Goal: Information Seeking & Learning: Learn about a topic

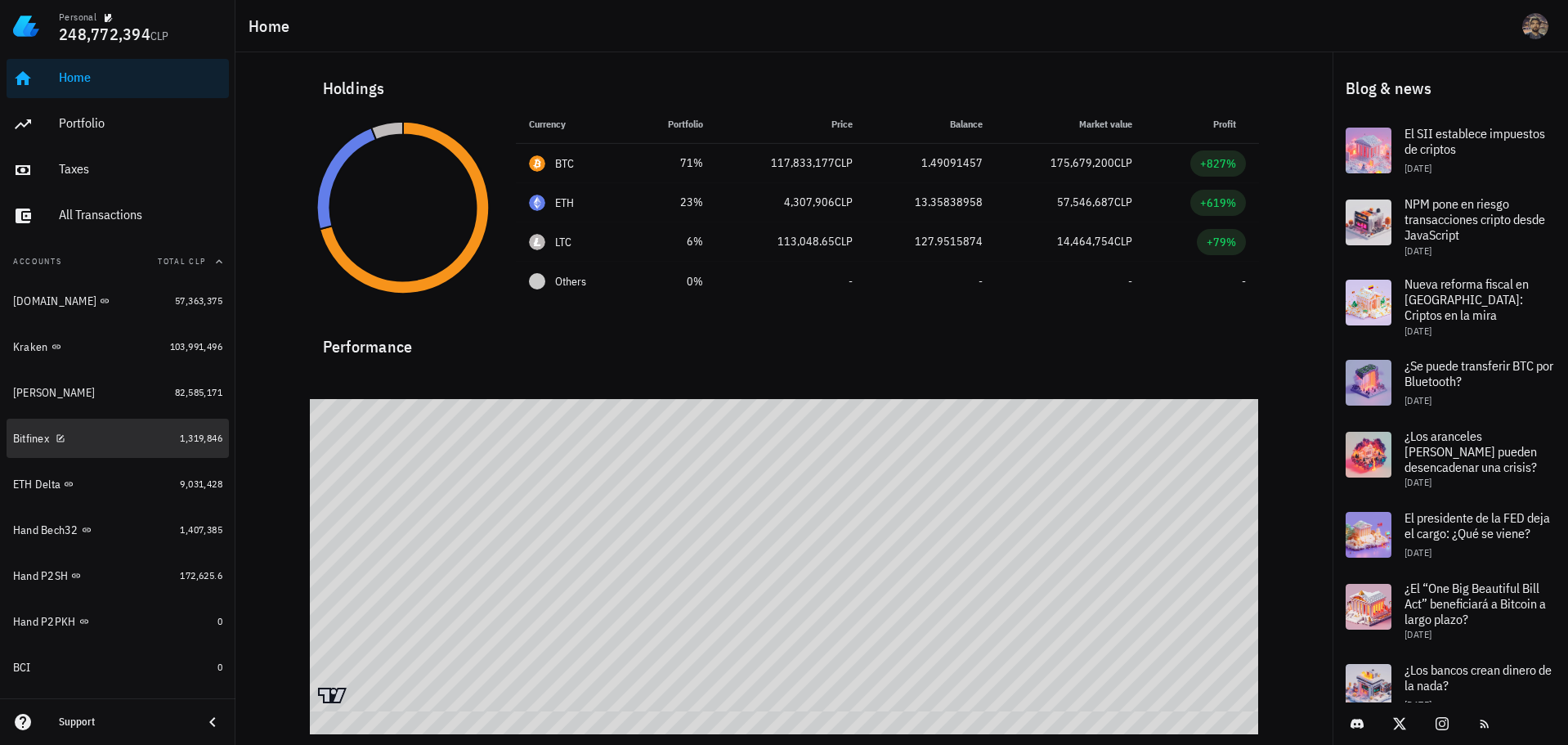
click at [105, 438] on div "Bitfinex" at bounding box center [93, 438] width 160 height 16
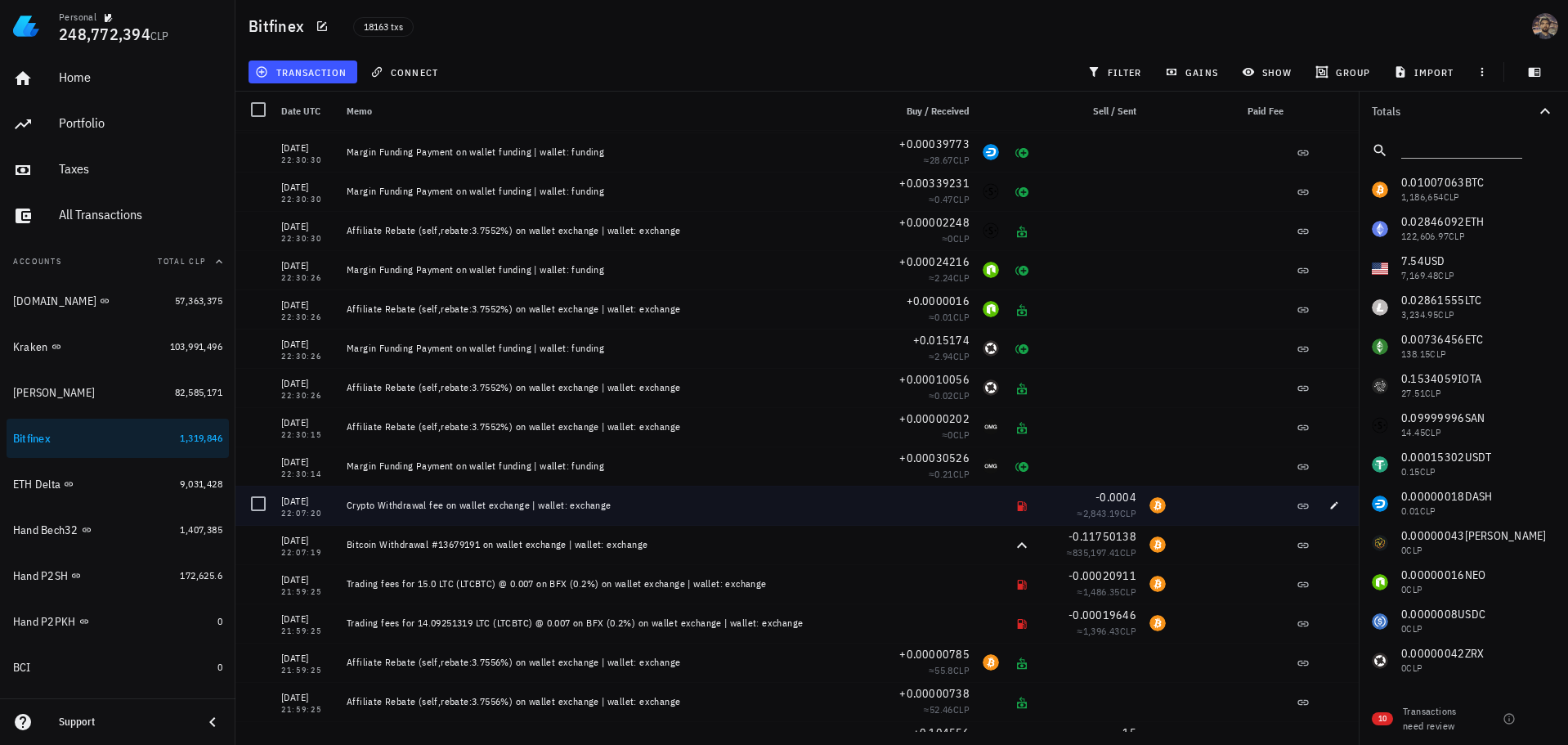
scroll to position [495427, 0]
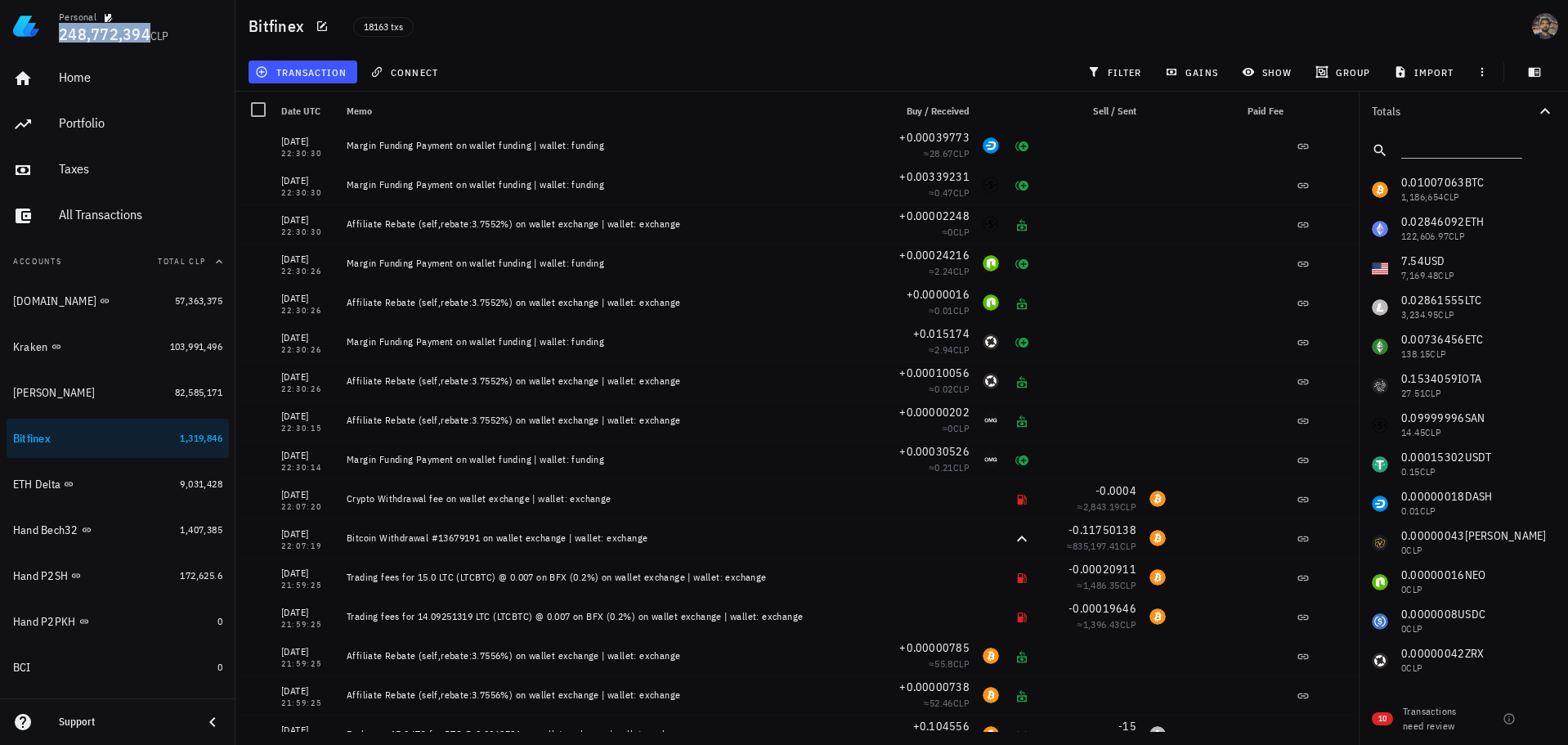
click at [59, 40] on span "248,772,394" at bounding box center [105, 34] width 92 height 22
click at [109, 17] on icon "button" at bounding box center [109, 17] width 8 height 8
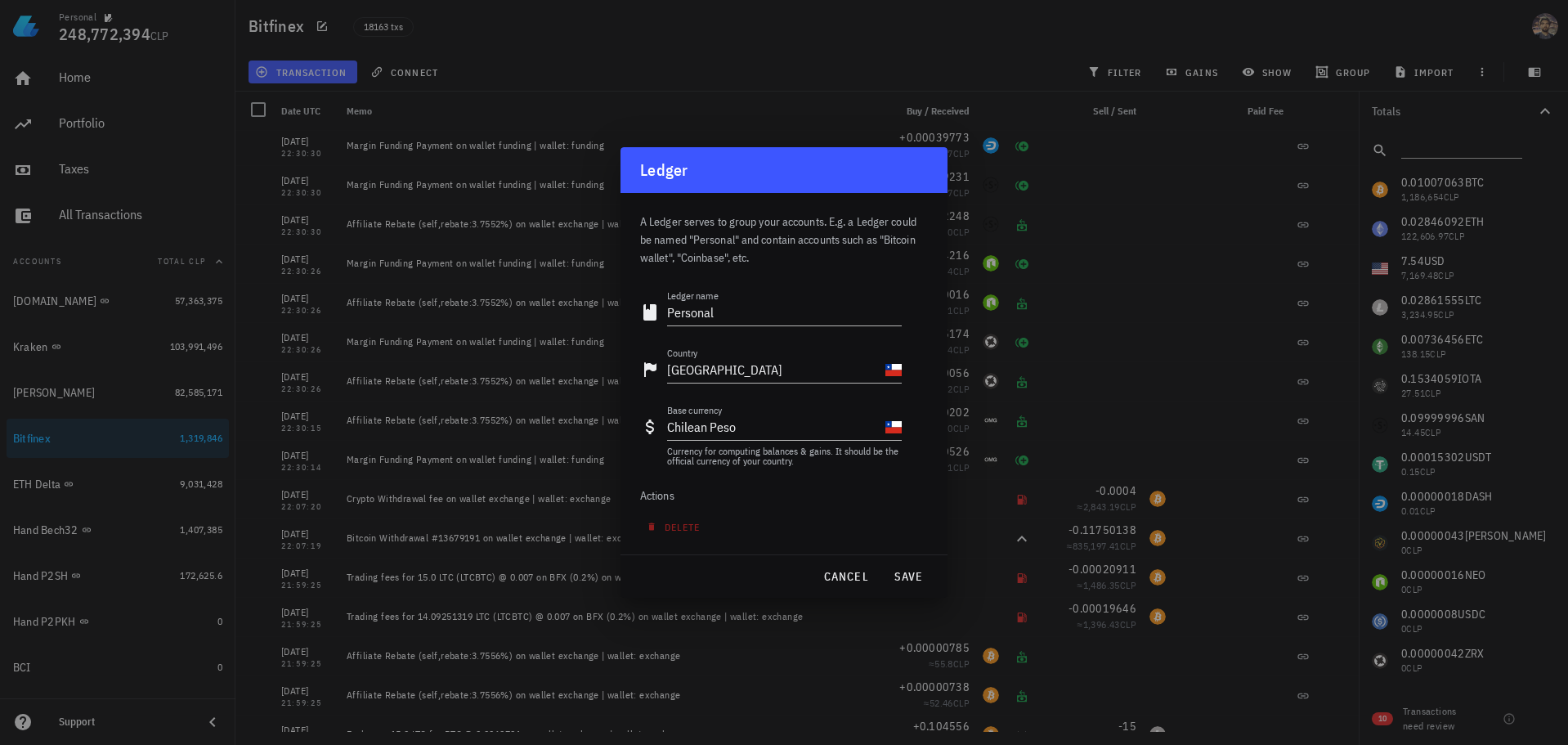
click at [75, 29] on div at bounding box center [784, 372] width 1568 height 745
click at [964, 51] on div at bounding box center [784, 372] width 1568 height 745
click at [817, 571] on button "cancel" at bounding box center [845, 577] width 60 height 29
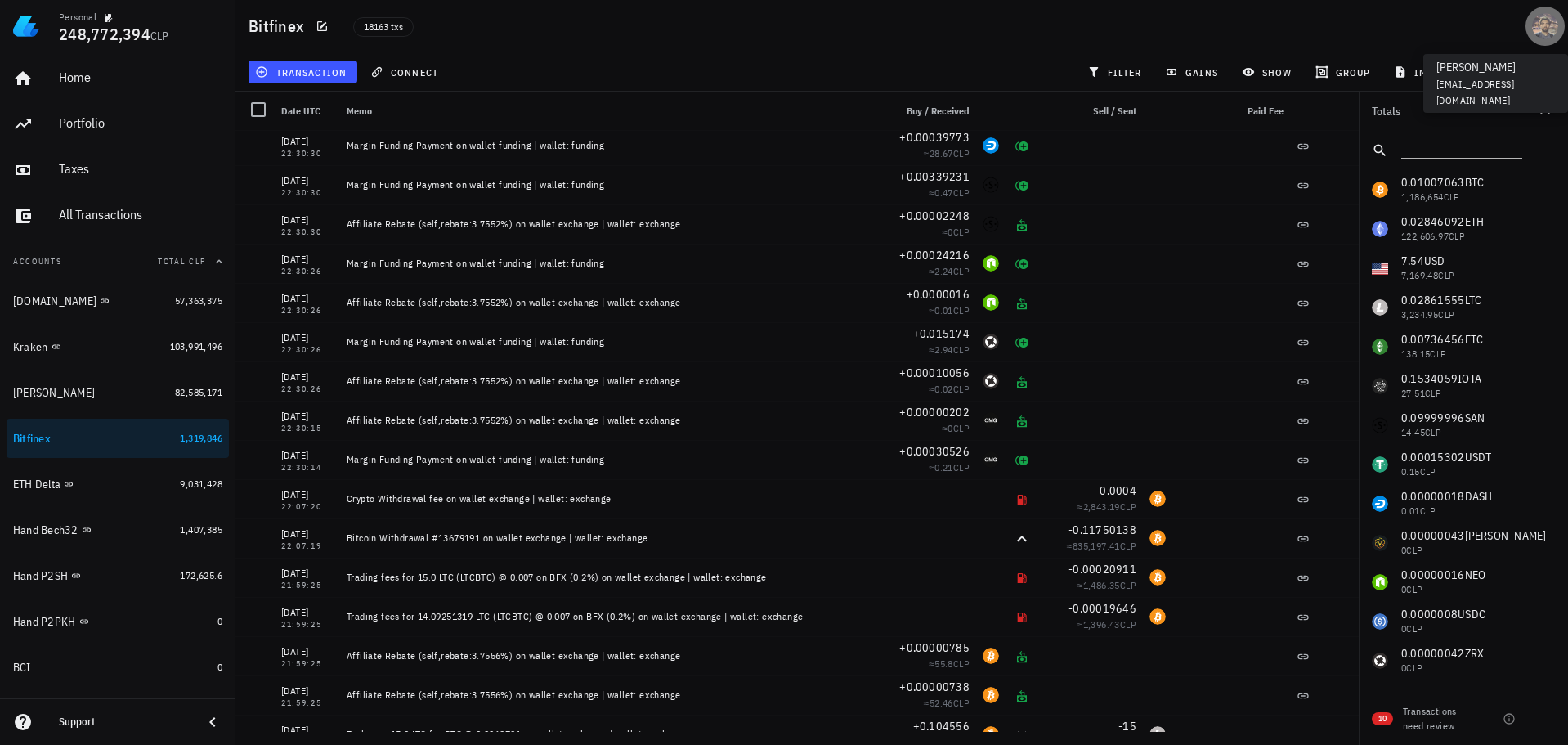
click at [1552, 24] on div "avatar" at bounding box center [1544, 26] width 26 height 26
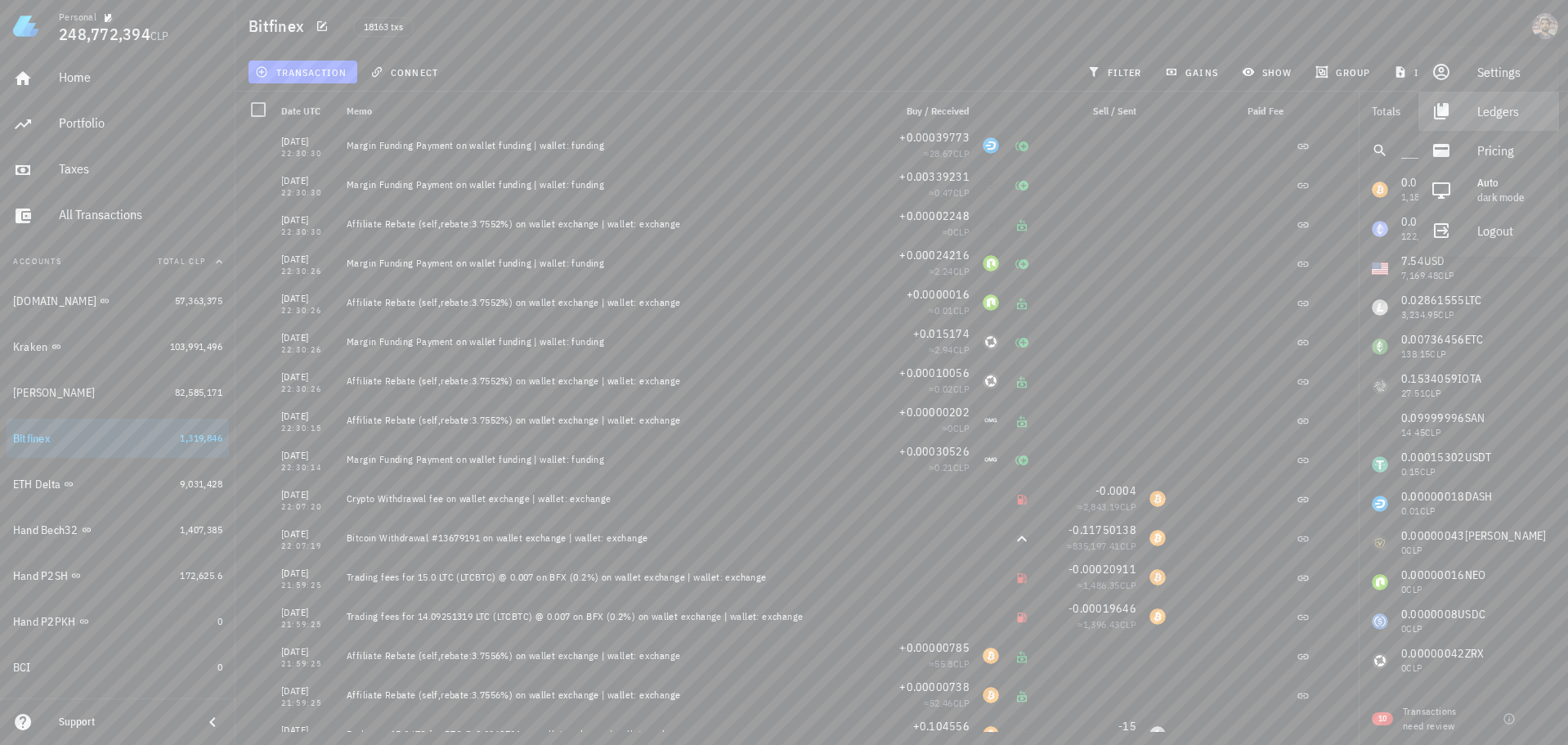
click at [1502, 113] on div "Ledgers" at bounding box center [1511, 111] width 69 height 33
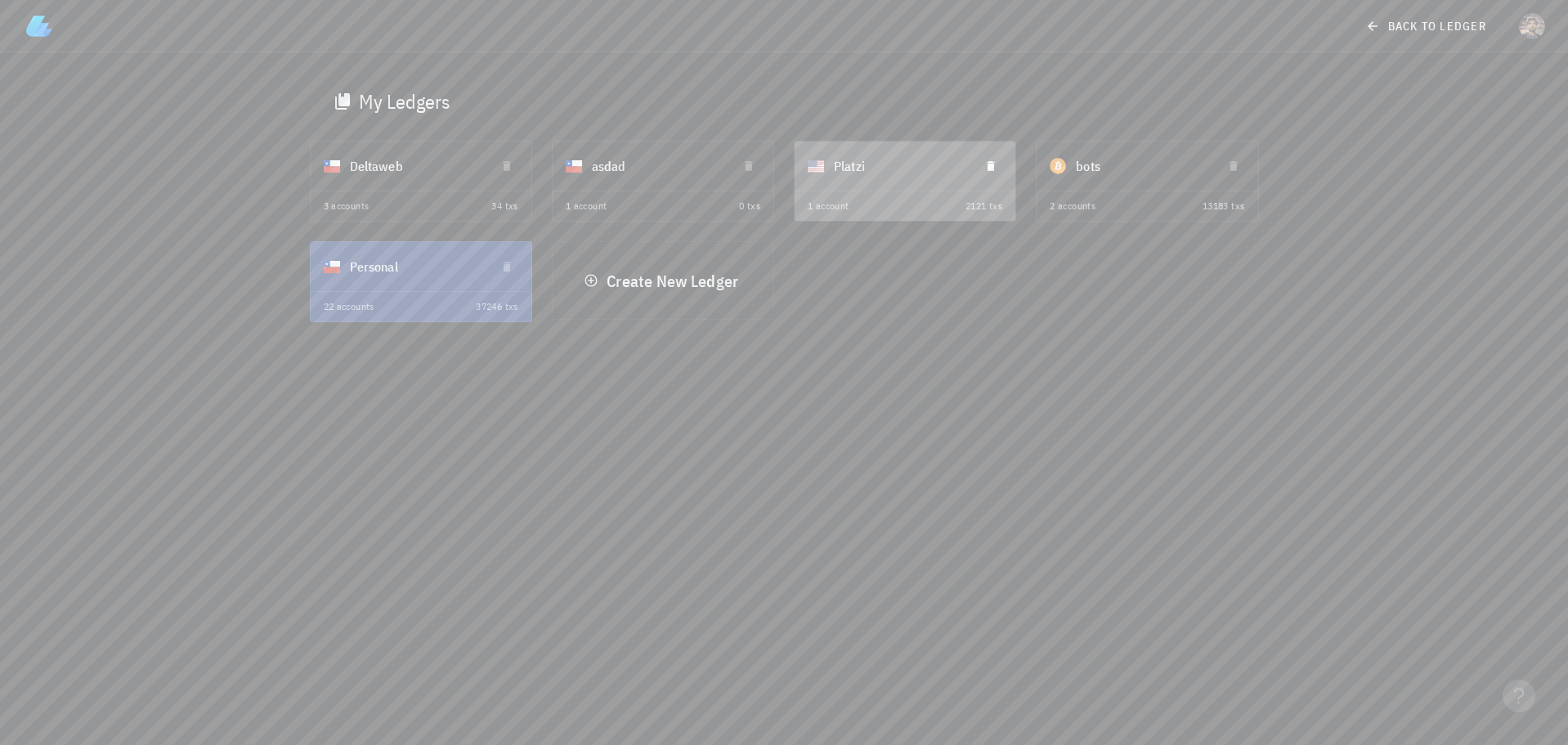
click at [873, 165] on div "Platzi" at bounding box center [899, 166] width 132 height 42
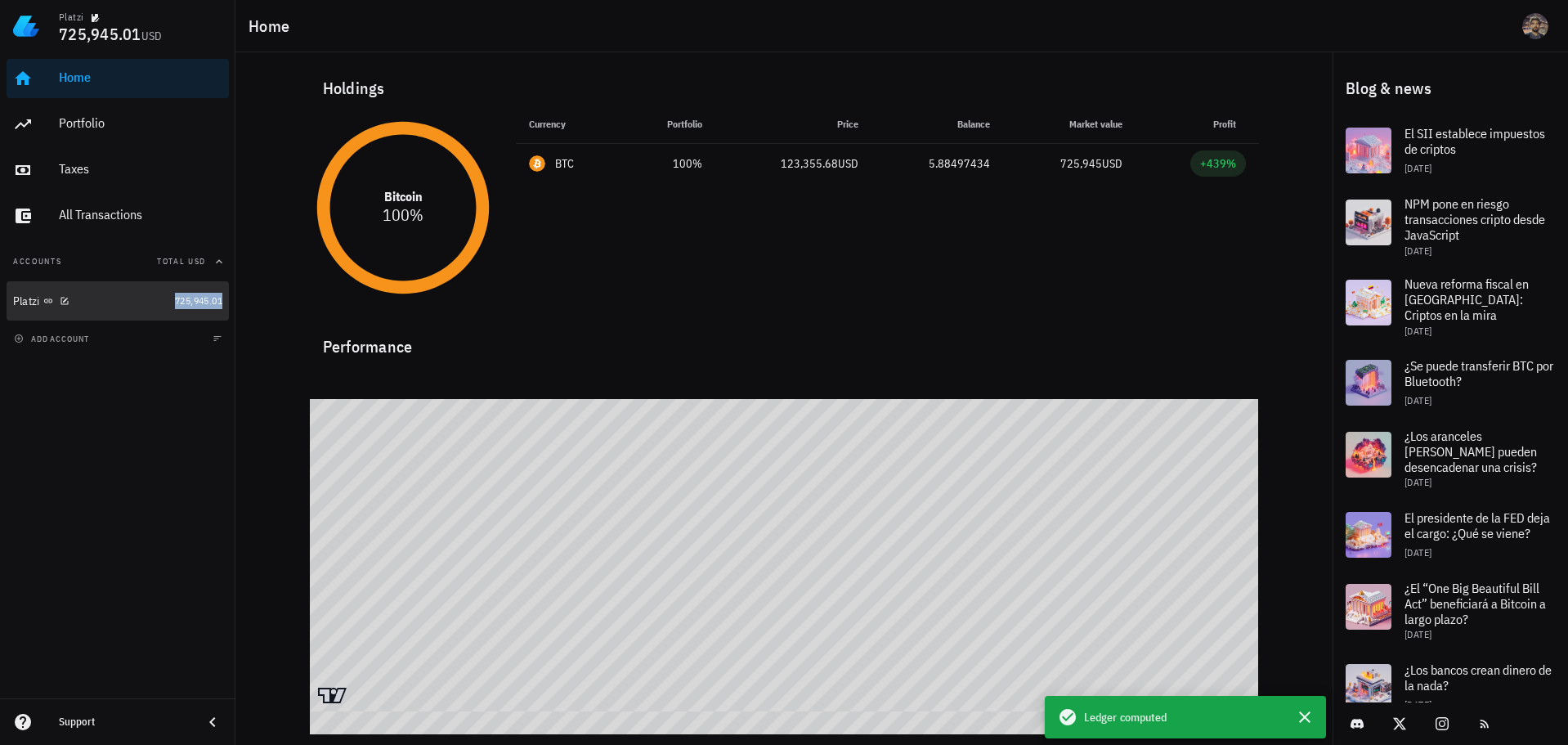
click at [179, 305] on span "725,945.01" at bounding box center [199, 300] width 48 height 12
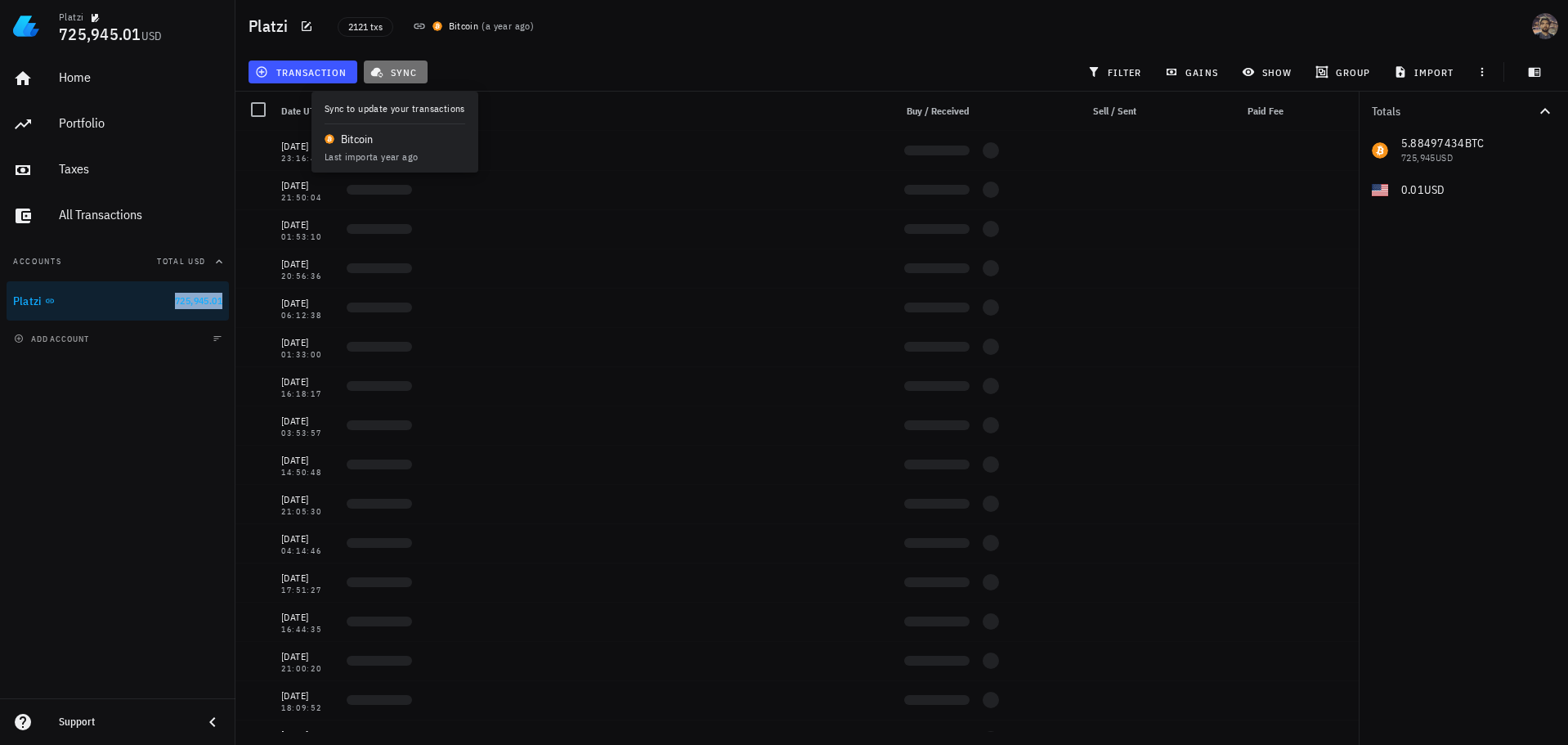
click at [384, 71] on span "sync" at bounding box center [395, 72] width 43 height 13
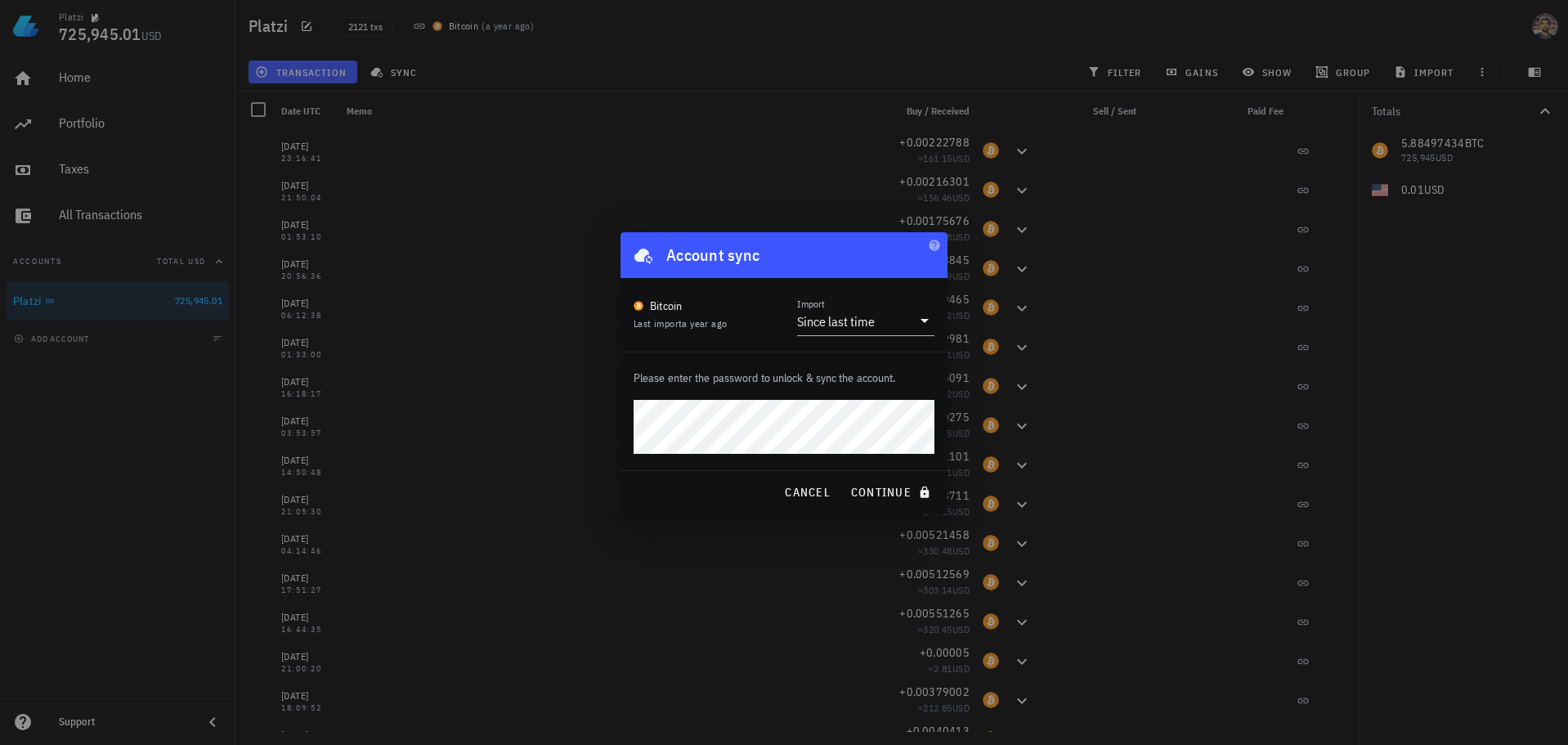
click at [0, 744] on com-1password-button at bounding box center [0, 745] width 0 height 0
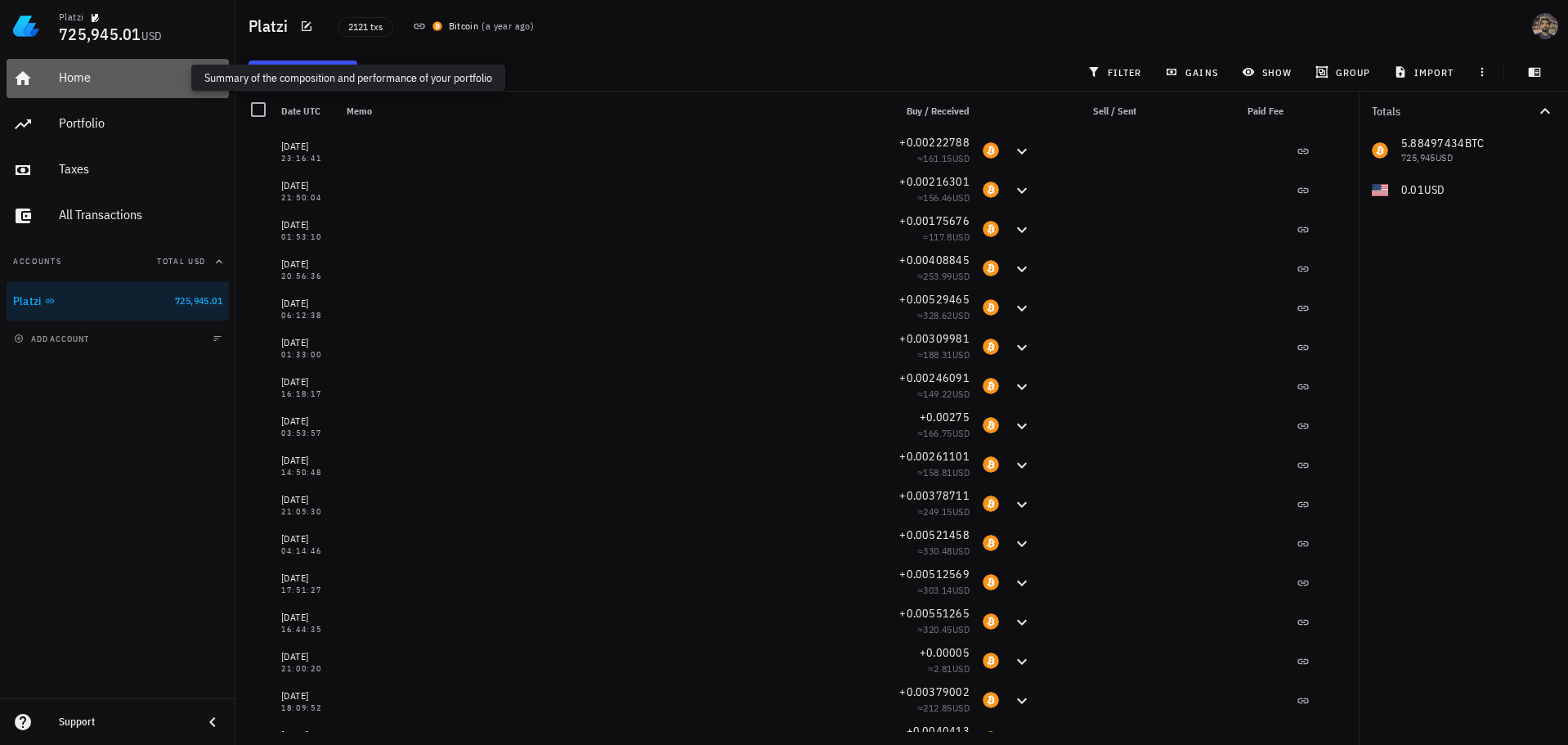
click at [125, 70] on div "Home" at bounding box center [141, 77] width 164 height 16
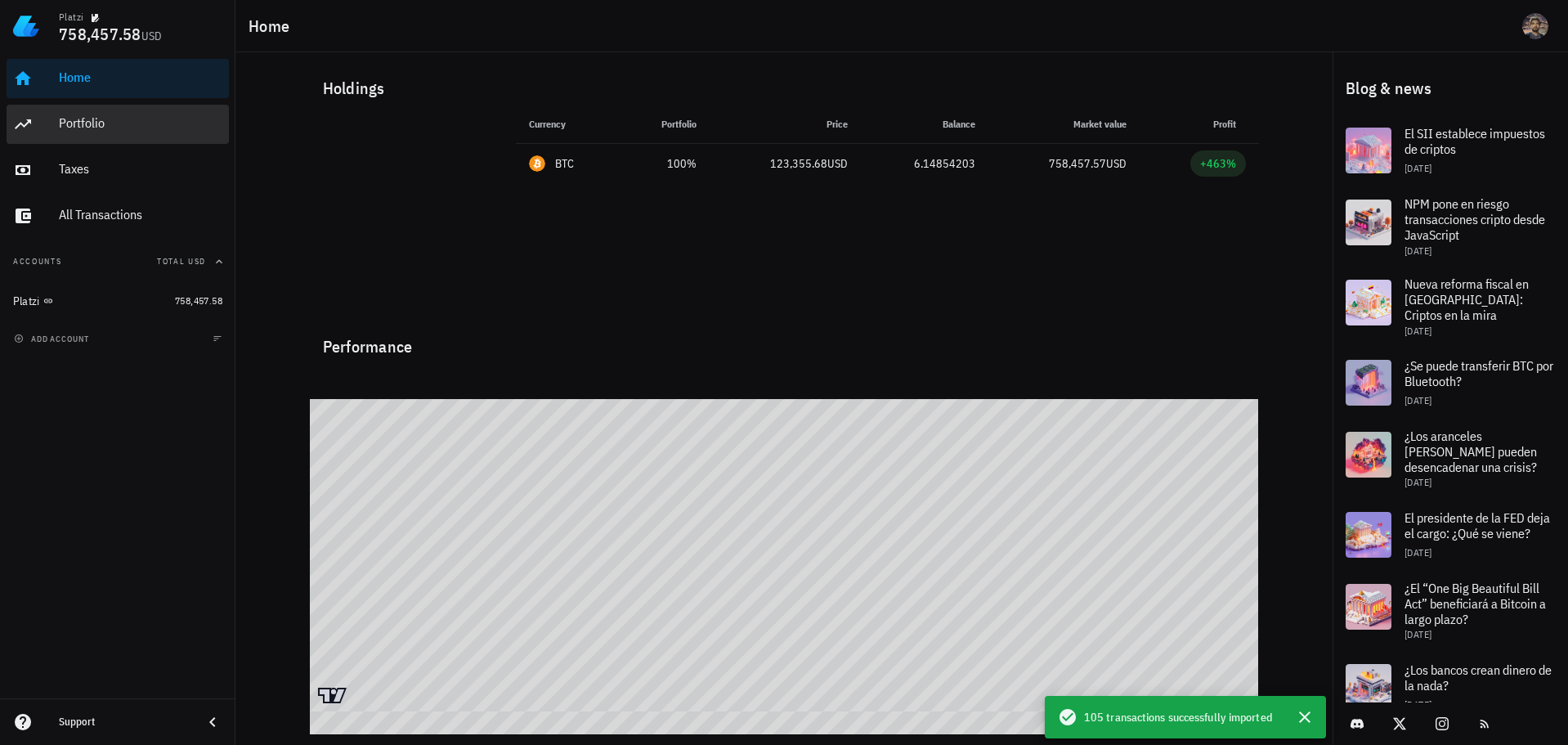
click at [113, 117] on div "Portfolio" at bounding box center [141, 122] width 164 height 16
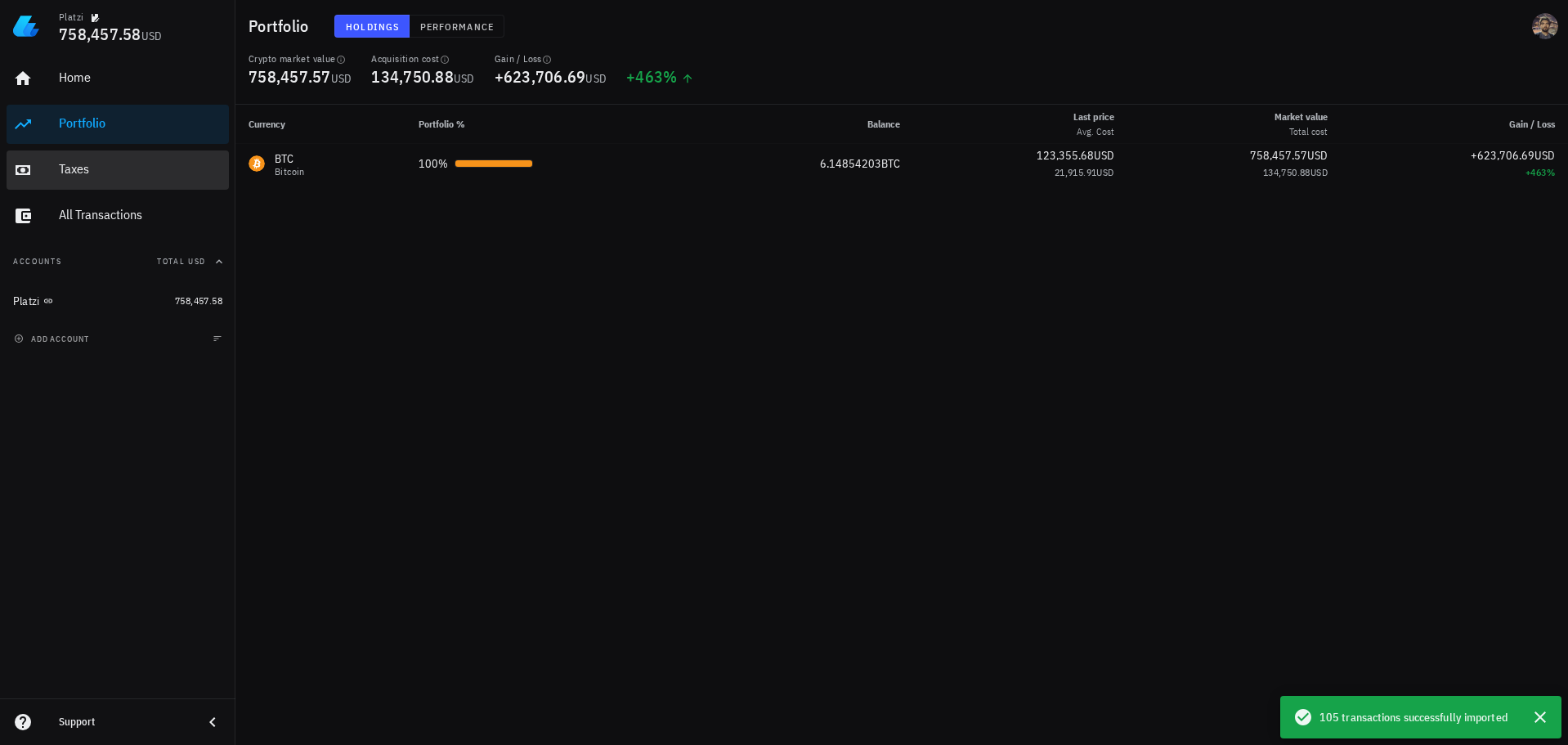
click at [106, 169] on div "Taxes" at bounding box center [141, 168] width 164 height 16
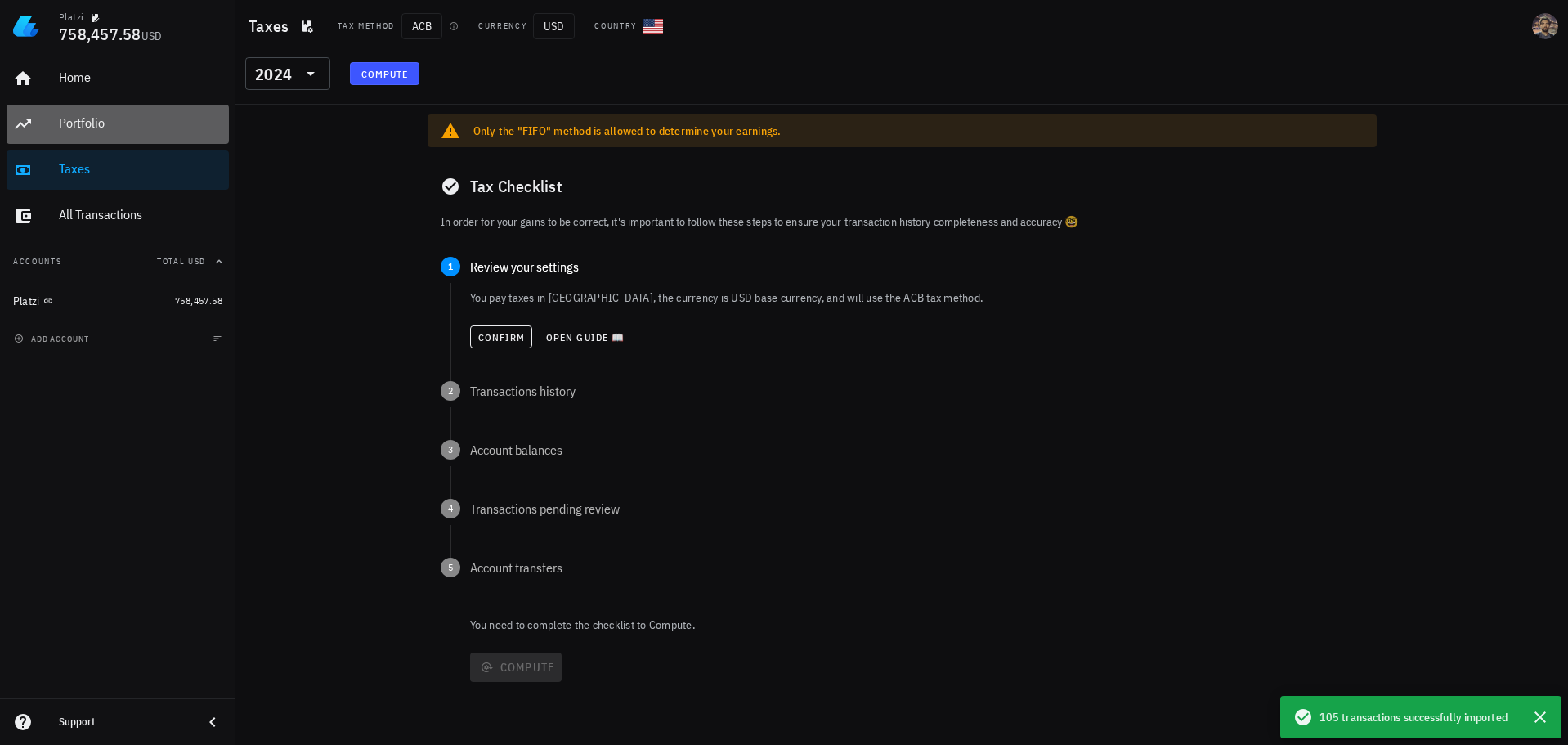
click at [96, 121] on div "Portfolio" at bounding box center [141, 122] width 164 height 16
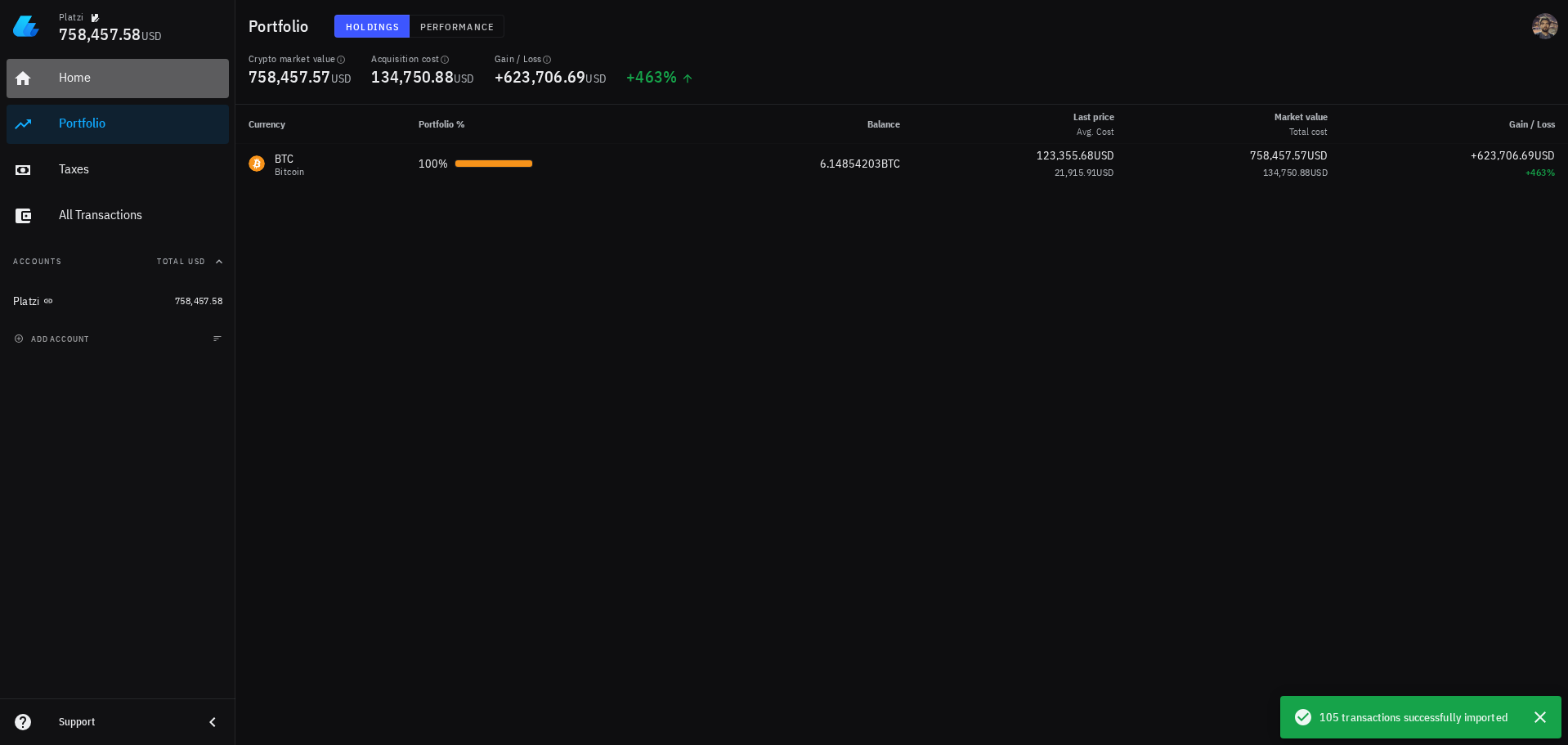
click at [95, 84] on div "Home" at bounding box center [141, 77] width 164 height 16
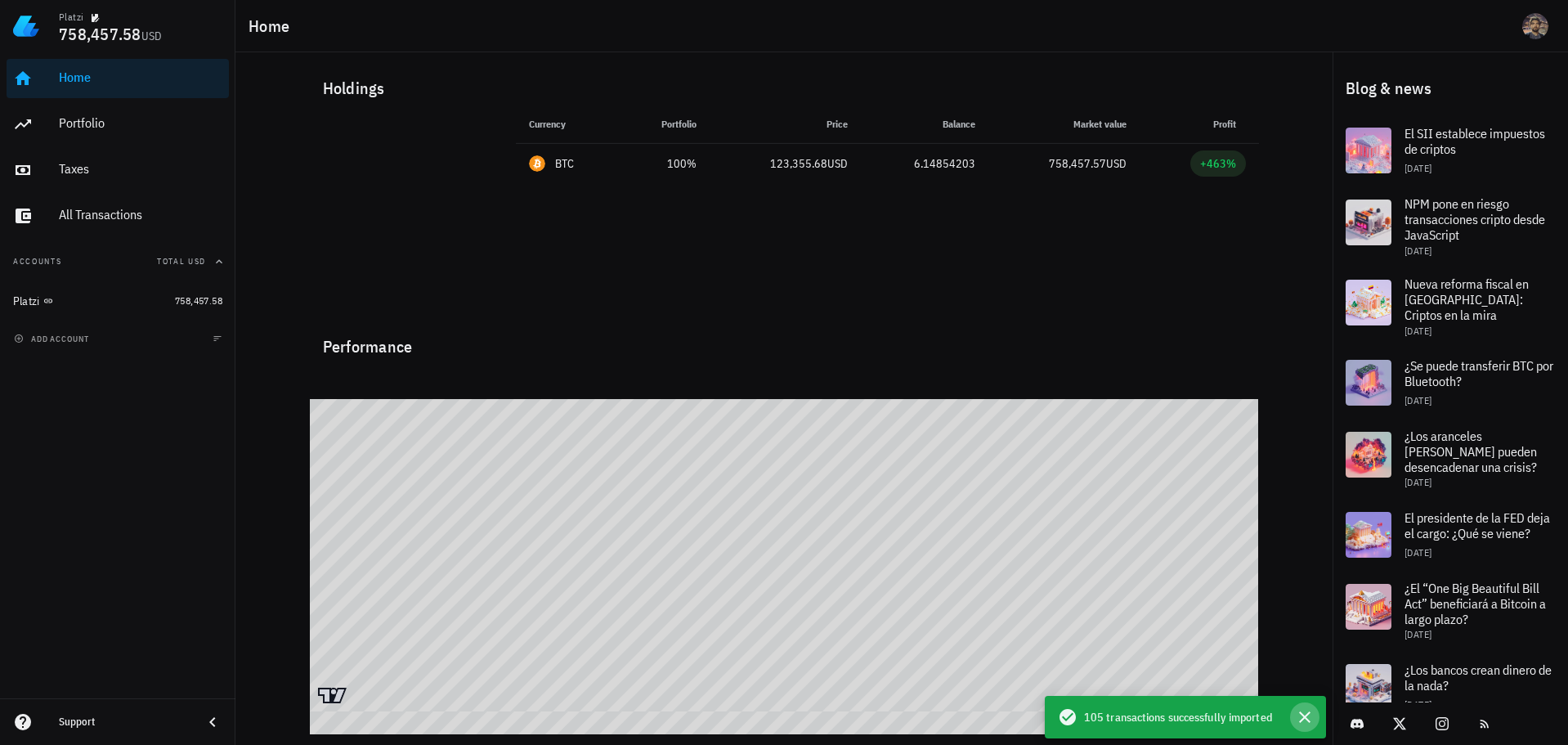
click at [1302, 721] on icon "button" at bounding box center [1304, 716] width 19 height 19
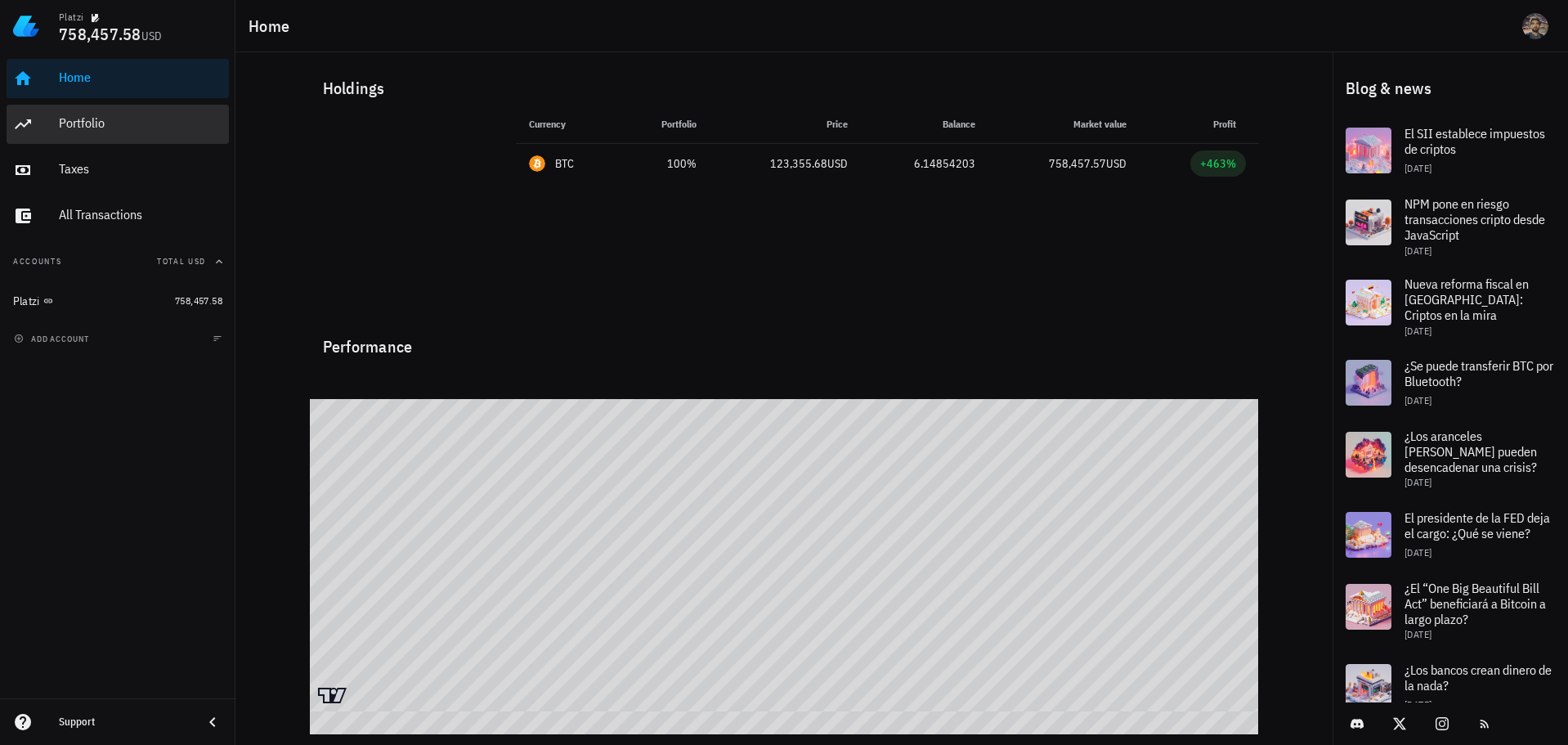
click at [110, 121] on div "Portfolio" at bounding box center [141, 122] width 164 height 16
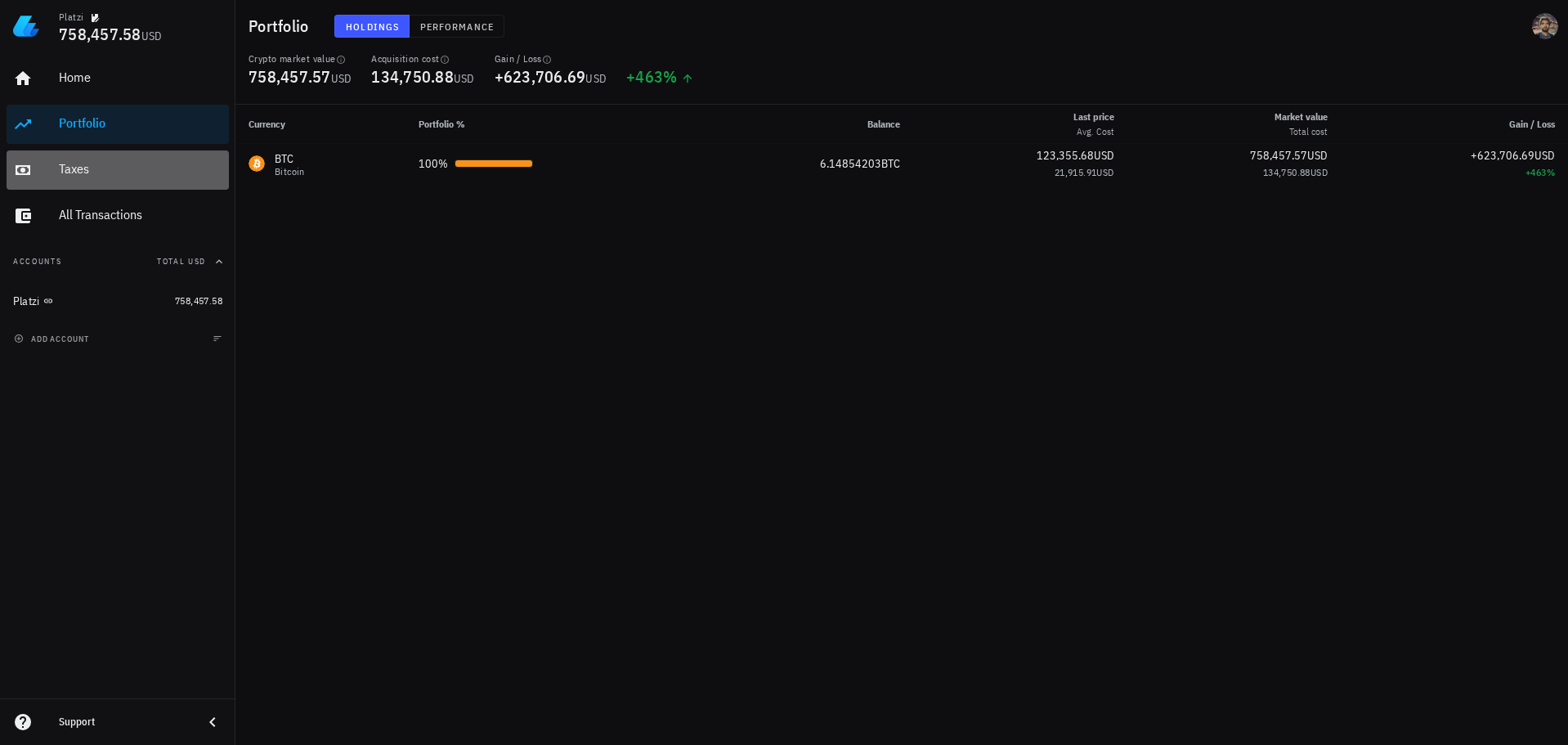
click at [116, 175] on div "Taxes" at bounding box center [141, 168] width 164 height 16
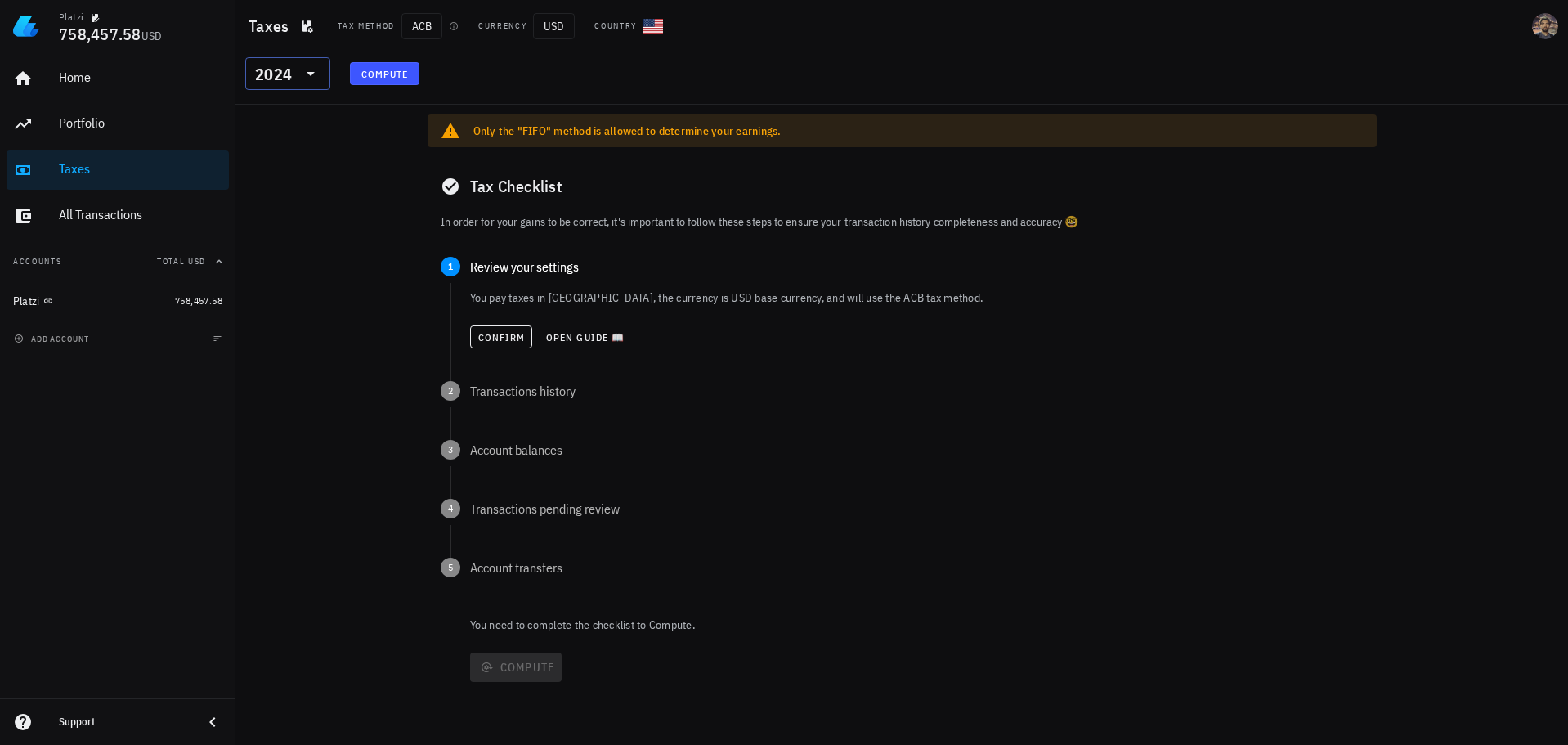
click at [303, 73] on icon at bounding box center [310, 73] width 19 height 19
click at [287, 316] on div "2016" at bounding box center [288, 318] width 59 height 13
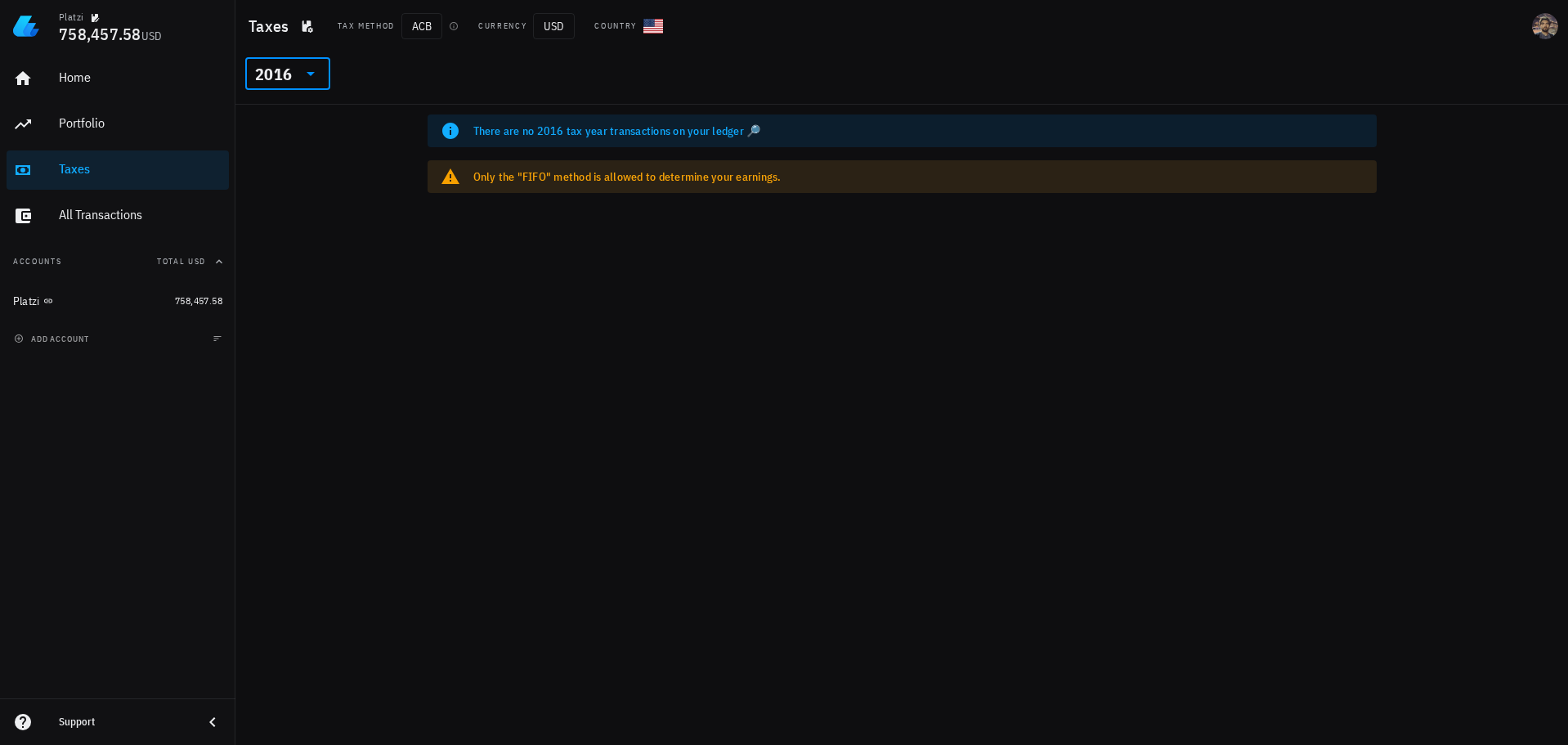
click at [297, 89] on div "2016" at bounding box center [287, 74] width 65 height 33
click at [274, 282] on div "2017" at bounding box center [288, 286] width 59 height 13
click at [278, 76] on div "2017" at bounding box center [273, 74] width 37 height 17
click at [292, 258] on div "2018" at bounding box center [288, 253] width 59 height 13
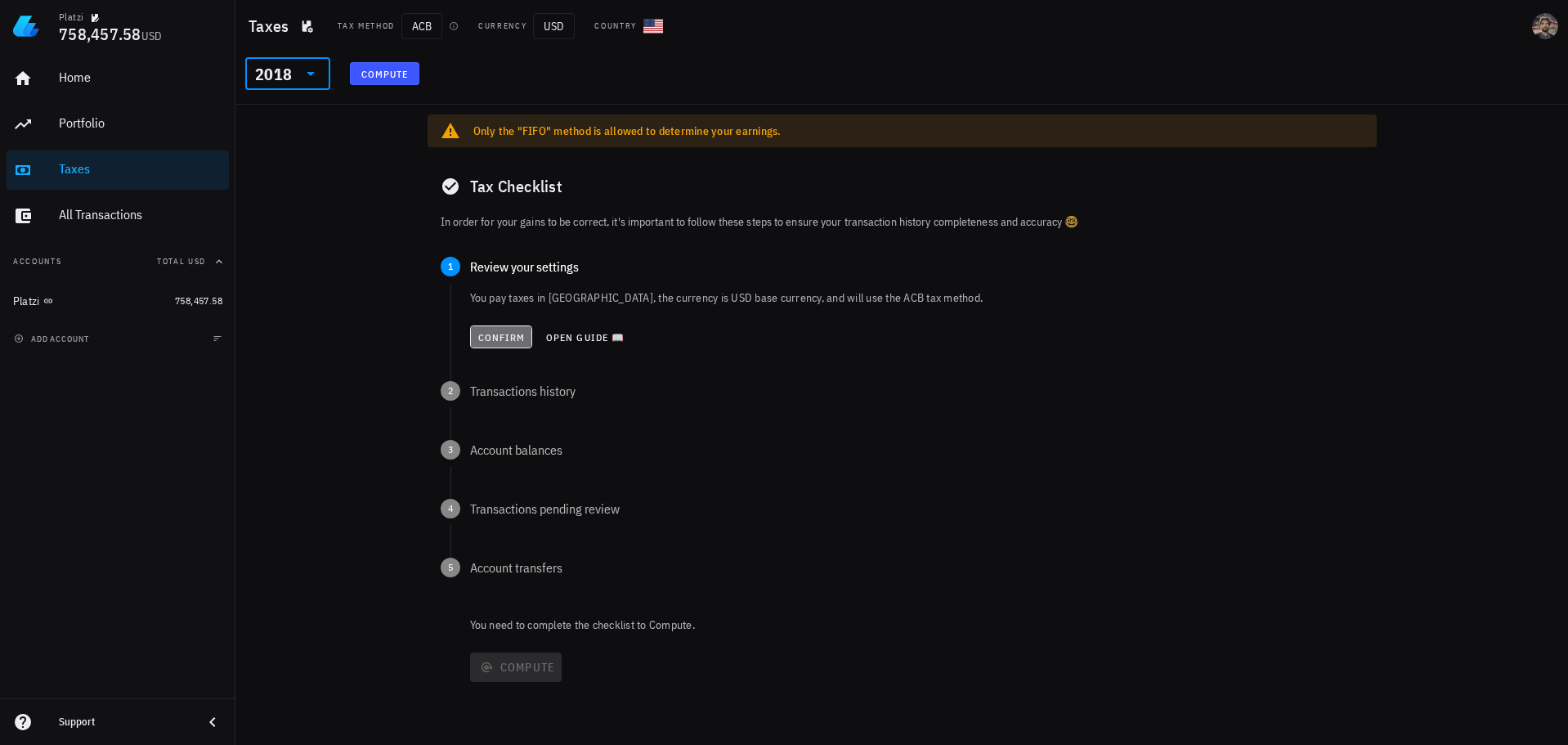
click at [506, 345] on button "Confirm" at bounding box center [501, 337] width 63 height 23
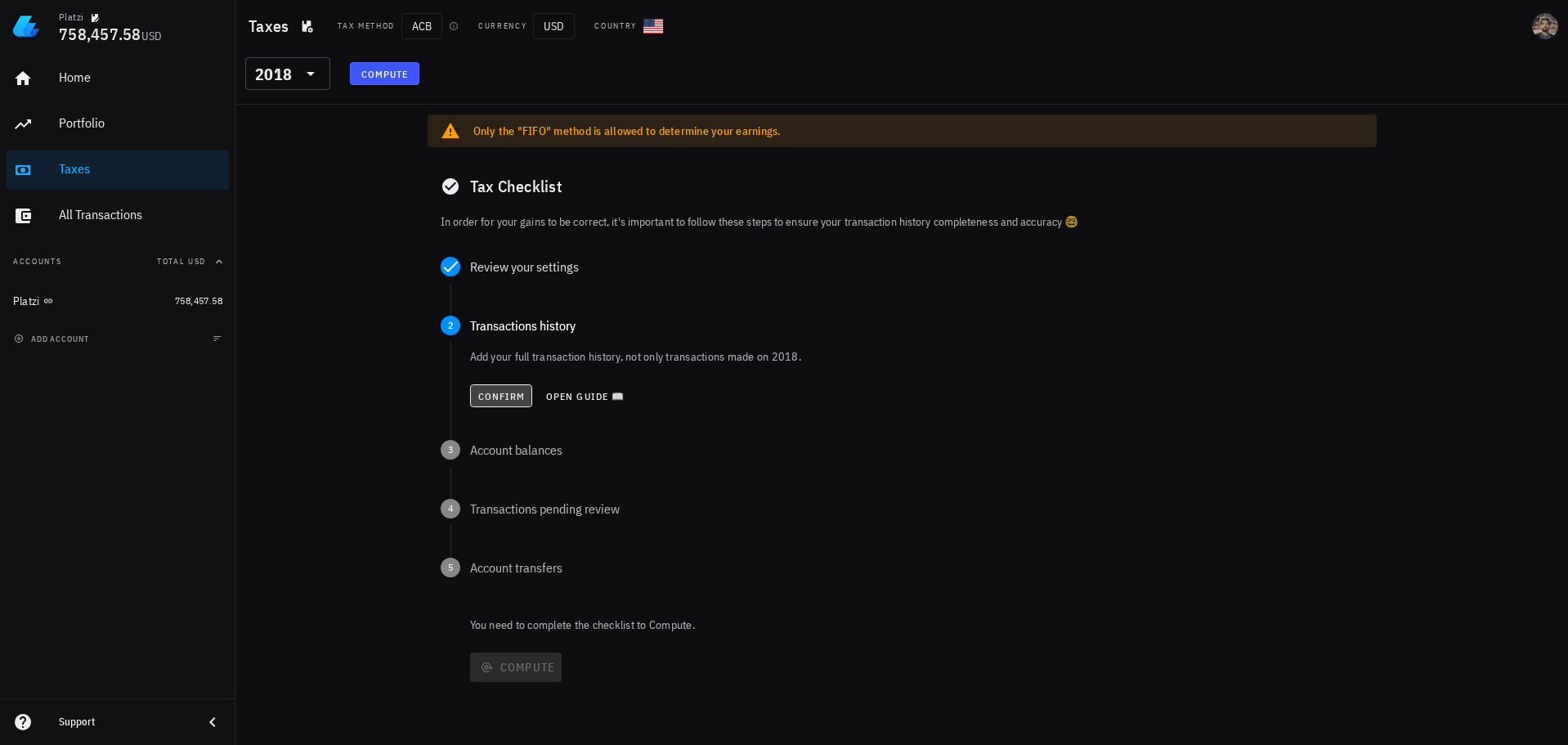
click at [498, 399] on span "Confirm" at bounding box center [501, 395] width 48 height 12
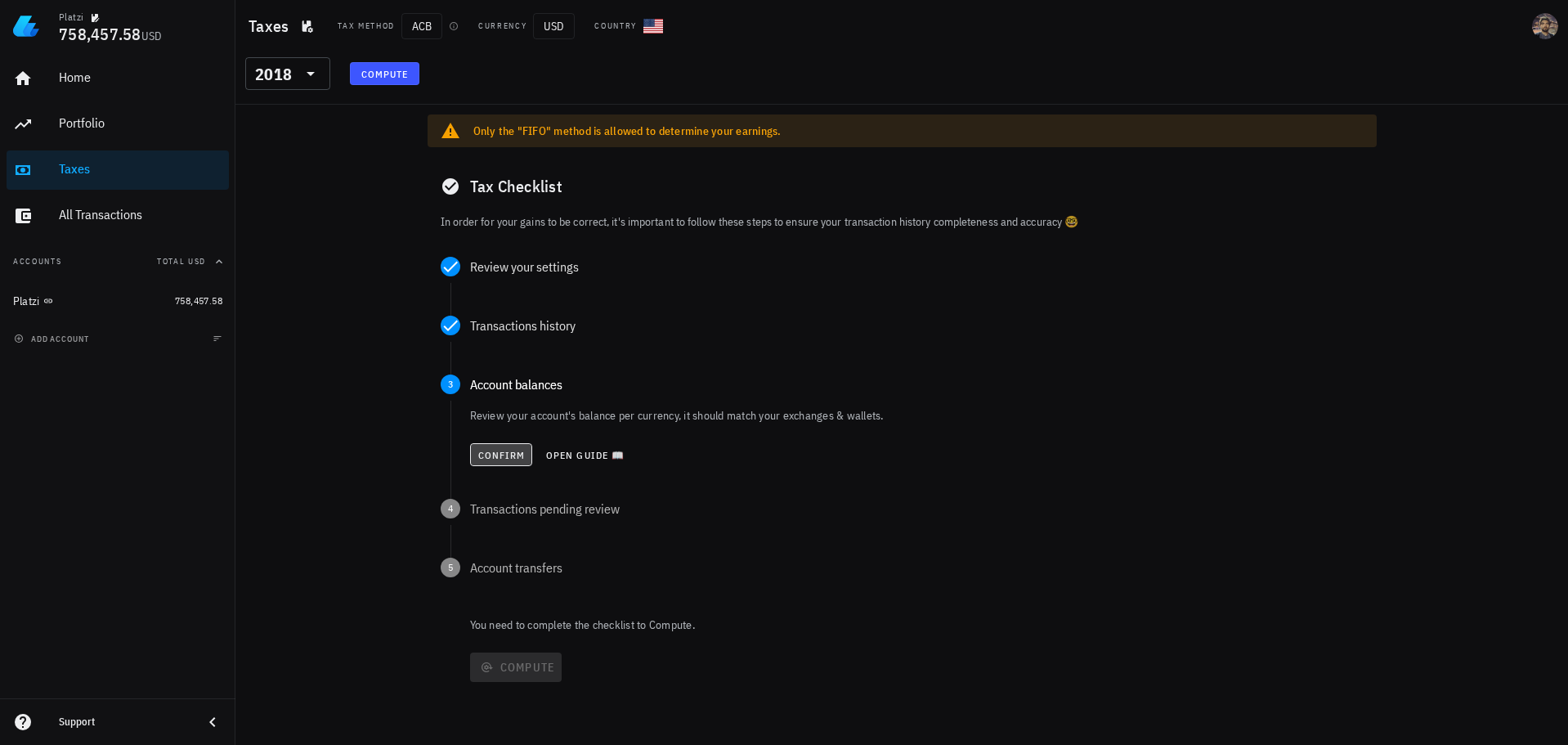
click at [498, 449] on span "Confirm" at bounding box center [501, 454] width 48 height 12
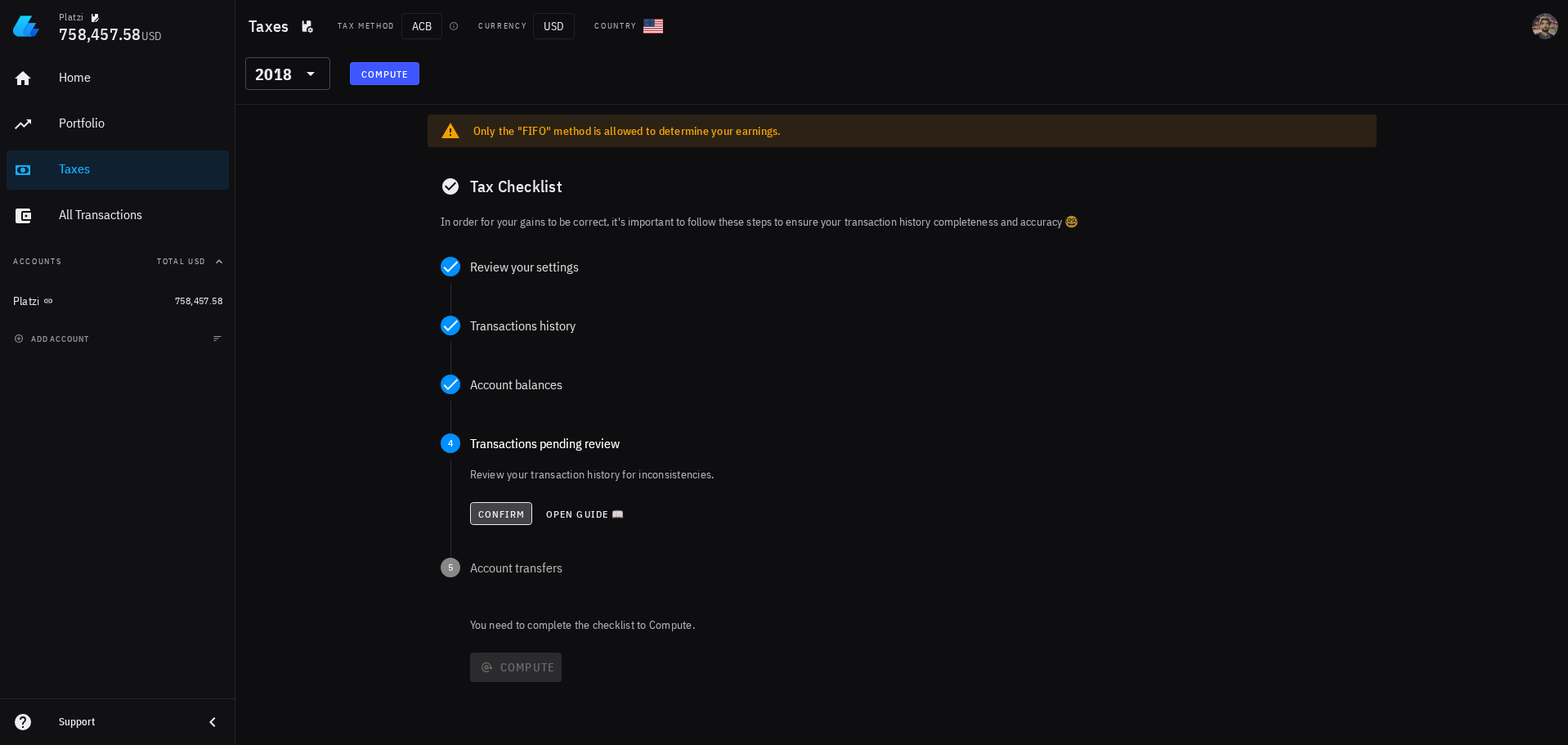
click at [509, 510] on span "Confirm" at bounding box center [501, 513] width 48 height 12
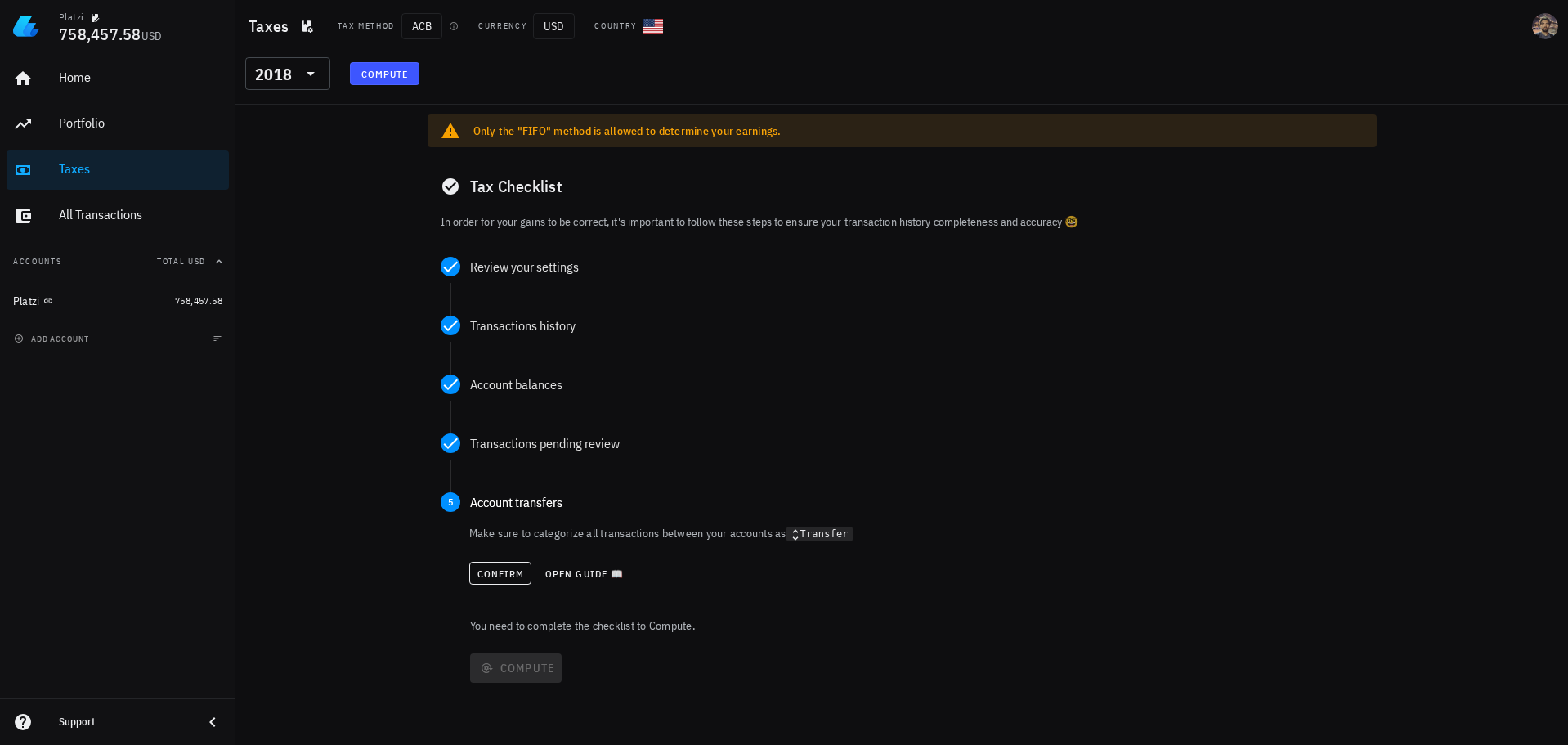
click at [500, 541] on p "Make sure to categorize all transactions between your accounts as Transfer" at bounding box center [916, 533] width 894 height 17
drag, startPoint x: 499, startPoint y: 566, endPoint x: 497, endPoint y: 586, distance: 20.1
click at [497, 570] on button "Confirm" at bounding box center [500, 573] width 63 height 23
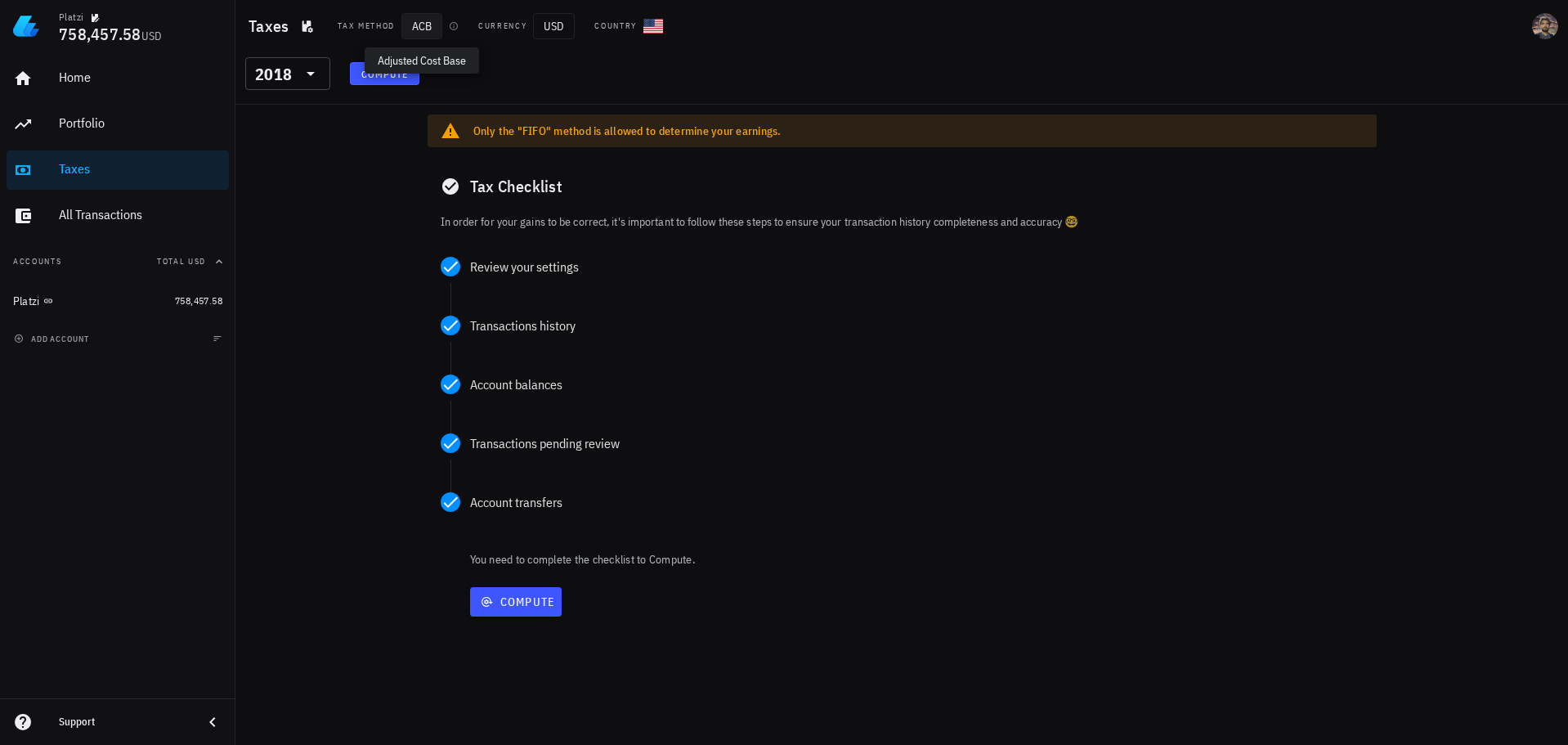
click at [421, 26] on span "ACB" at bounding box center [421, 26] width 40 height 26
click at [308, 26] on icon "button" at bounding box center [308, 26] width 11 height 12
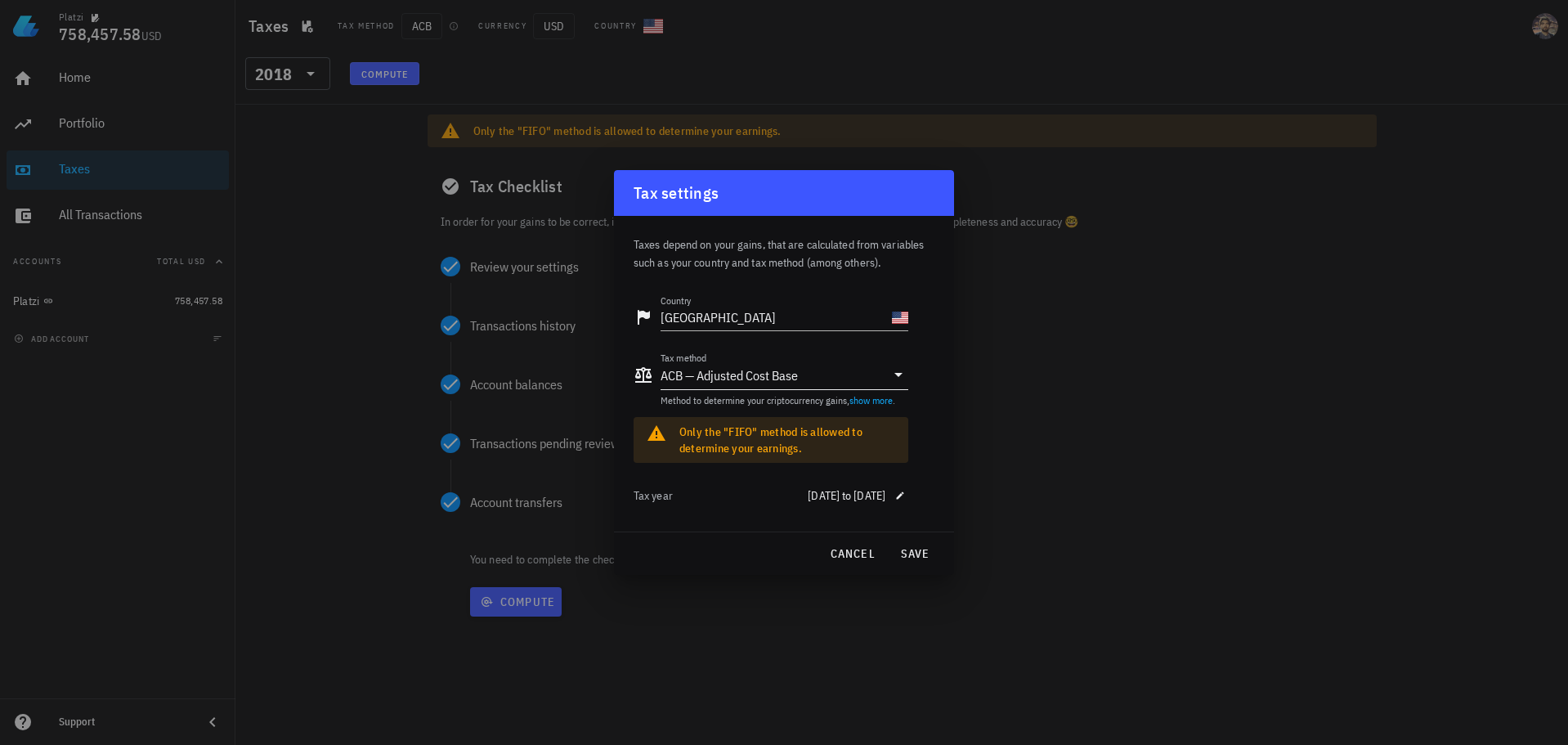
click at [787, 393] on div "Tax method ACB — Adjusted Cost Base Method to determine your criptocurrency gai…" at bounding box center [784, 384] width 247 height 46
click at [789, 381] on div "ACB — Adjusted Cost Base" at bounding box center [728, 375] width 137 height 17
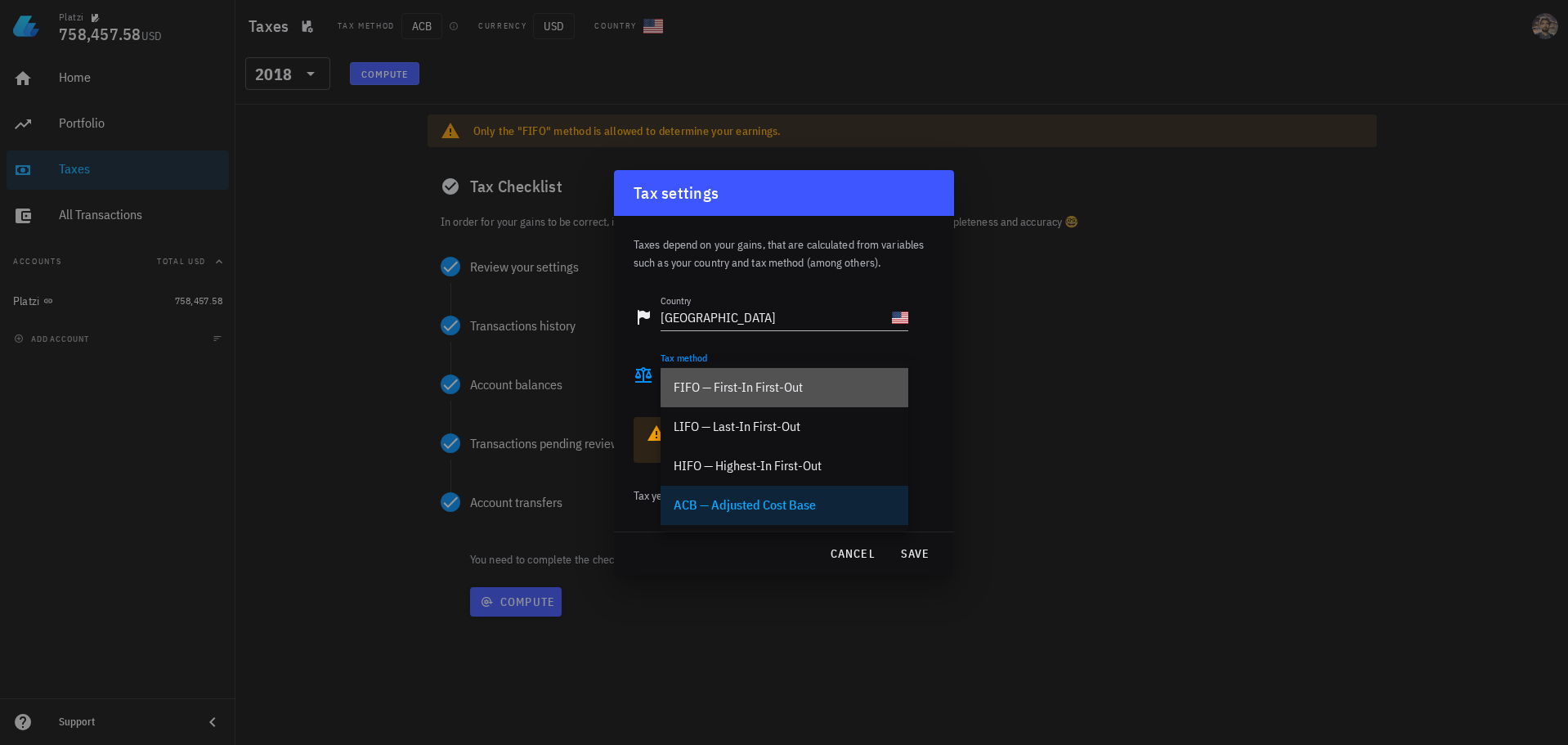
click at [797, 391] on div "FIFO — First-In First-Out" at bounding box center [784, 386] width 222 height 16
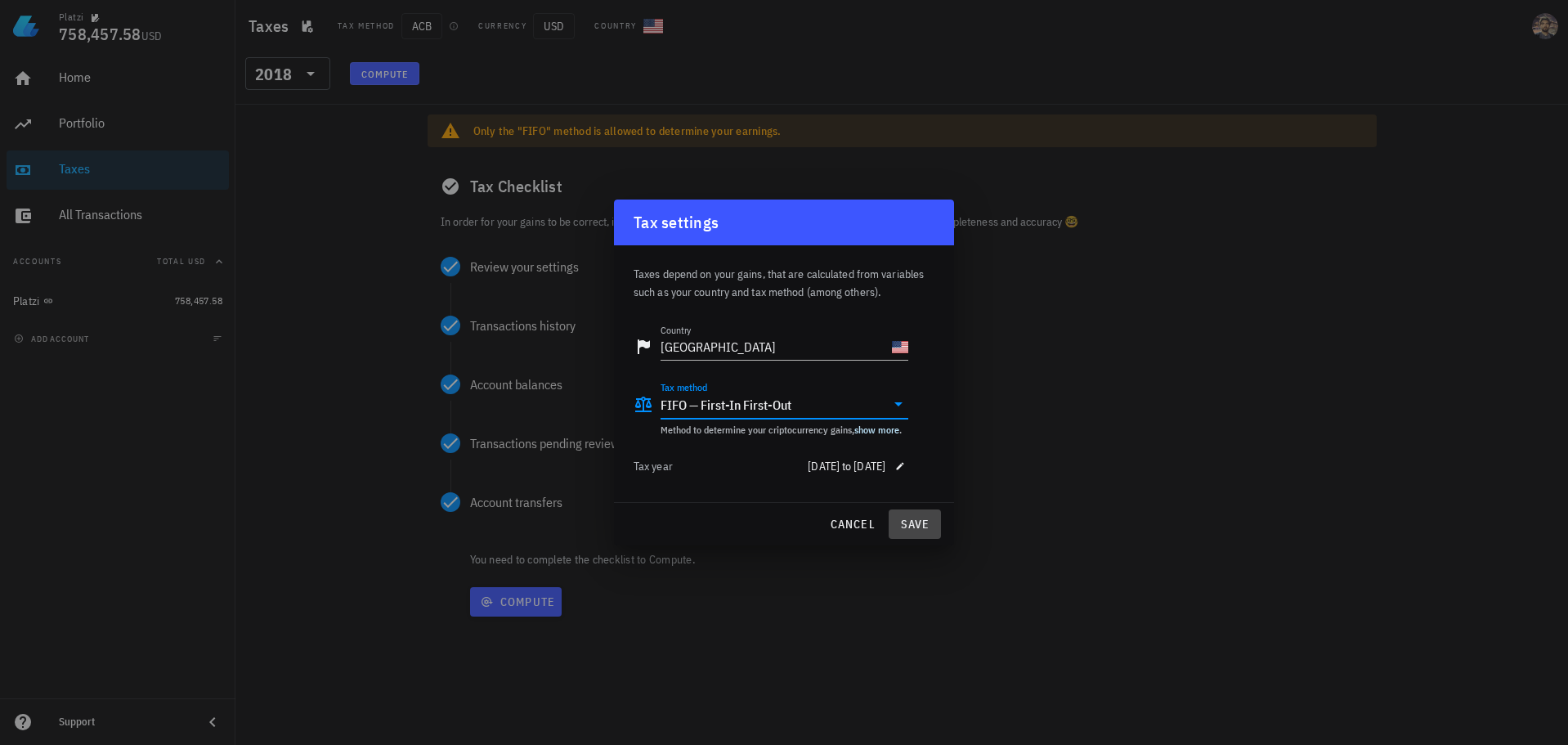
click at [921, 523] on span "save" at bounding box center [914, 524] width 40 height 15
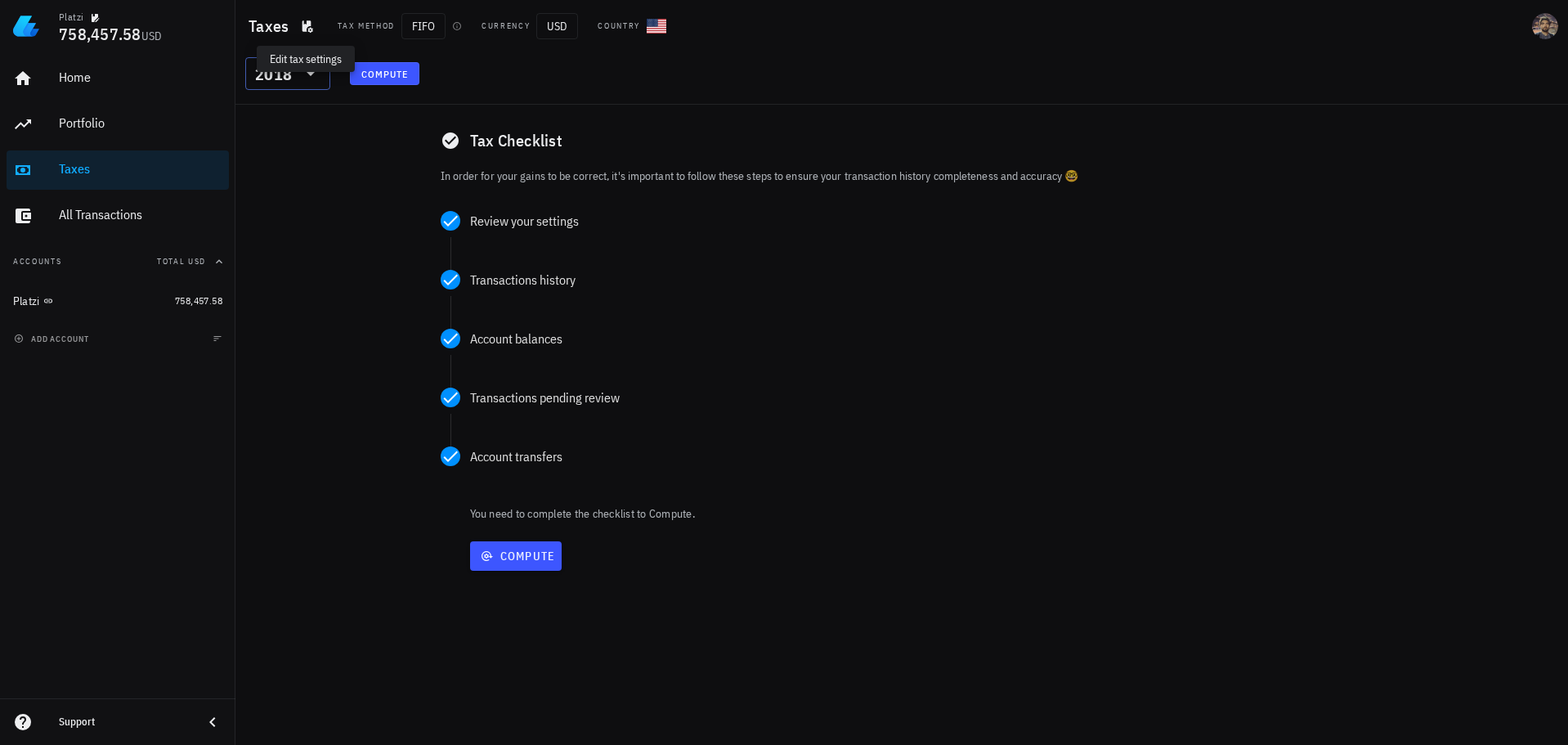
click at [302, 80] on icon at bounding box center [310, 73] width 19 height 19
click at [275, 292] on div "2017" at bounding box center [288, 286] width 59 height 13
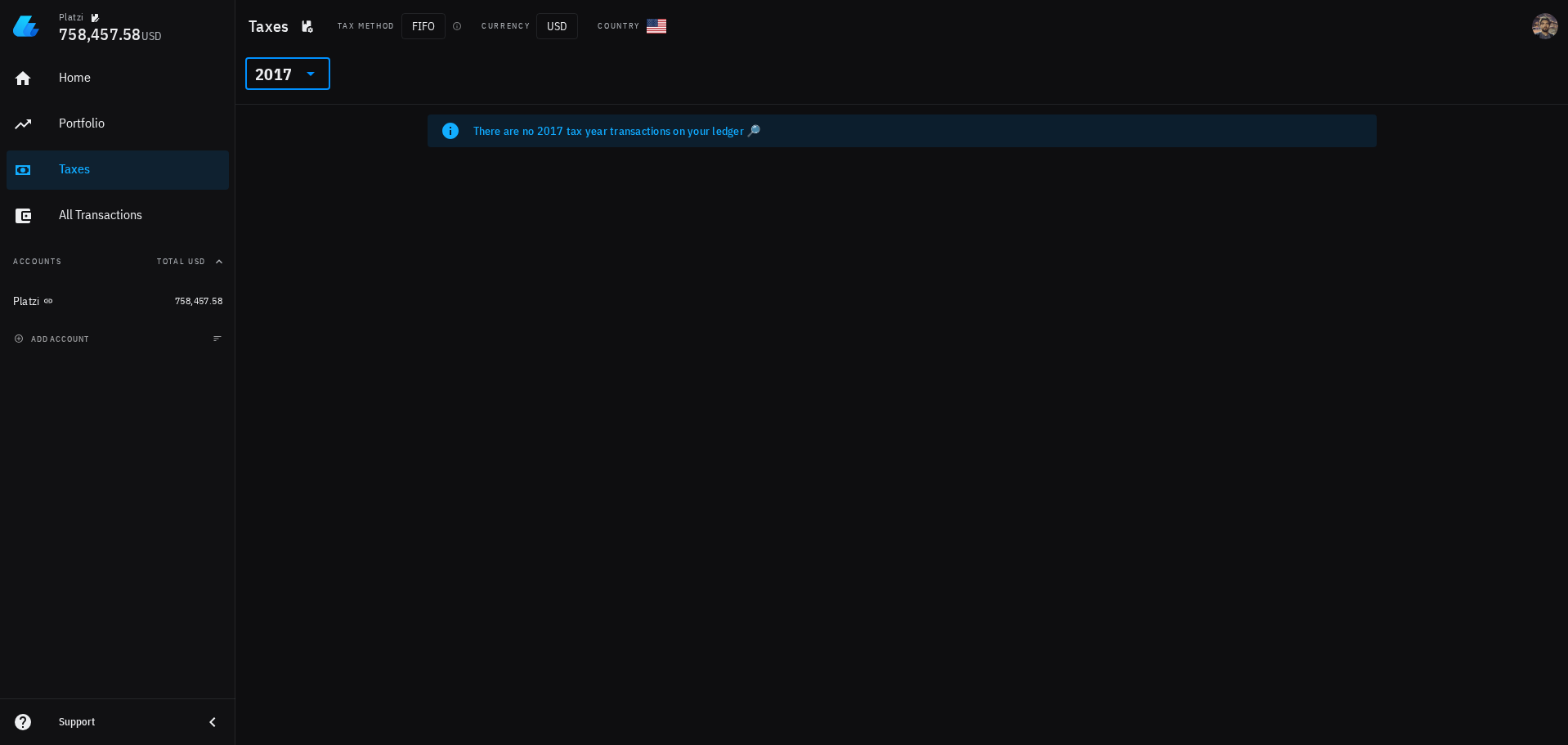
click at [277, 82] on div "2017" at bounding box center [273, 74] width 37 height 17
click at [275, 261] on div "2018" at bounding box center [288, 253] width 59 height 26
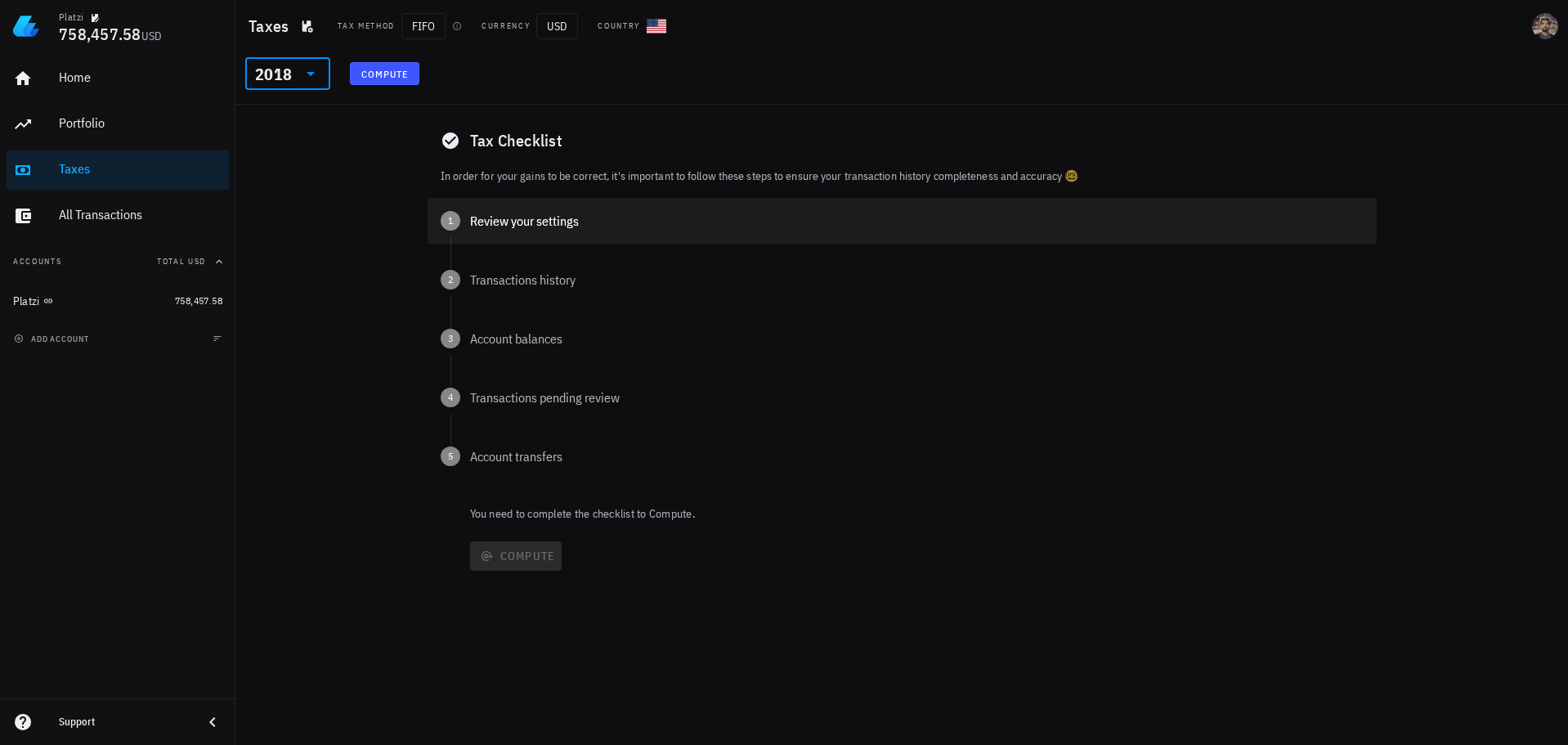
click at [532, 227] on div "Review your settings" at bounding box center [916, 221] width 893 height 13
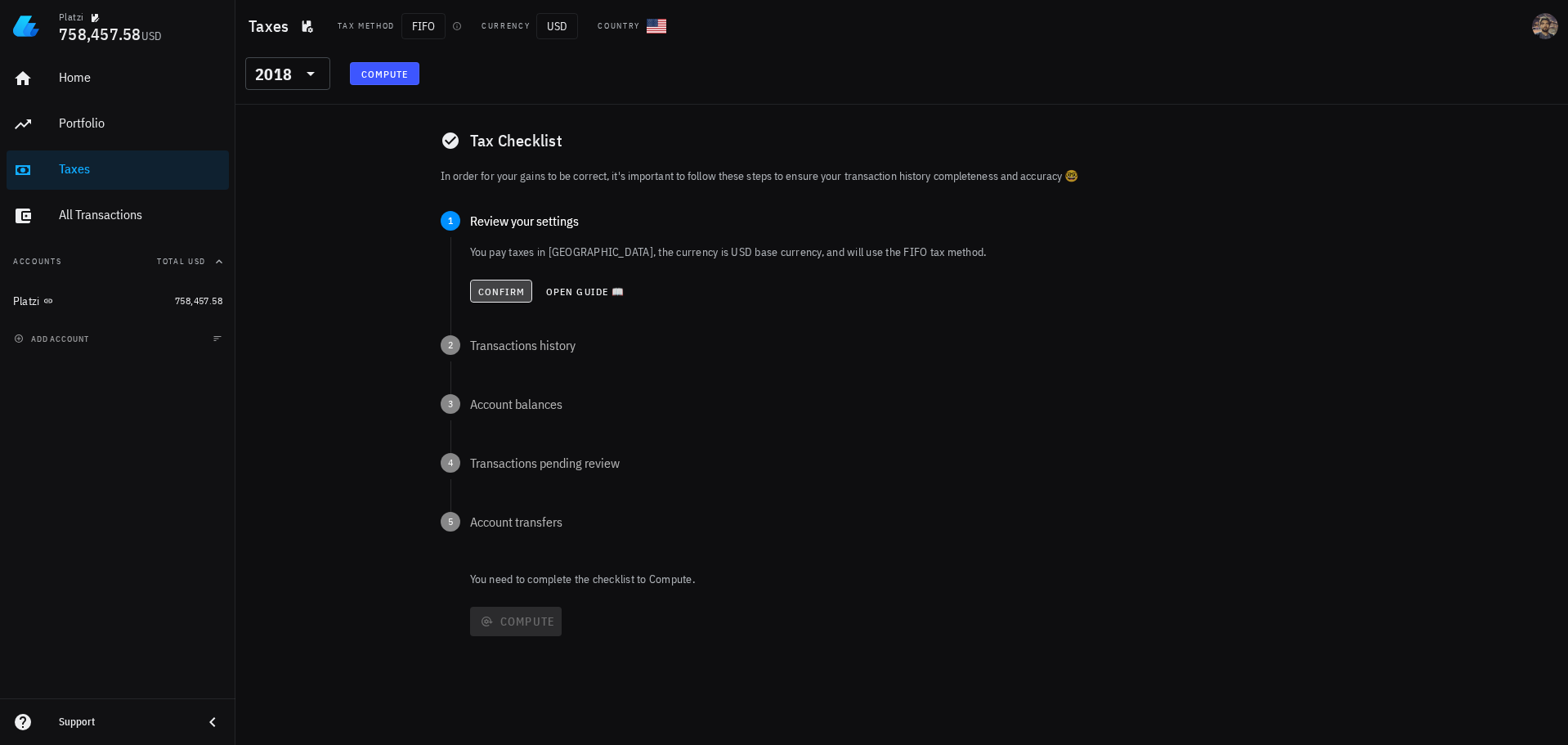
click at [496, 282] on button "Confirm" at bounding box center [501, 291] width 63 height 23
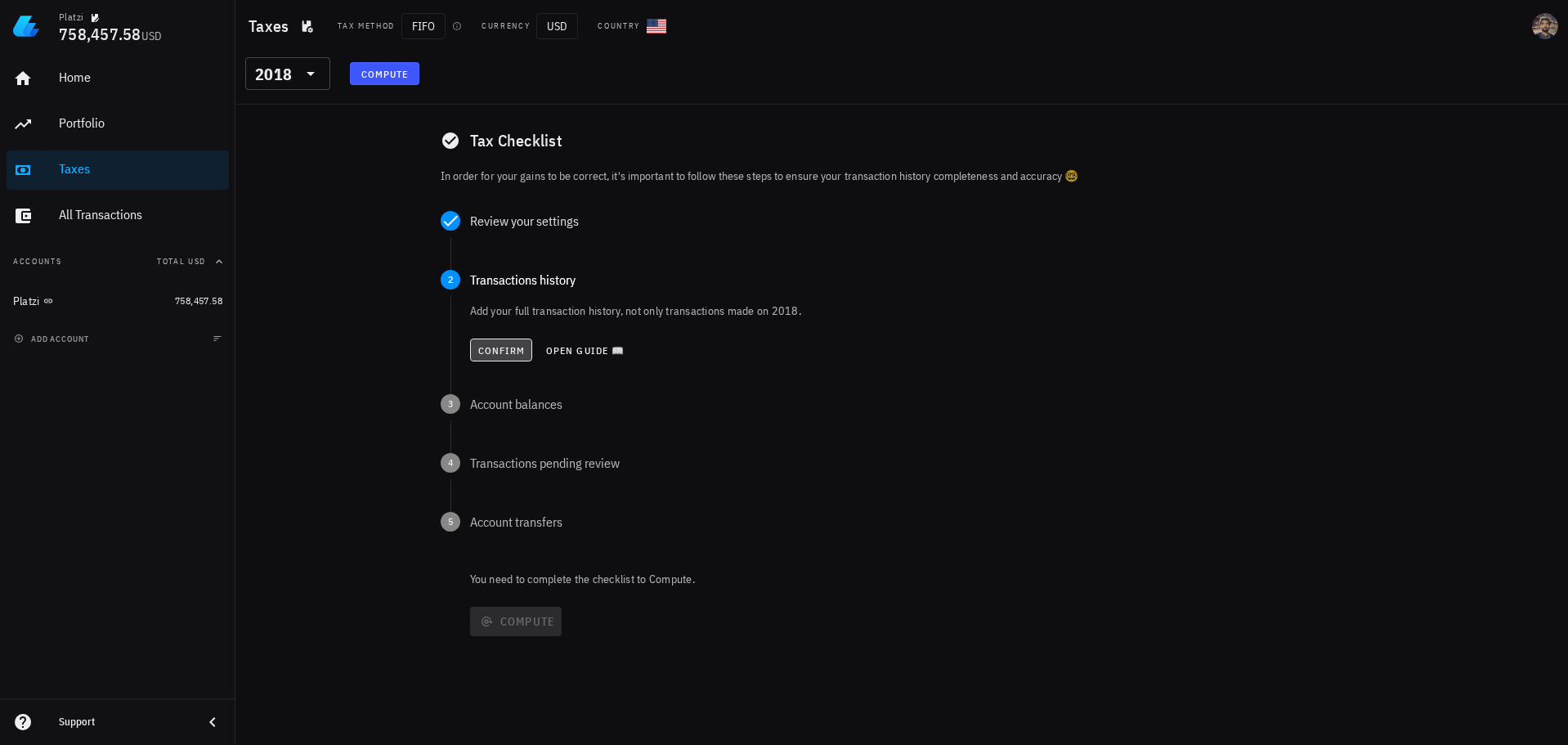
click at [494, 345] on span "Confirm" at bounding box center [501, 350] width 48 height 12
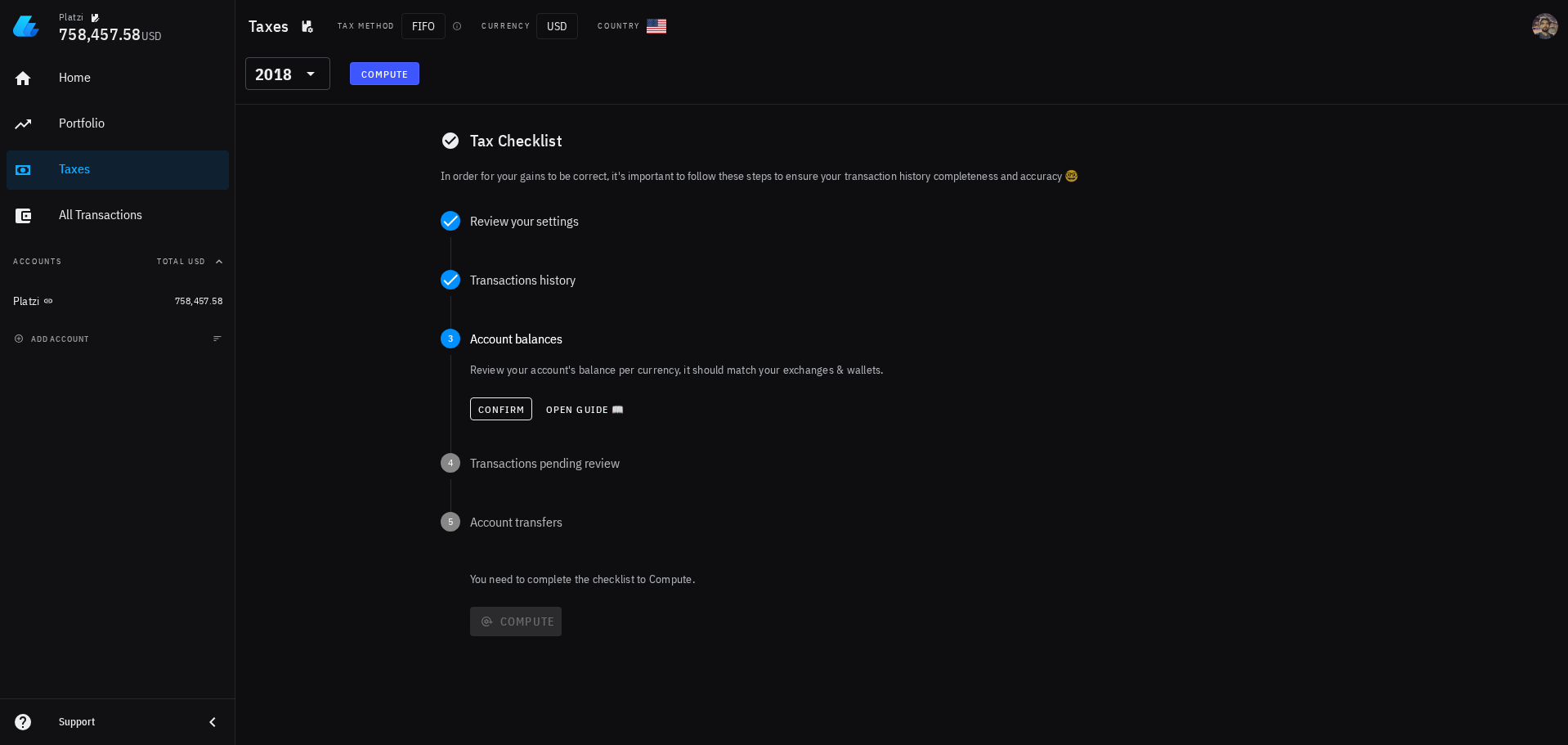
click at [495, 395] on div "Confirm Open guide 📖" at bounding box center [916, 408] width 893 height 36
click at [494, 400] on button "Confirm" at bounding box center [501, 408] width 63 height 23
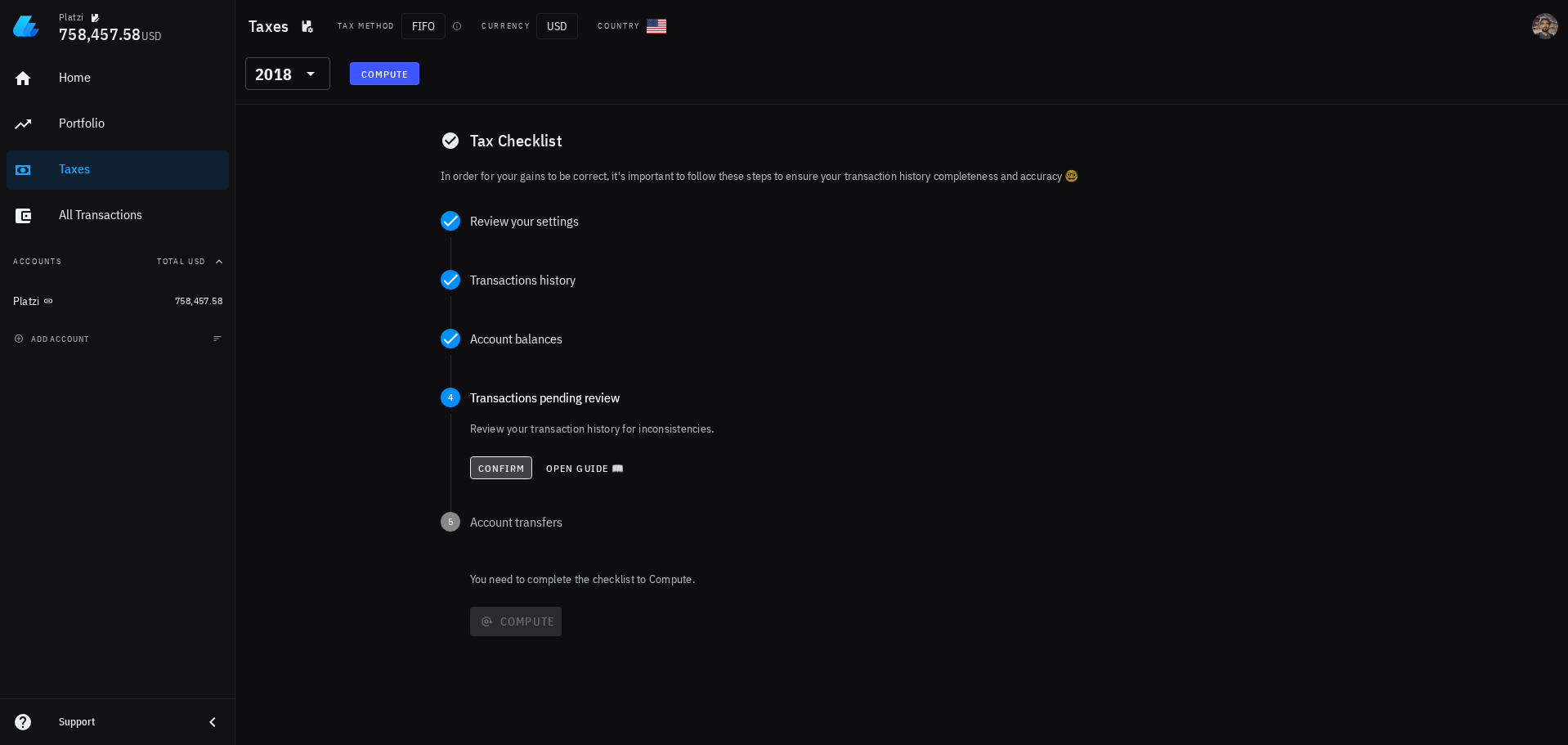
click at [490, 462] on span "Confirm" at bounding box center [501, 467] width 48 height 12
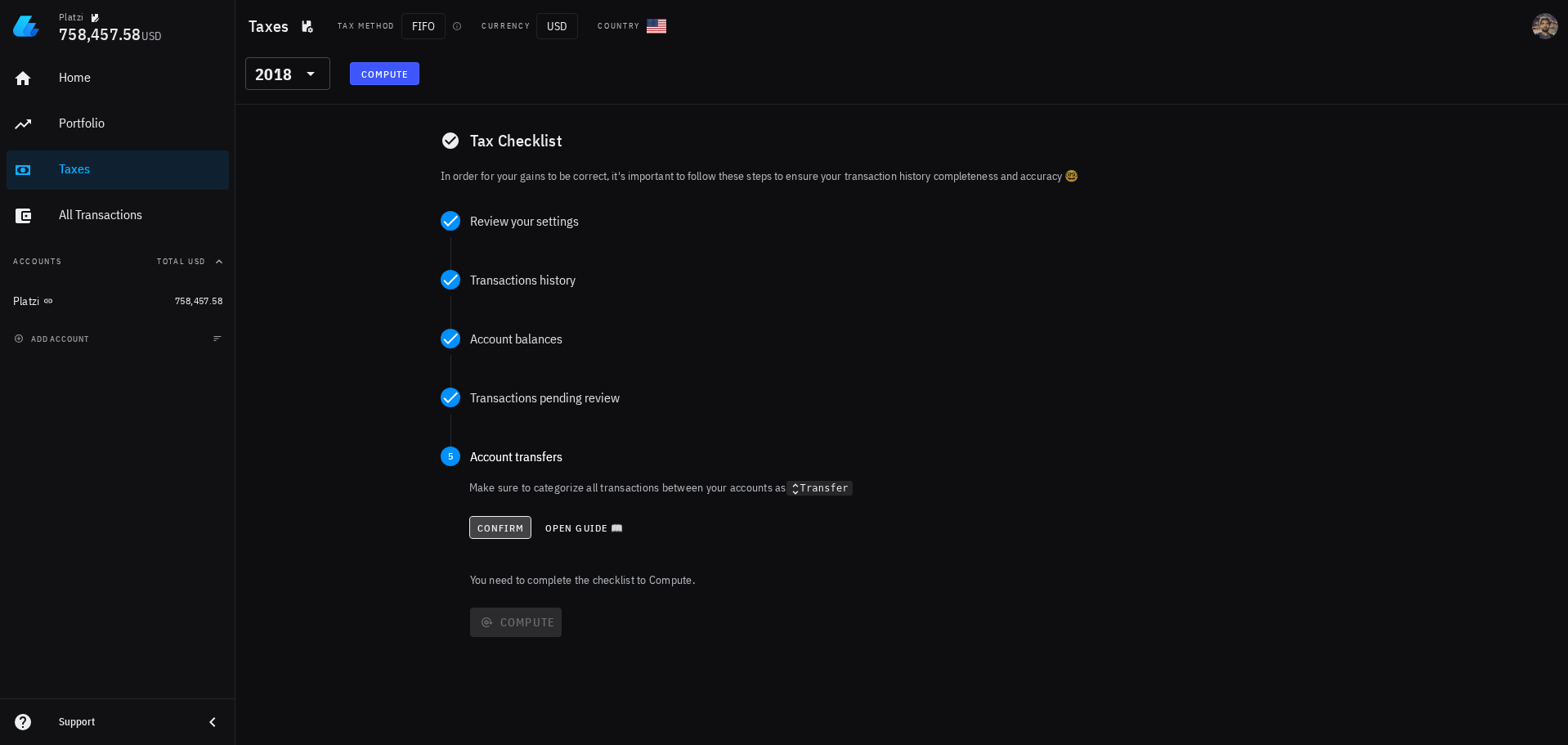
click at [493, 527] on span "Confirm" at bounding box center [500, 527] width 48 height 12
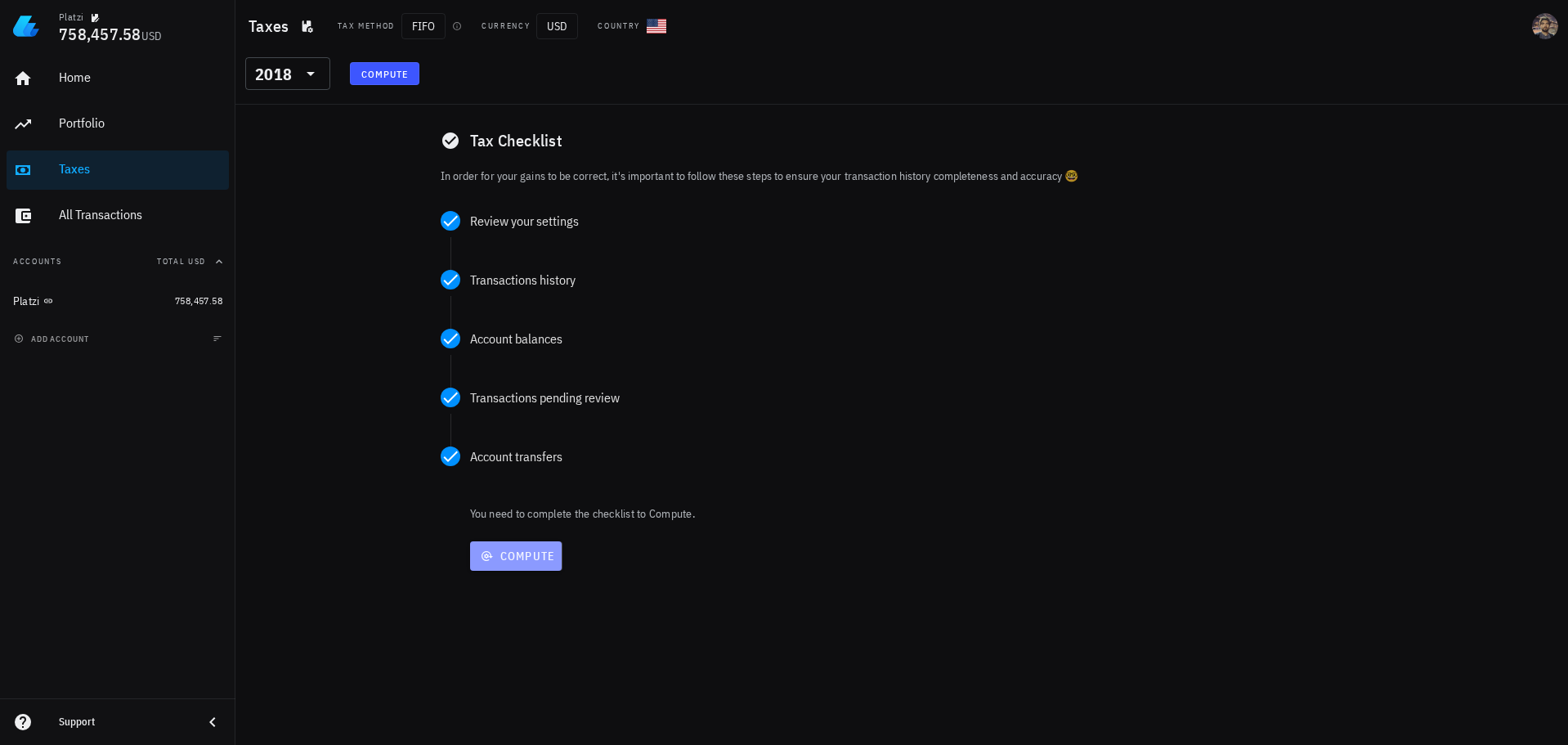
click at [501, 553] on span "Compute" at bounding box center [516, 556] width 79 height 15
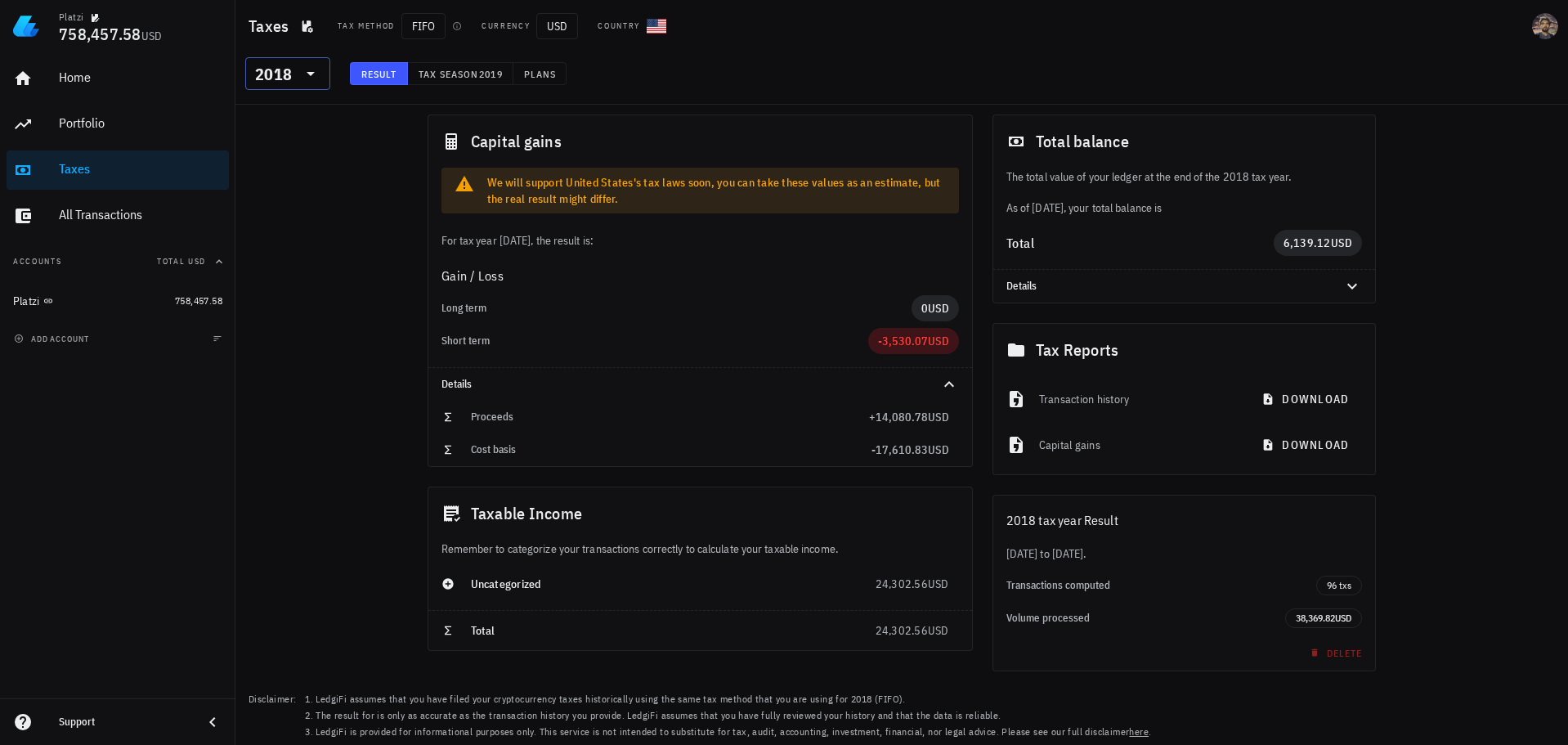
click at [290, 74] on div "2018" at bounding box center [273, 74] width 37 height 17
click at [277, 224] on div "2019" at bounding box center [288, 221] width 59 height 13
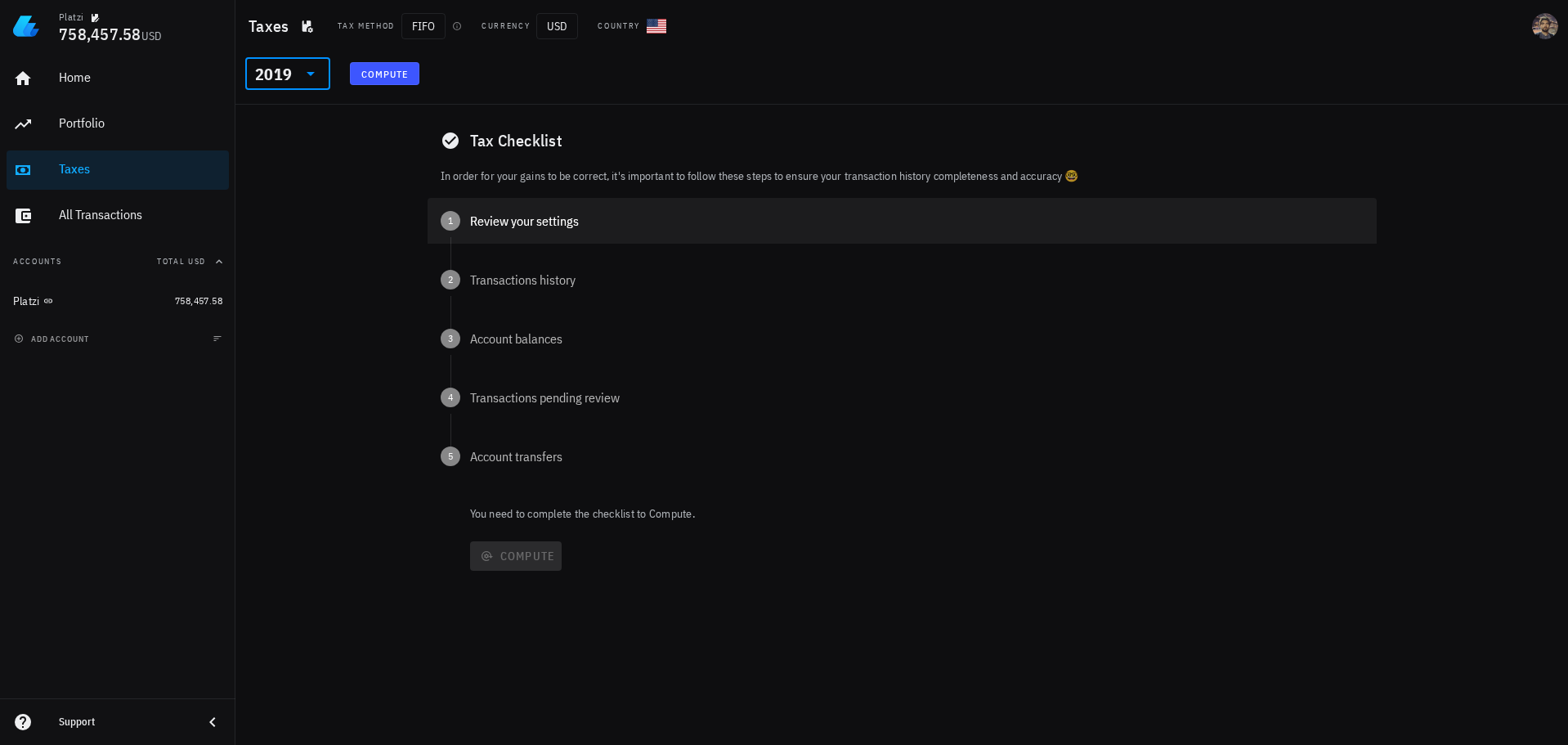
drag, startPoint x: 499, startPoint y: 217, endPoint x: 496, endPoint y: 237, distance: 20.2
click at [499, 218] on div "Review your settings" at bounding box center [916, 221] width 893 height 13
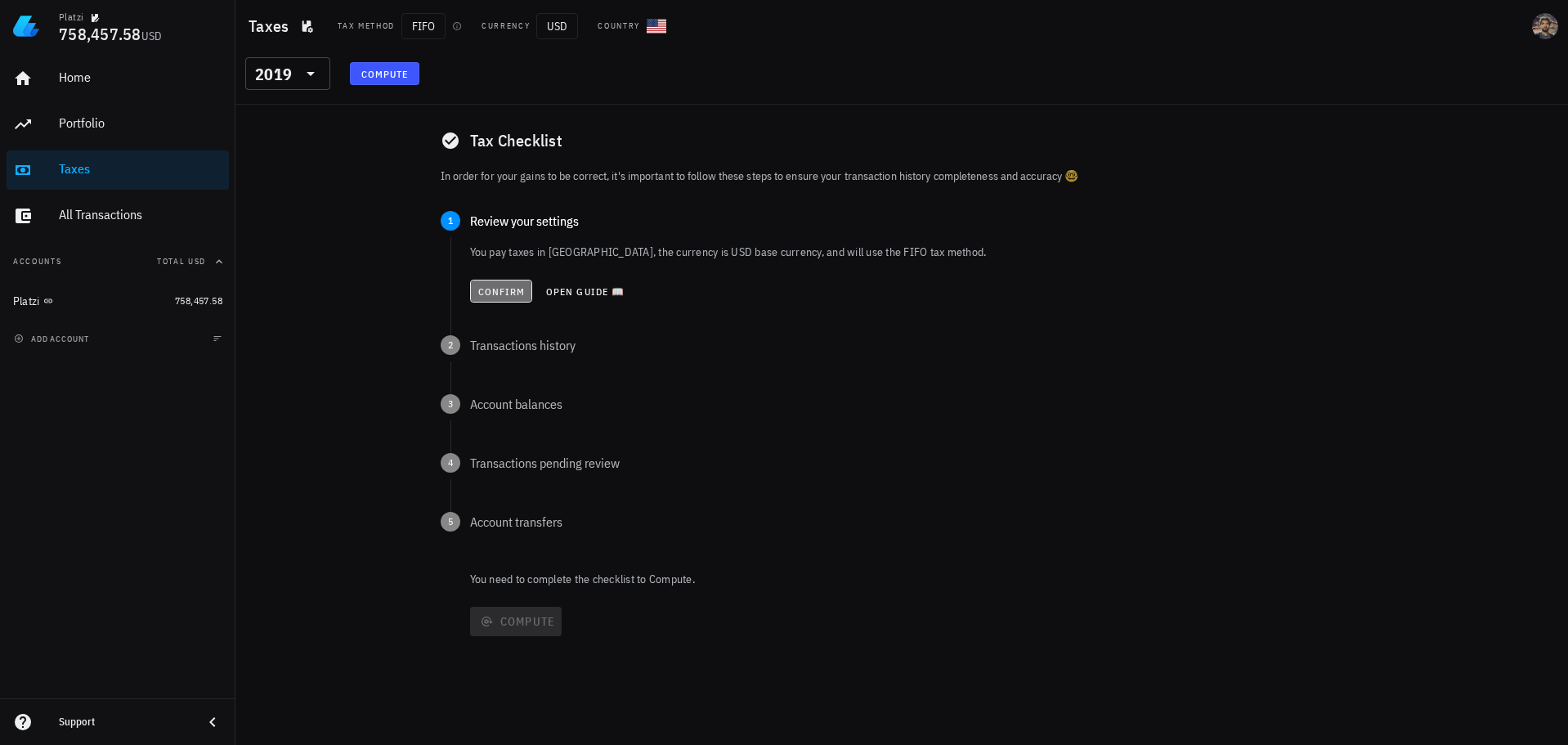
click at [498, 285] on span "Confirm" at bounding box center [501, 291] width 48 height 12
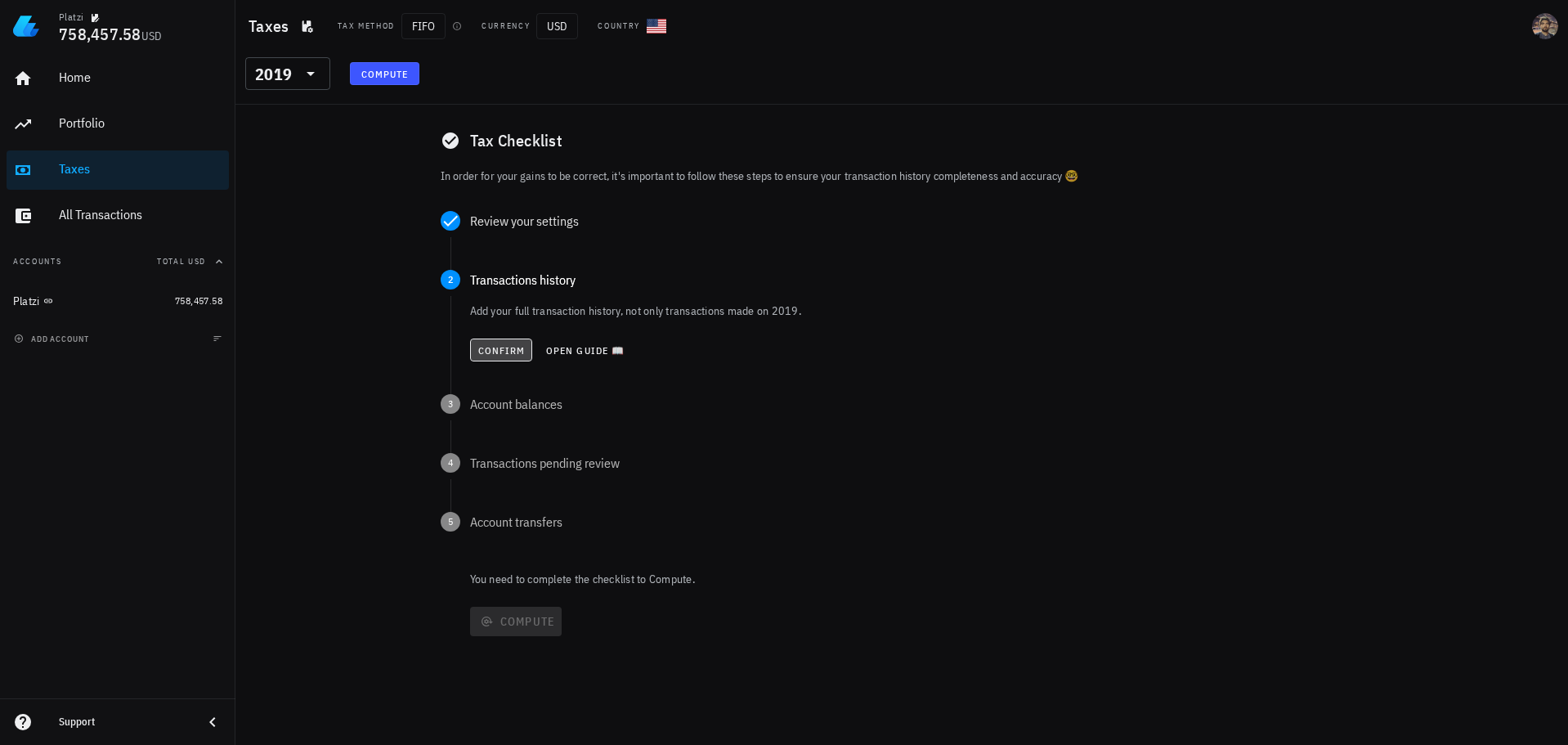
click at [501, 348] on span "Confirm" at bounding box center [501, 350] width 48 height 12
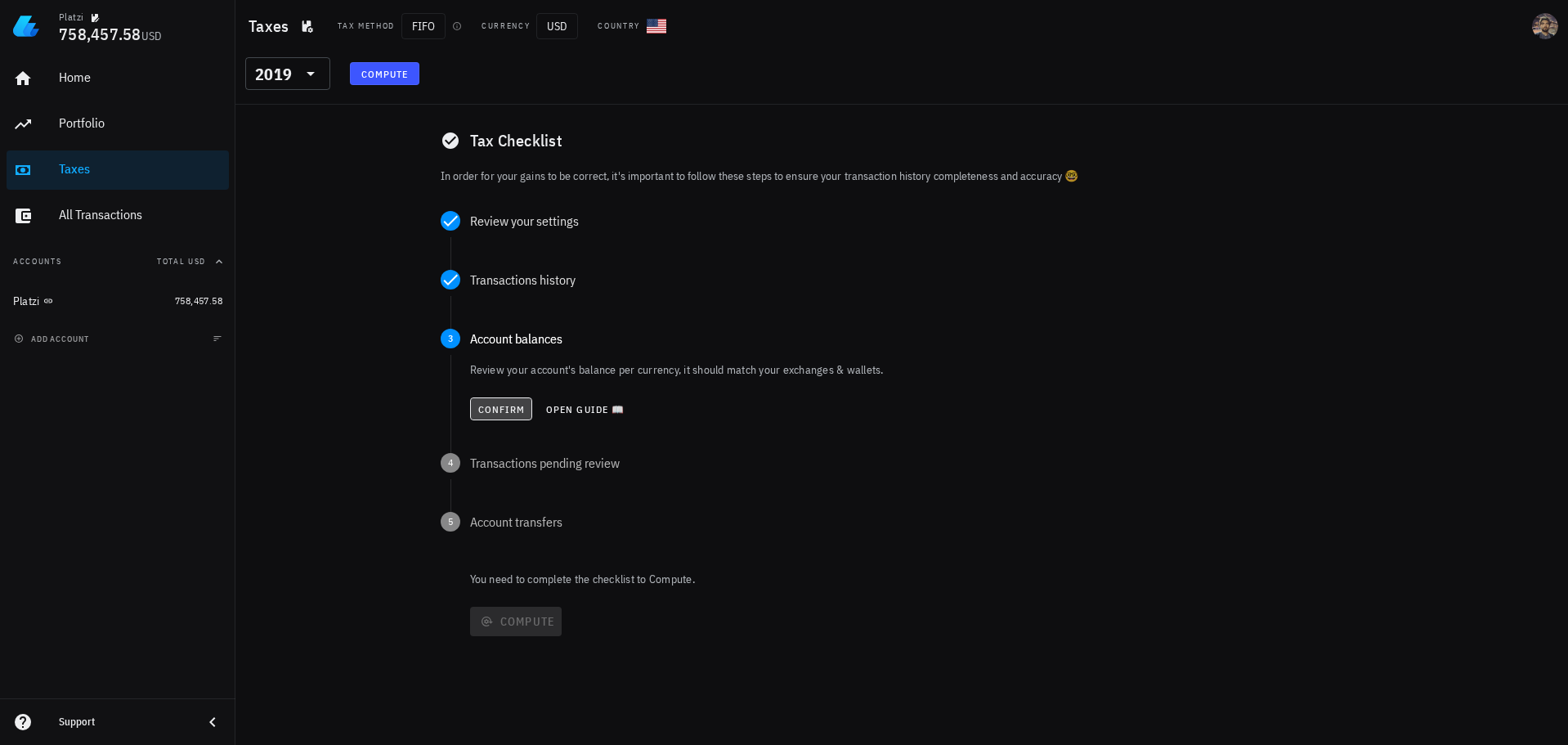
click at [488, 407] on span "Confirm" at bounding box center [501, 408] width 48 height 12
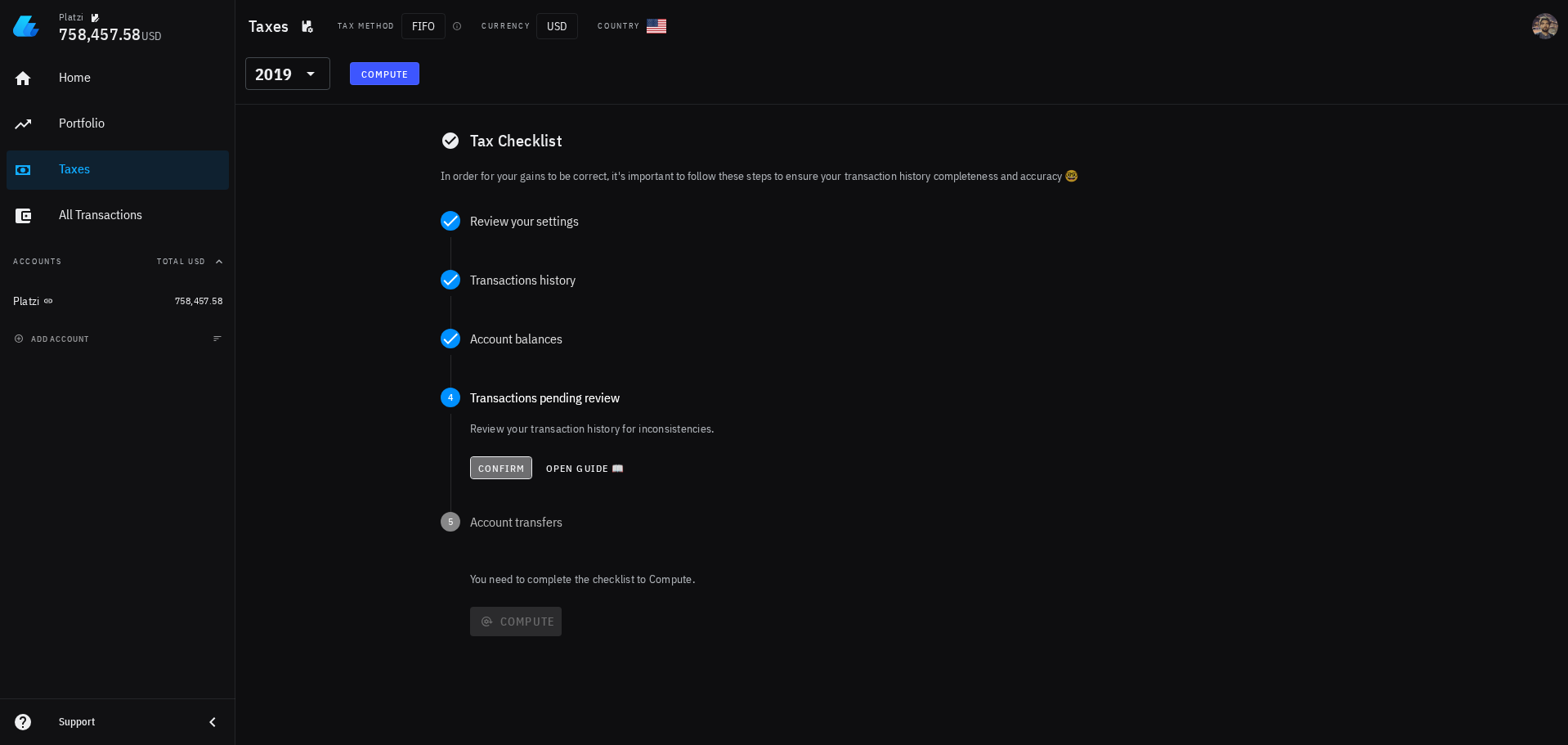
click at [485, 464] on span "Confirm" at bounding box center [501, 467] width 48 height 12
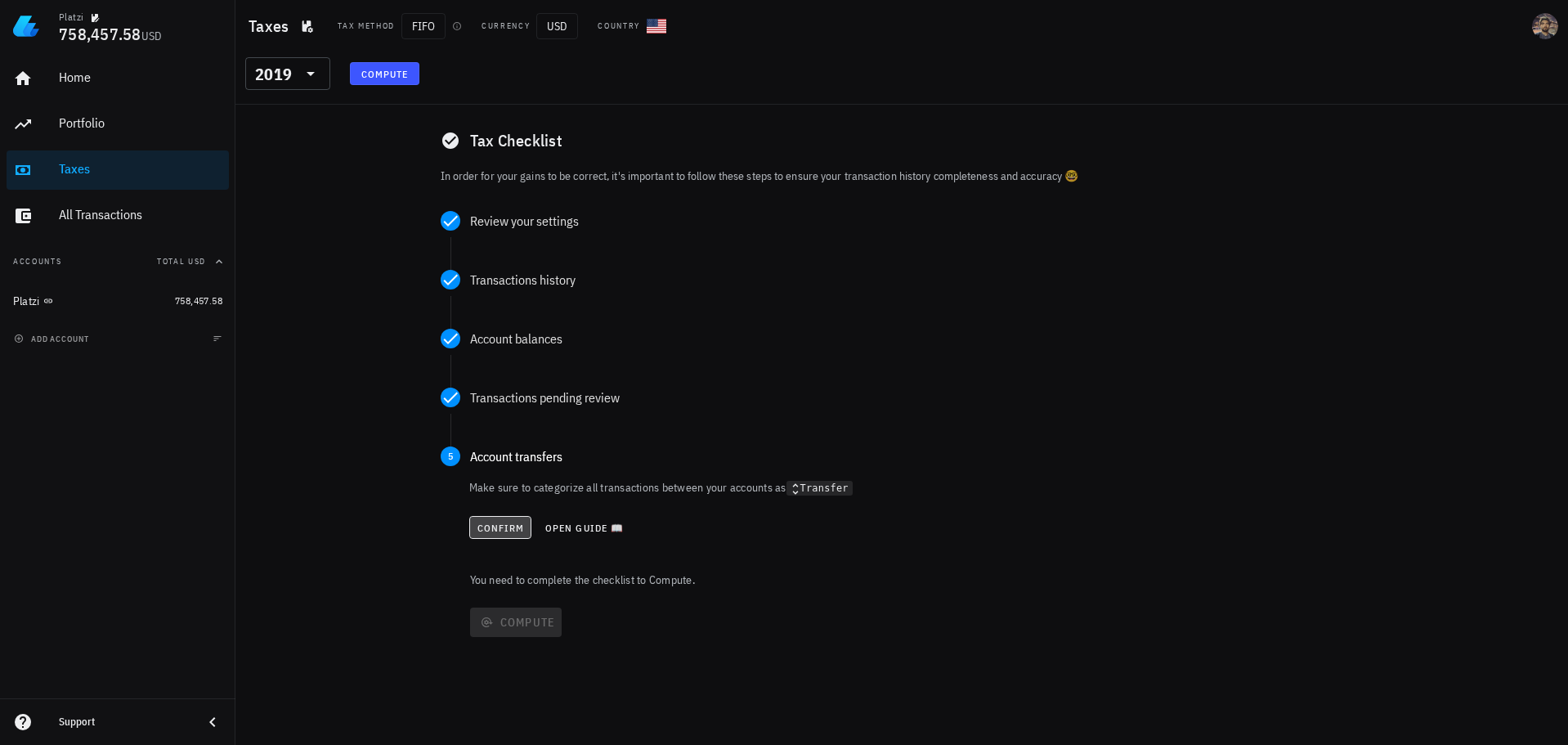
click at [481, 527] on span "Confirm" at bounding box center [500, 527] width 48 height 12
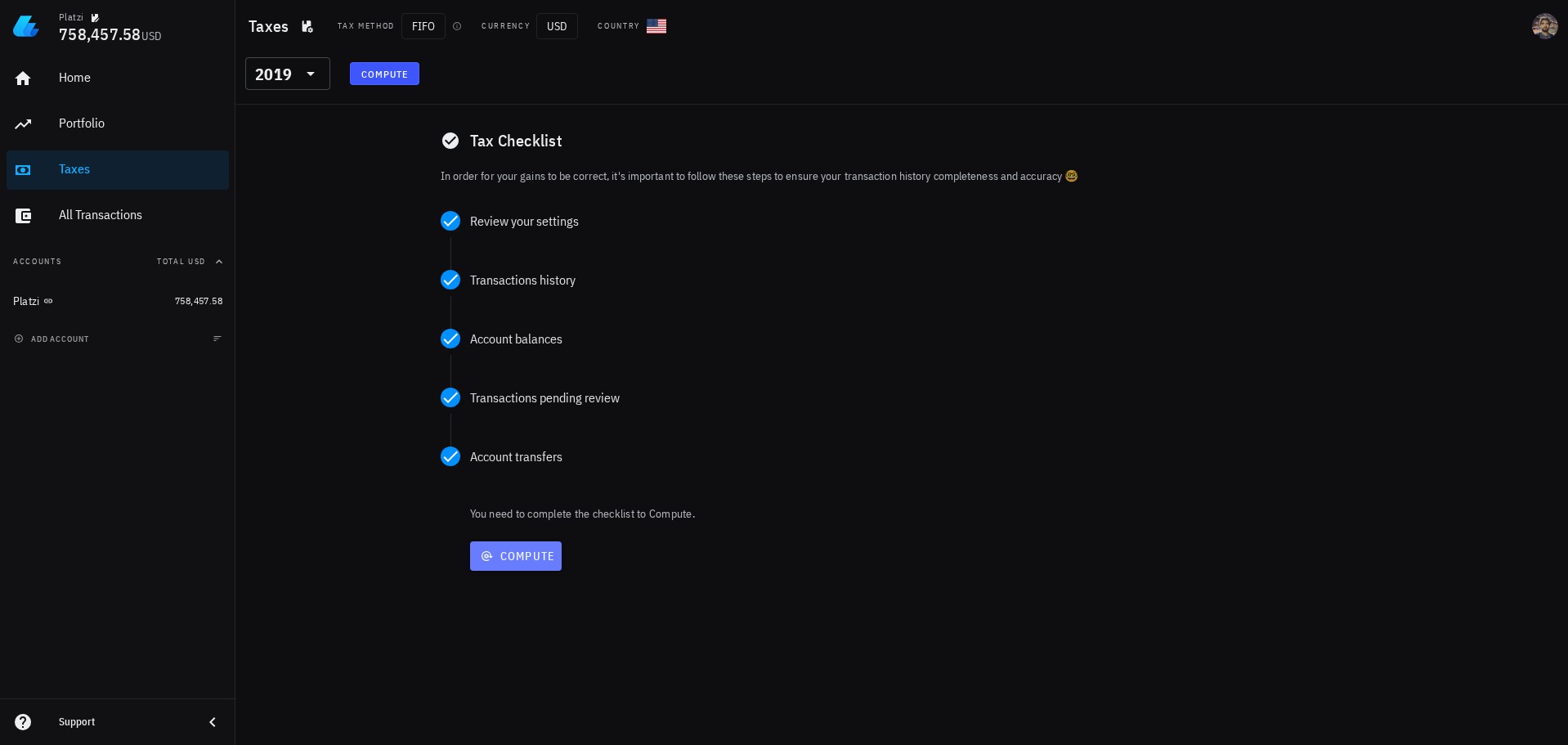
click at [511, 555] on span "Compute" at bounding box center [516, 556] width 79 height 15
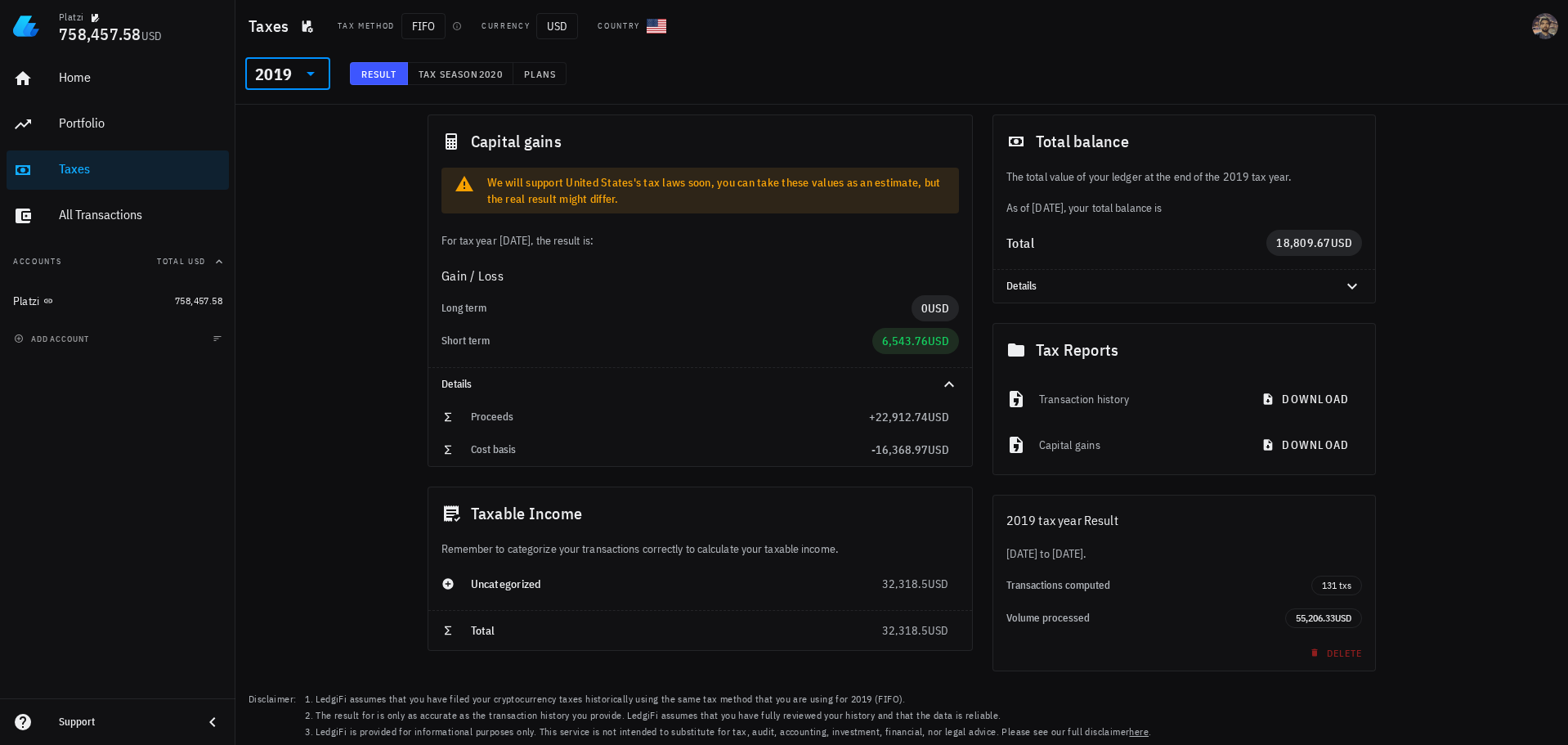
click at [295, 74] on input "text" at bounding box center [296, 74] width 3 height 26
click at [269, 189] on div "2020" at bounding box center [288, 188] width 59 height 13
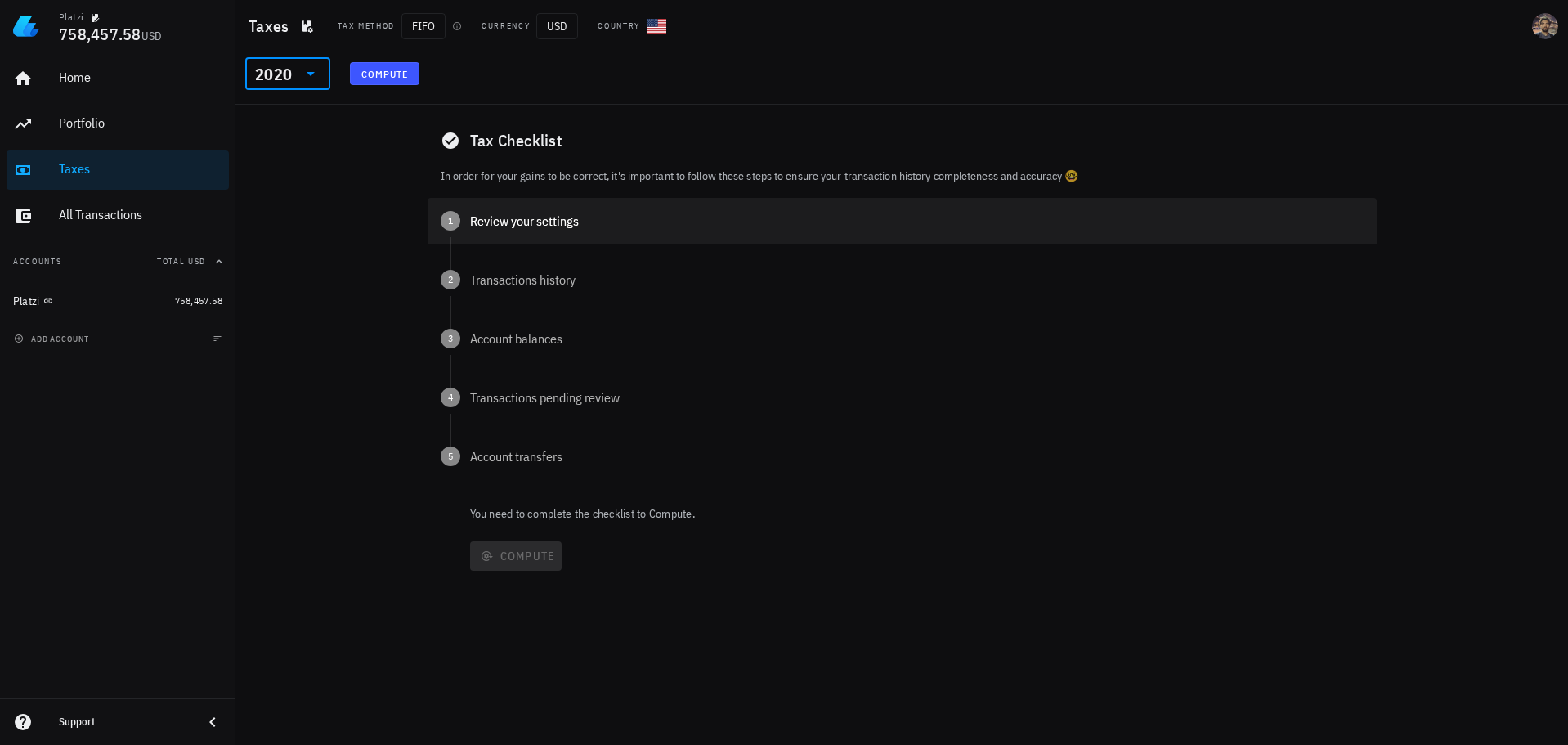
click at [492, 210] on div "1 Review your settings" at bounding box center [902, 221] width 949 height 46
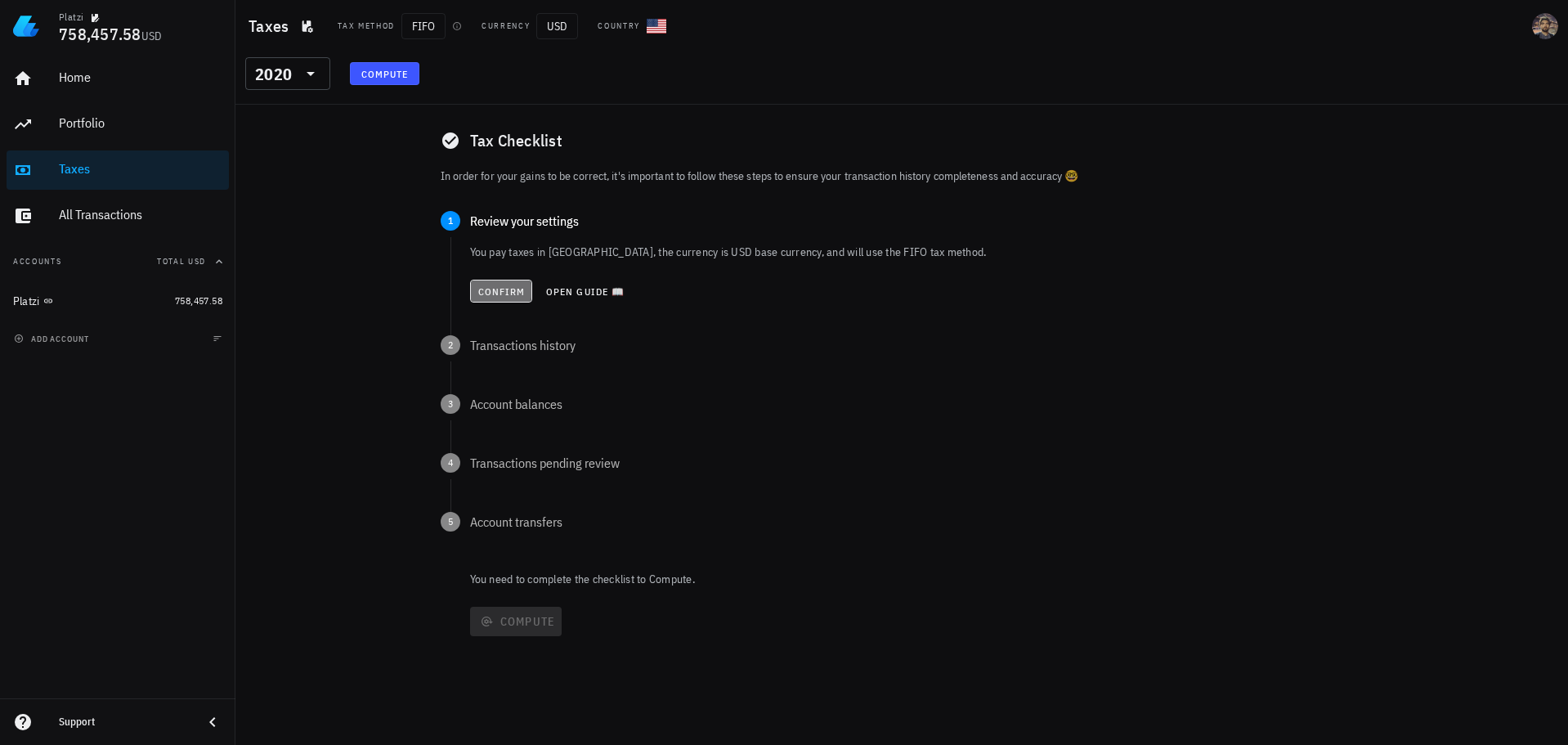
click at [505, 285] on span "Confirm" at bounding box center [501, 291] width 48 height 12
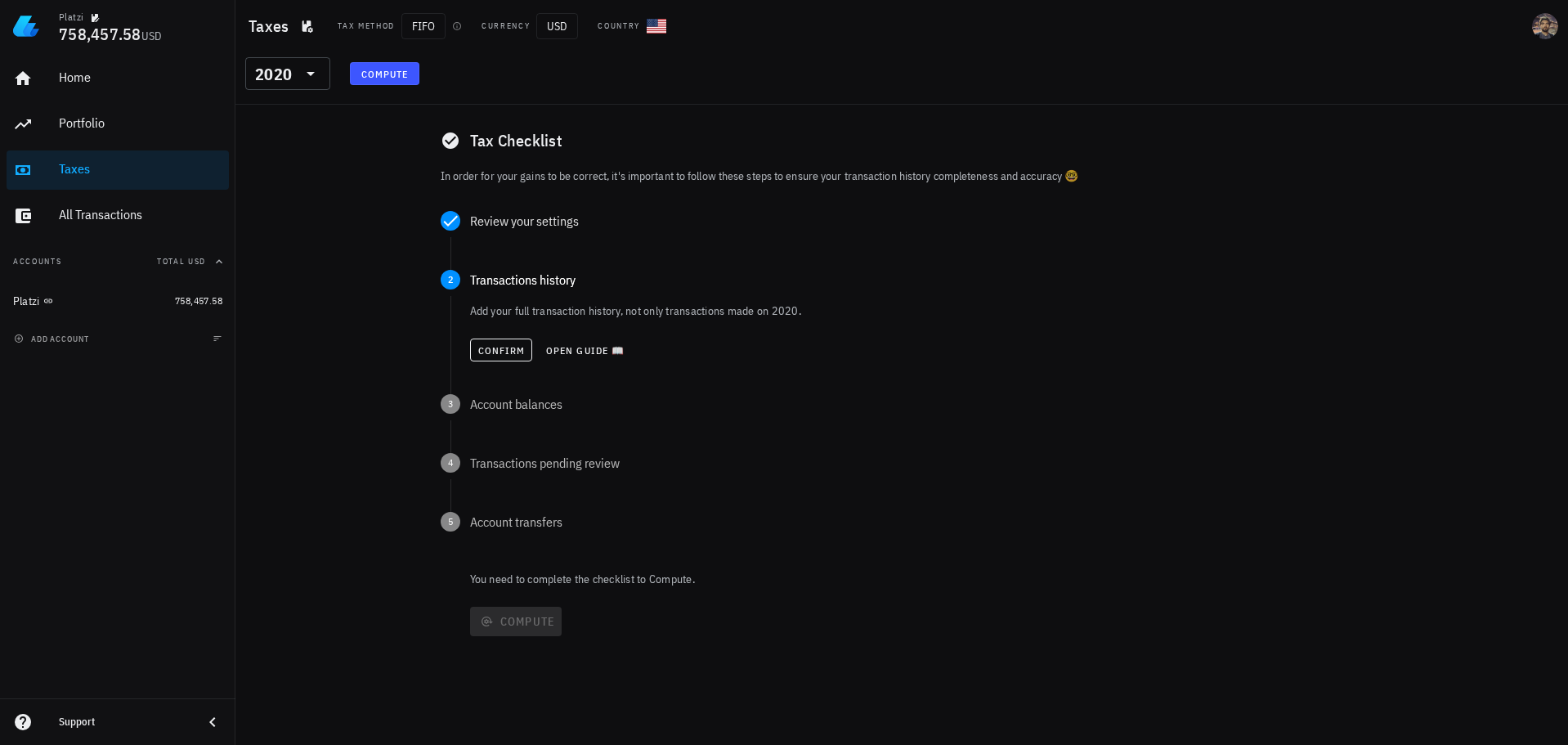
click at [502, 336] on div "Confirm Open guide 📖" at bounding box center [916, 350] width 893 height 36
click at [502, 345] on span "Confirm" at bounding box center [501, 350] width 48 height 12
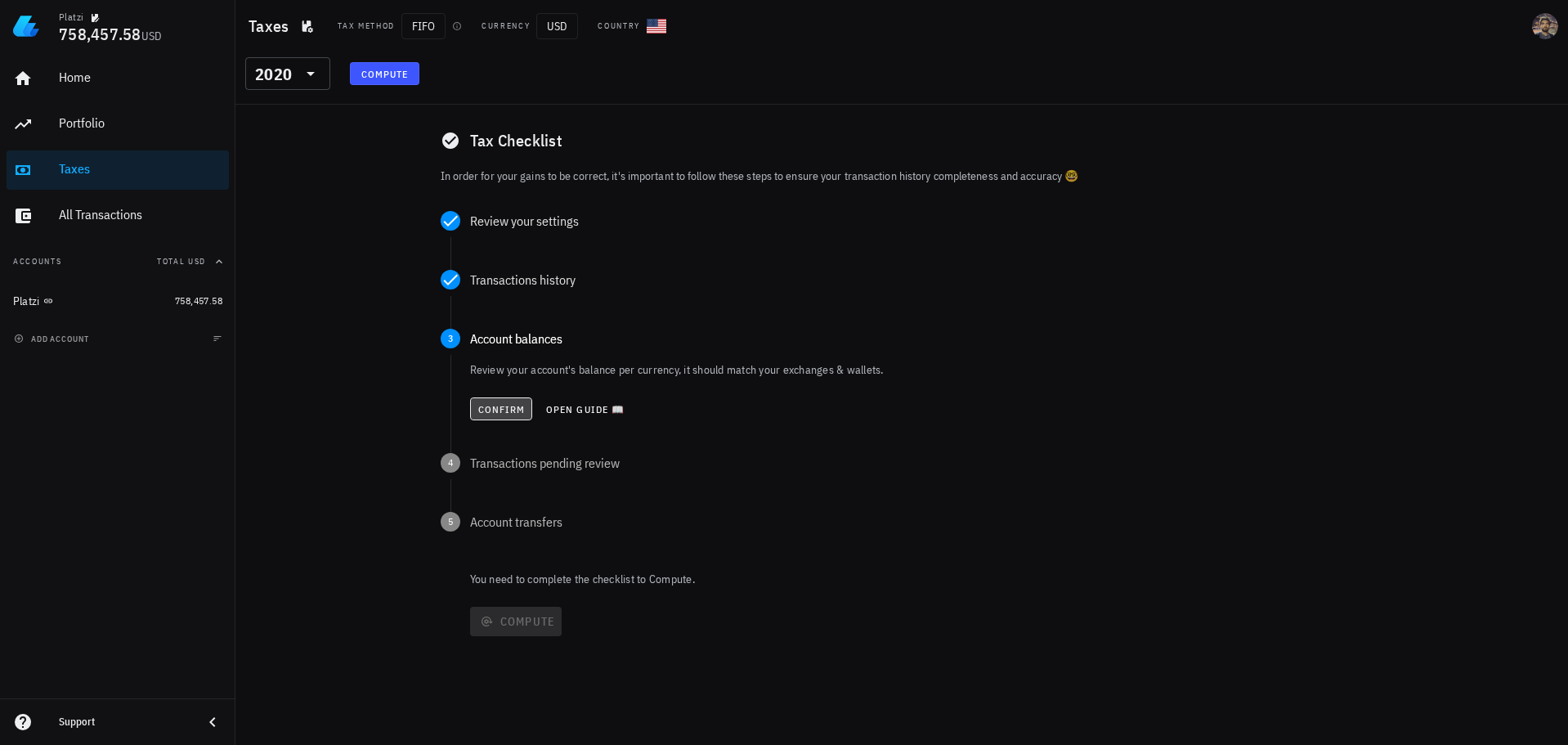
click at [491, 407] on span "Confirm" at bounding box center [501, 408] width 48 height 12
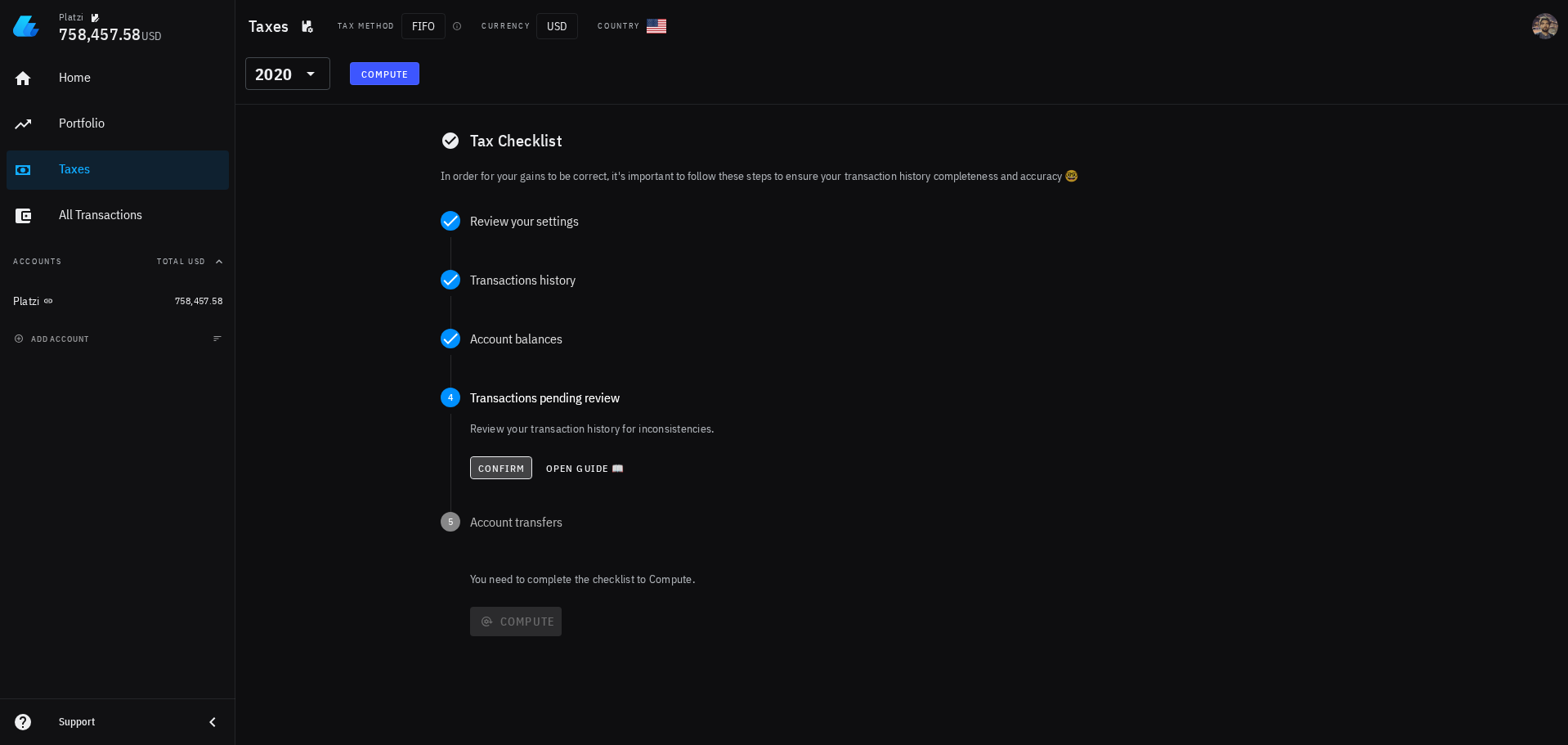
click at [486, 458] on button "Confirm" at bounding box center [501, 467] width 63 height 23
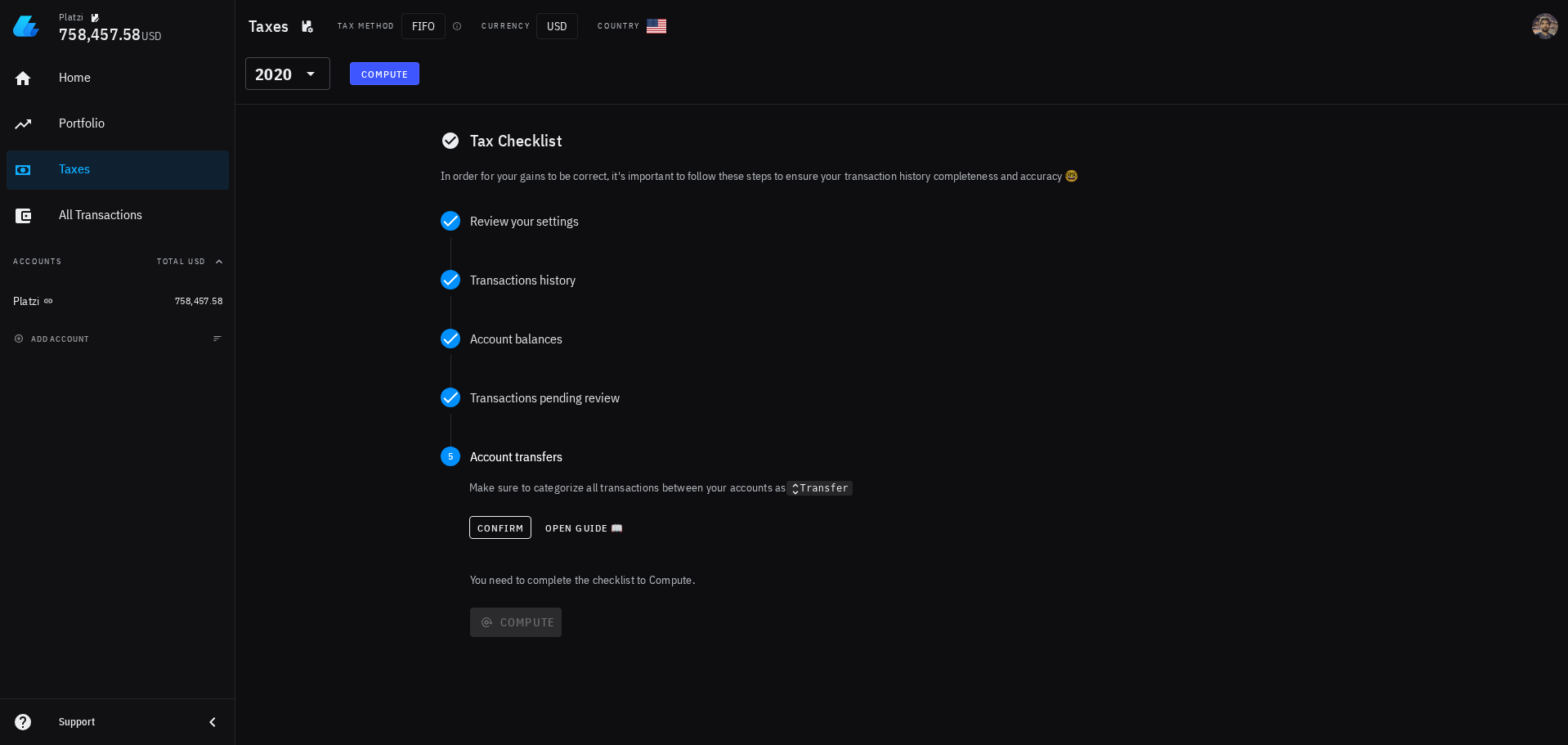
click at [482, 513] on div "Confirm Open guide 📖" at bounding box center [916, 527] width 894 height 36
click at [484, 525] on span "Confirm" at bounding box center [500, 527] width 48 height 12
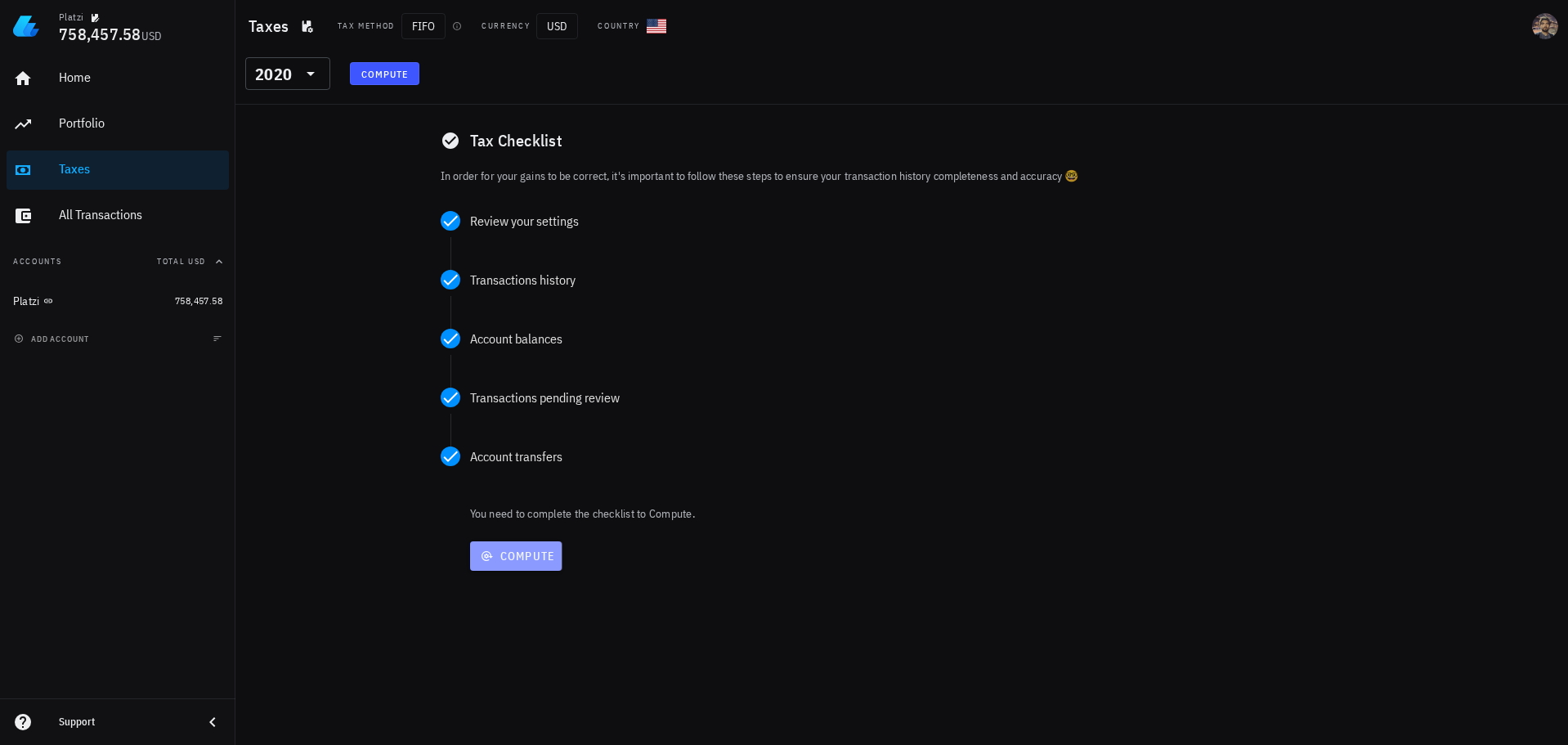
click at [511, 558] on span "Compute" at bounding box center [516, 556] width 79 height 15
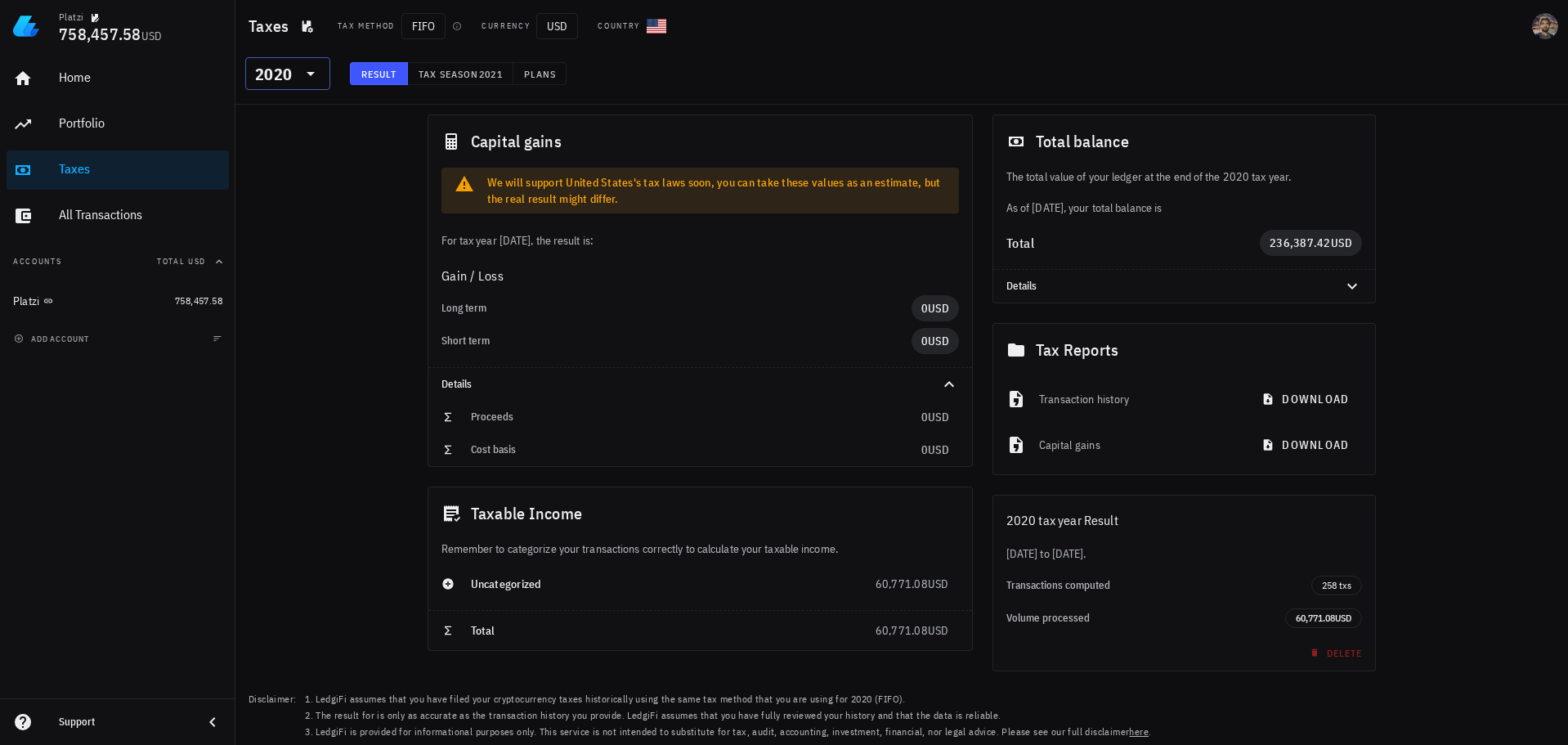
click at [289, 61] on div "2020" at bounding box center [276, 74] width 42 height 33
click at [294, 158] on div "2021" at bounding box center [288, 155] width 59 height 13
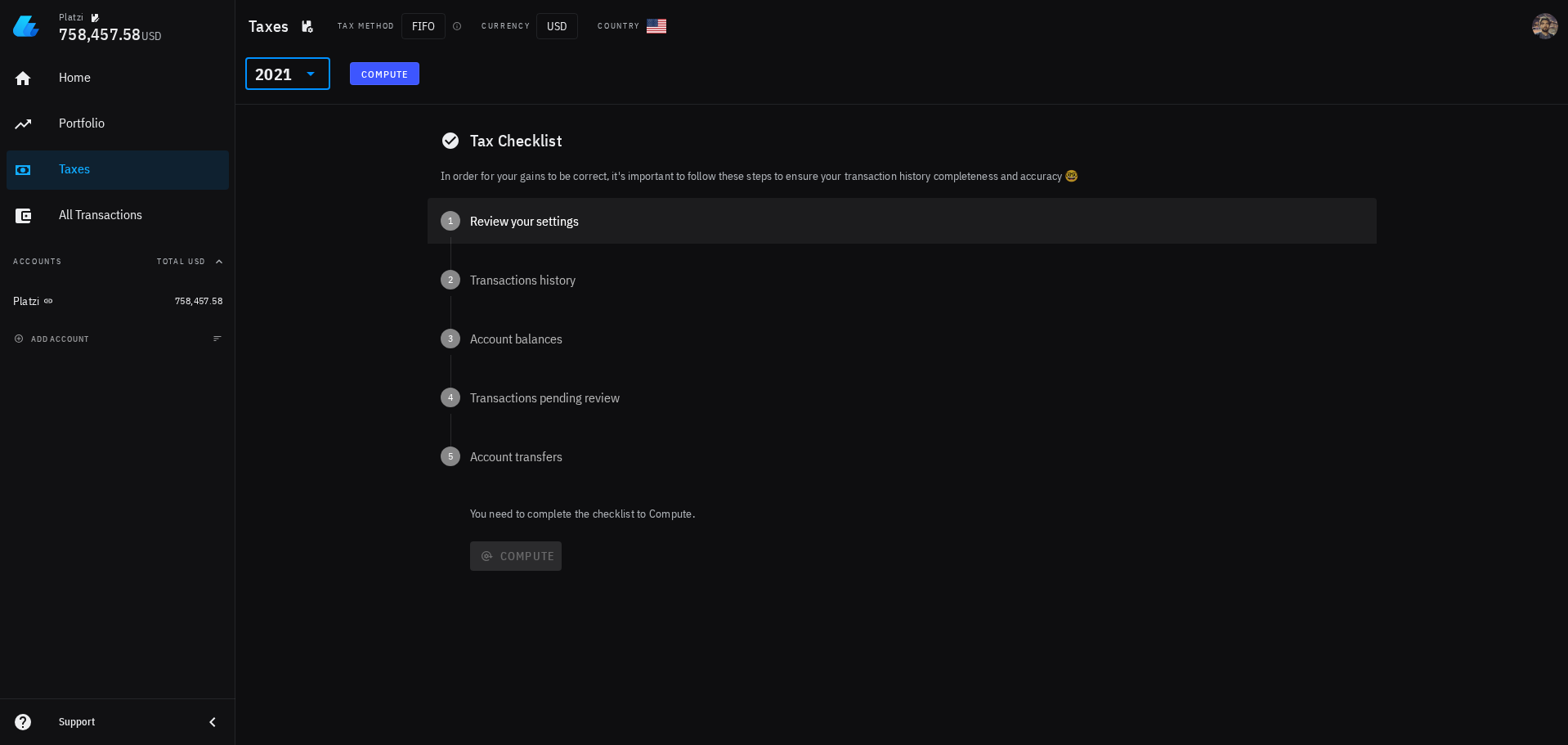
click at [489, 223] on div "Review your settings" at bounding box center [916, 221] width 893 height 13
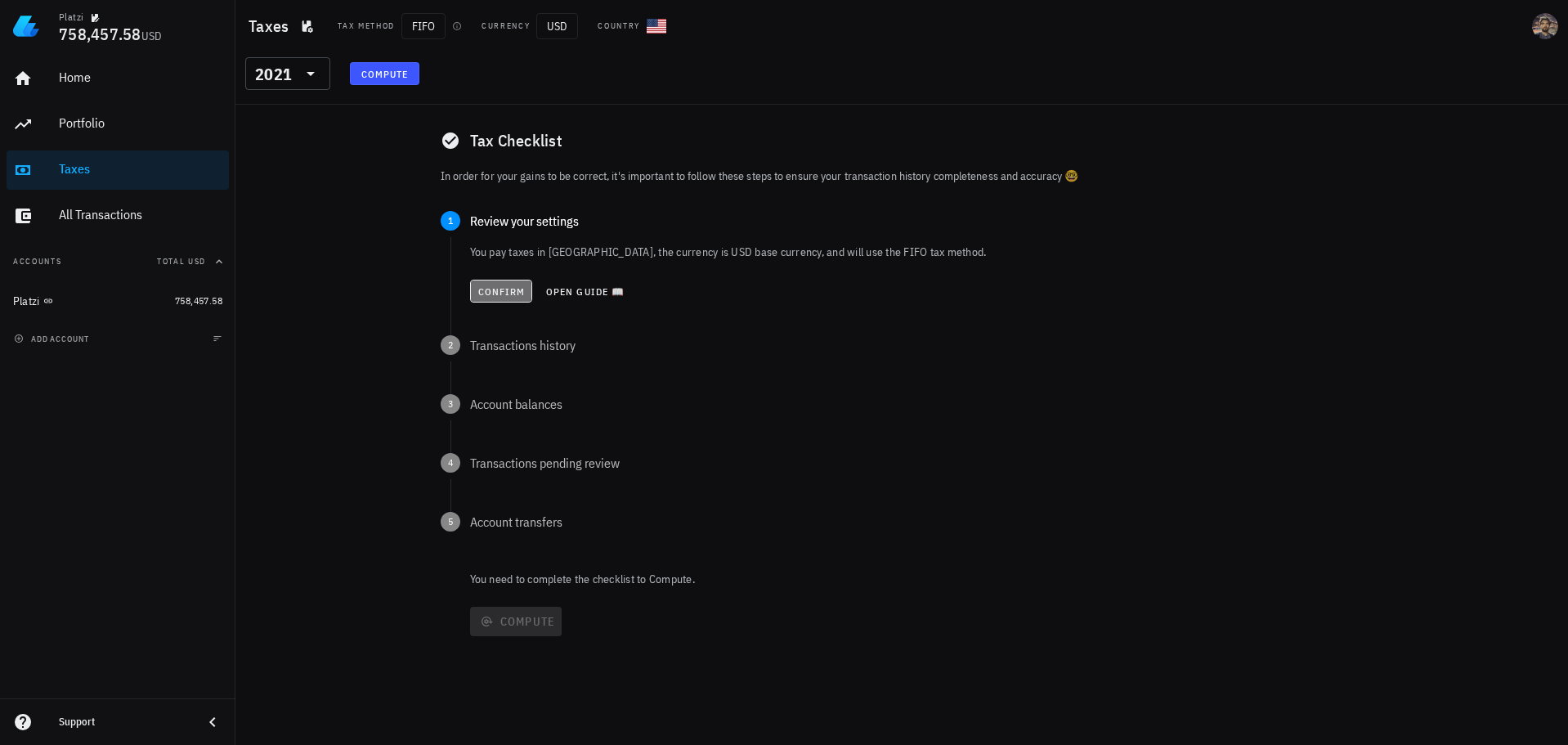
click at [496, 282] on button "Confirm" at bounding box center [501, 291] width 63 height 23
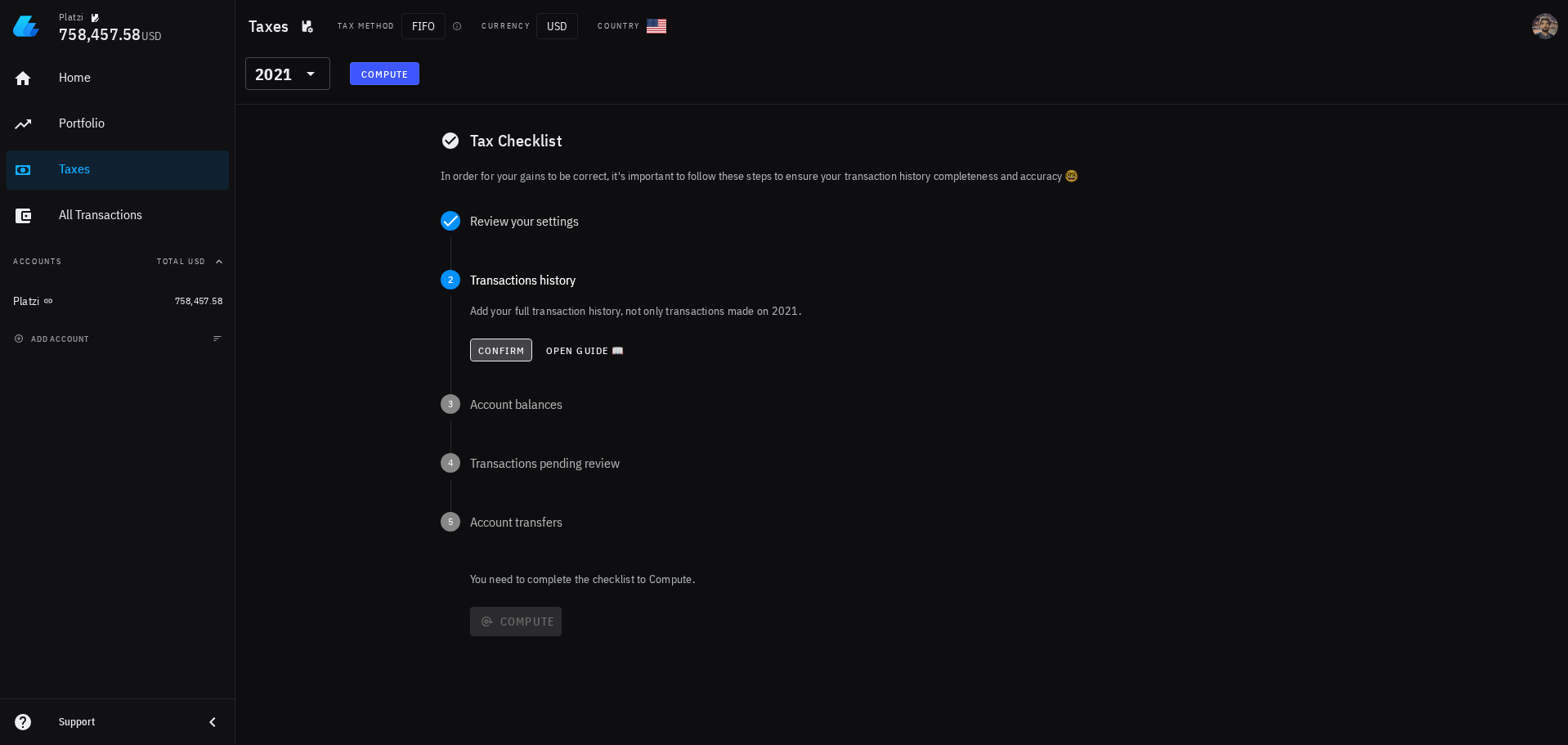
click at [483, 352] on span "Confirm" at bounding box center [501, 350] width 48 height 12
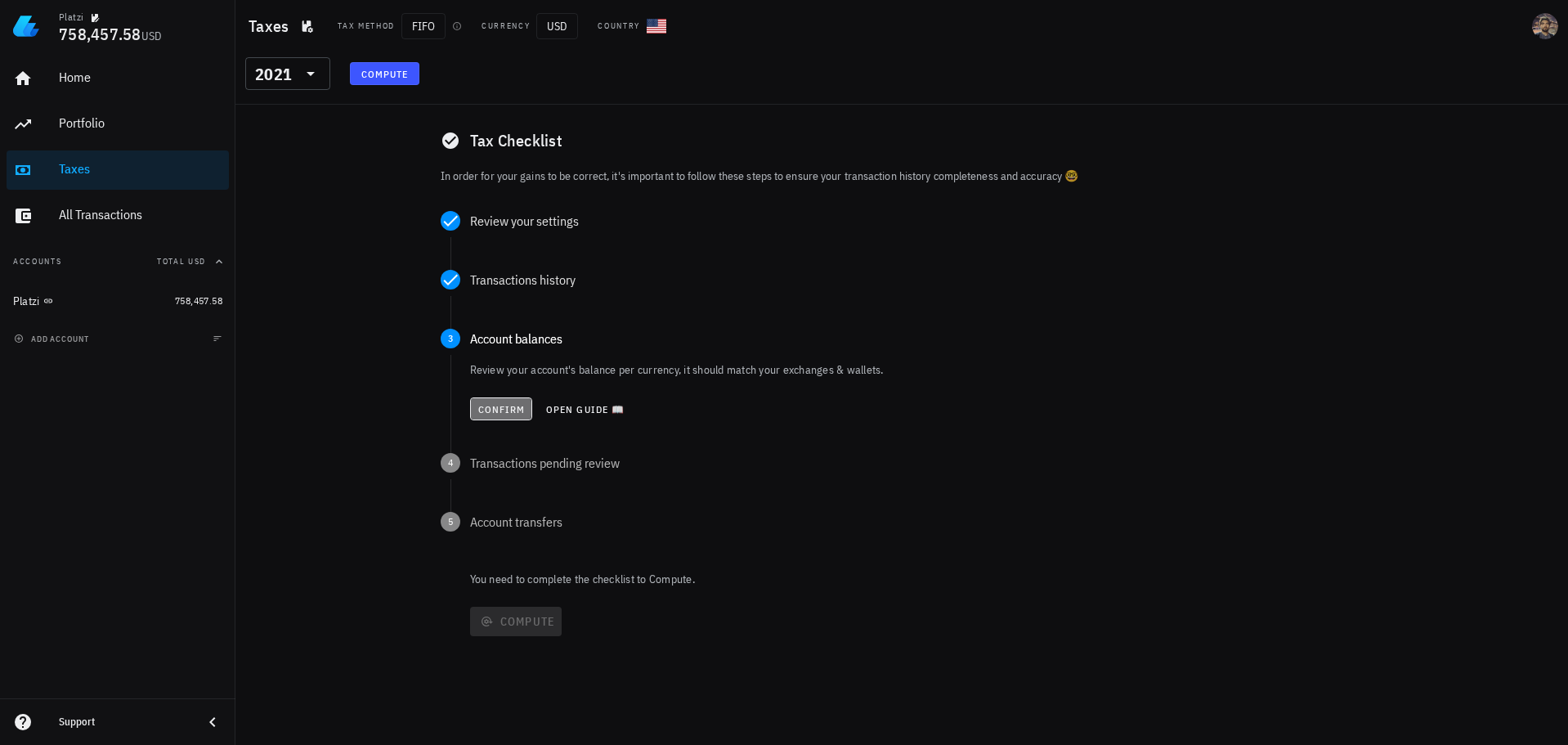
click at [481, 413] on span "Confirm" at bounding box center [501, 408] width 48 height 12
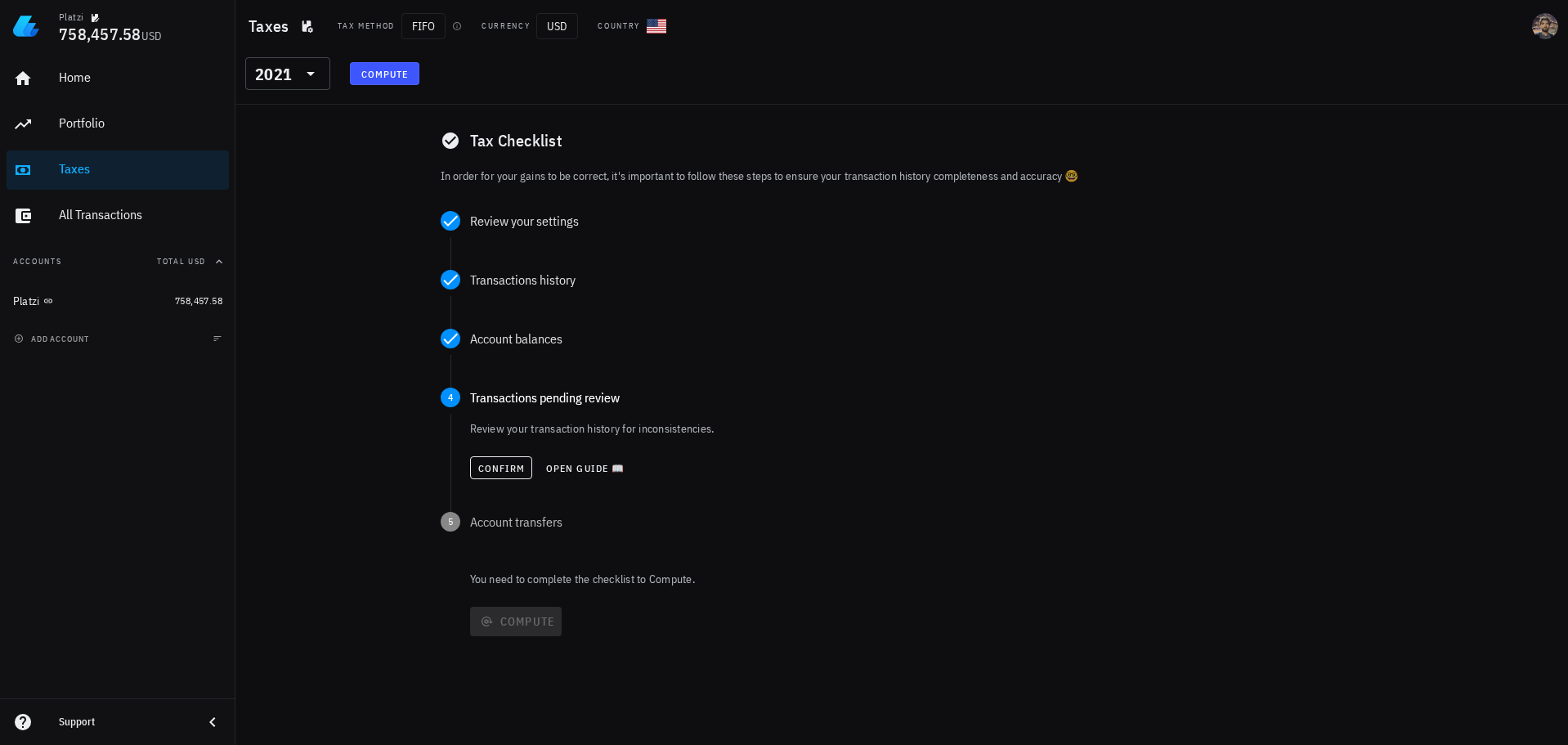
click at [494, 452] on div "Confirm Open guide 📖" at bounding box center [916, 467] width 893 height 36
click at [492, 459] on button "Confirm" at bounding box center [501, 467] width 63 height 23
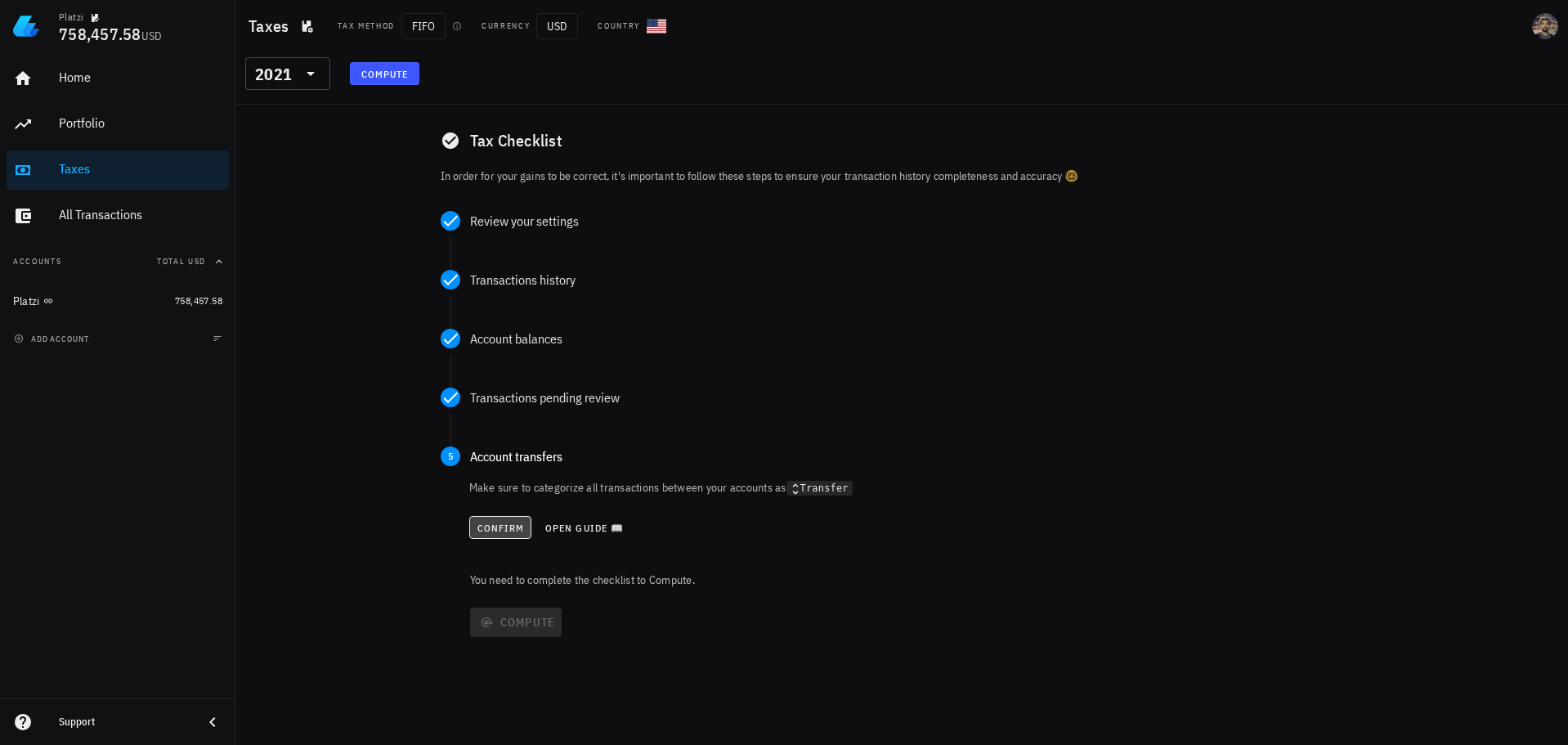
click at [489, 524] on span "Confirm" at bounding box center [500, 527] width 48 height 12
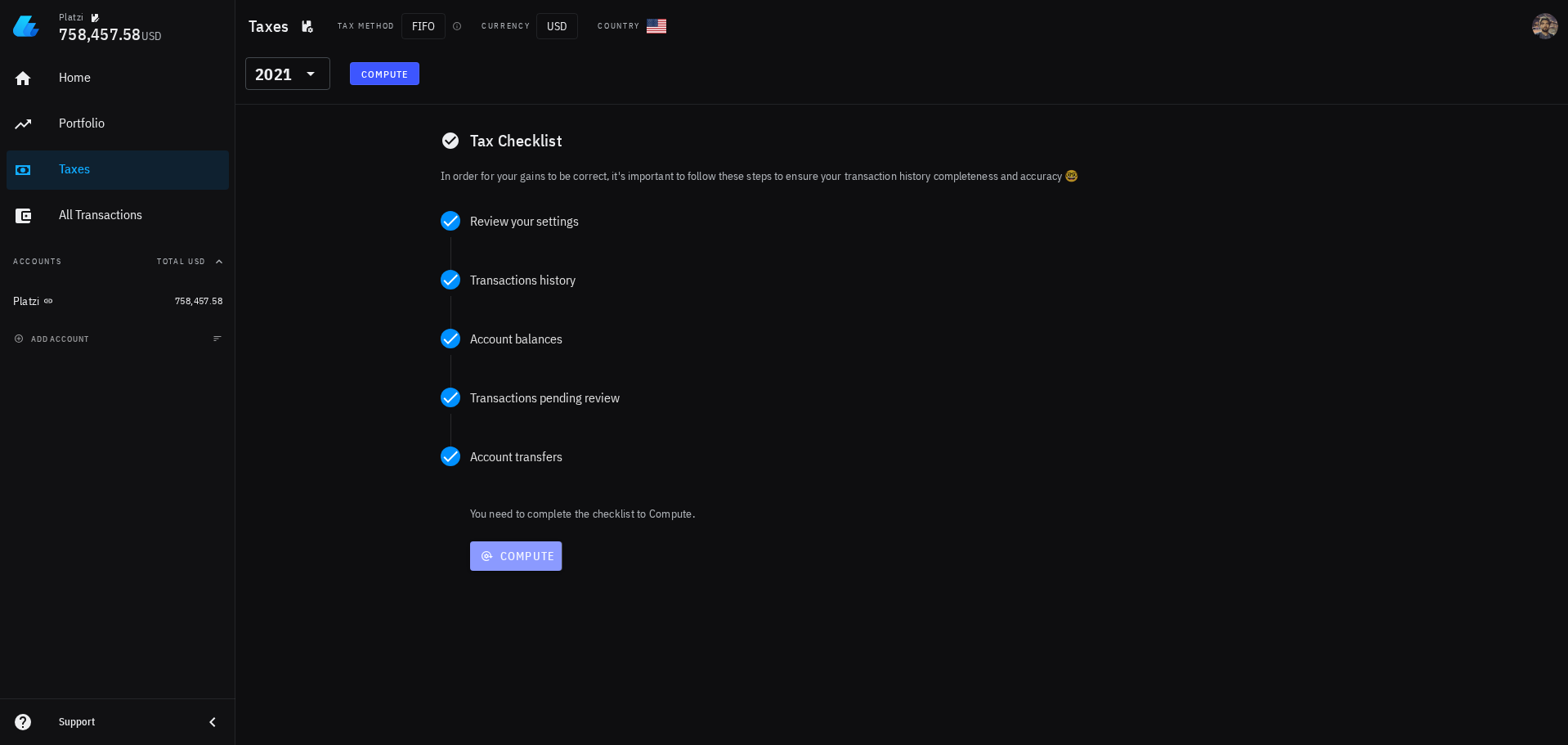
click at [497, 556] on span "Compute" at bounding box center [516, 556] width 79 height 15
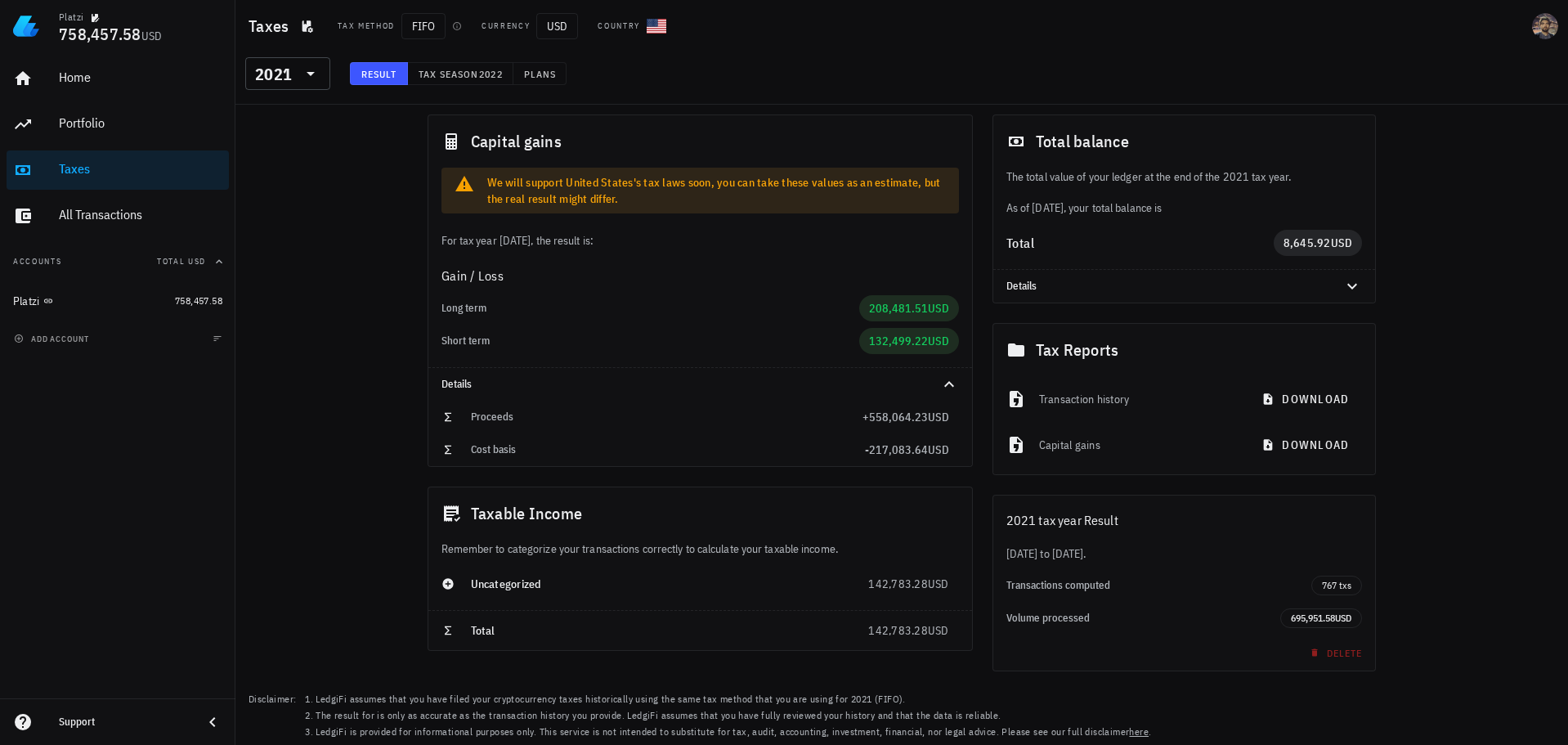
drag, startPoint x: 591, startPoint y: 325, endPoint x: 967, endPoint y: 351, distance: 376.9
click at [967, 351] on div "Gain / Loss Long term 208,481.51 USD Short term 132,499.22 USD" at bounding box center [700, 308] width 544 height 118
click at [496, 301] on div "Long term" at bounding box center [650, 308] width 418 height 26
drag, startPoint x: 452, startPoint y: 301, endPoint x: 486, endPoint y: 331, distance: 45.3
click at [486, 331] on div "Gain / Loss Long term 208,481.51 USD Short term 132,499.22 USD" at bounding box center [700, 308] width 544 height 118
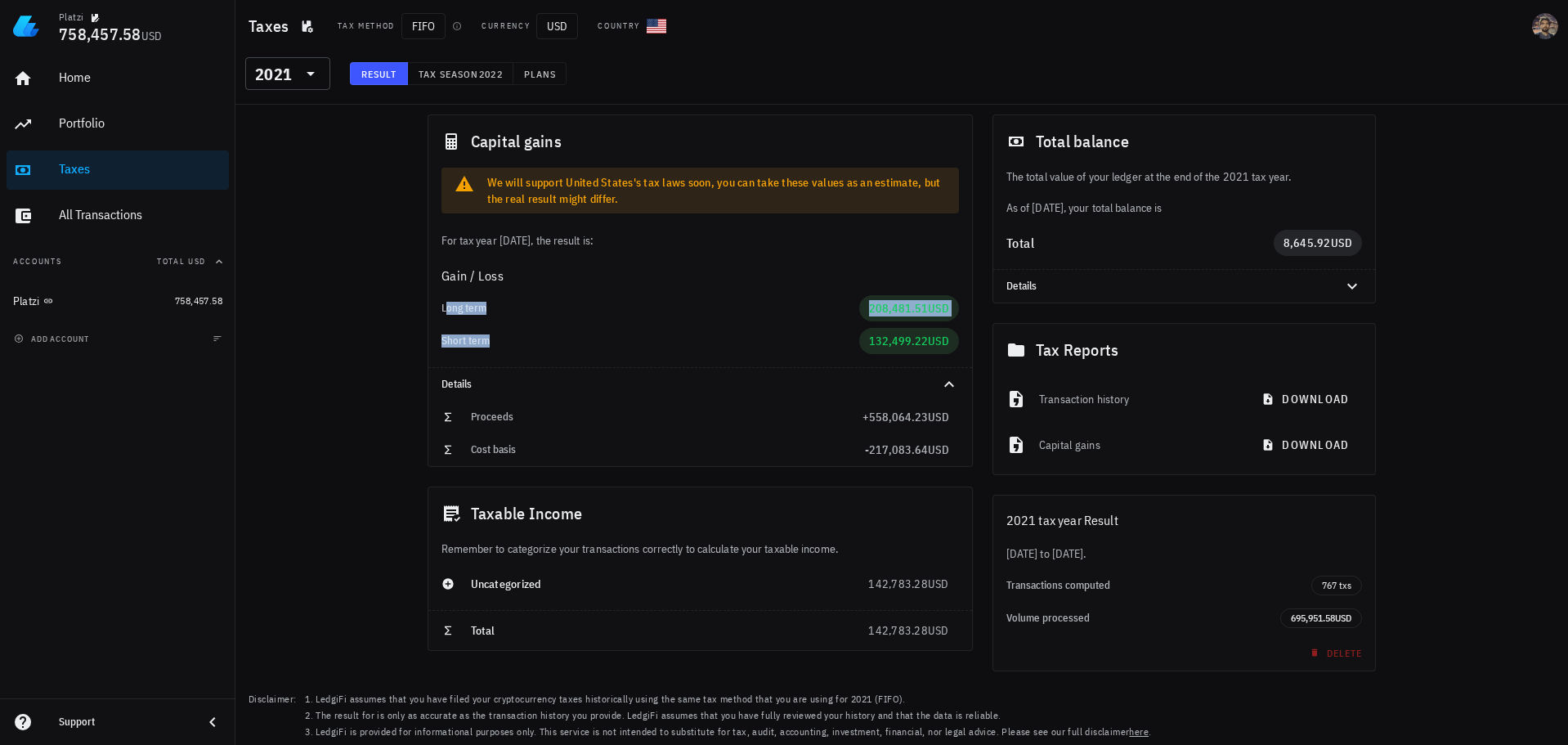
click at [492, 314] on div "Long term" at bounding box center [650, 308] width 418 height 13
drag, startPoint x: 466, startPoint y: 306, endPoint x: 554, endPoint y: 311, distance: 88.1
click at [518, 307] on div "Long term" at bounding box center [650, 308] width 418 height 13
drag, startPoint x: 464, startPoint y: 345, endPoint x: 506, endPoint y: 352, distance: 42.6
click at [502, 351] on div "Short term" at bounding box center [650, 340] width 418 height 26
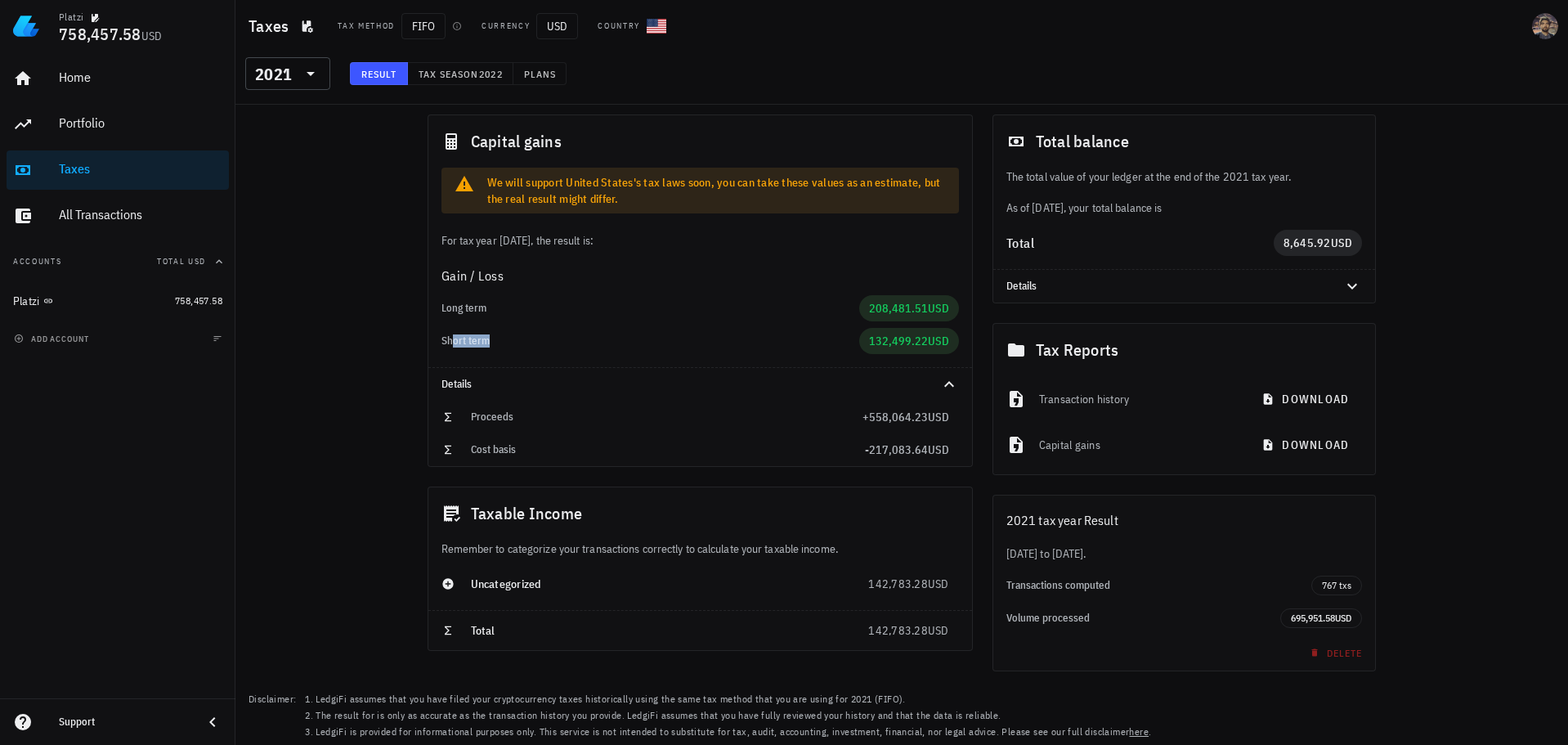
click at [565, 330] on div "Short term" at bounding box center [650, 340] width 418 height 26
click at [311, 72] on icon at bounding box center [310, 74] width 8 height 4
click at [290, 123] on div "2022" at bounding box center [288, 122] width 59 height 13
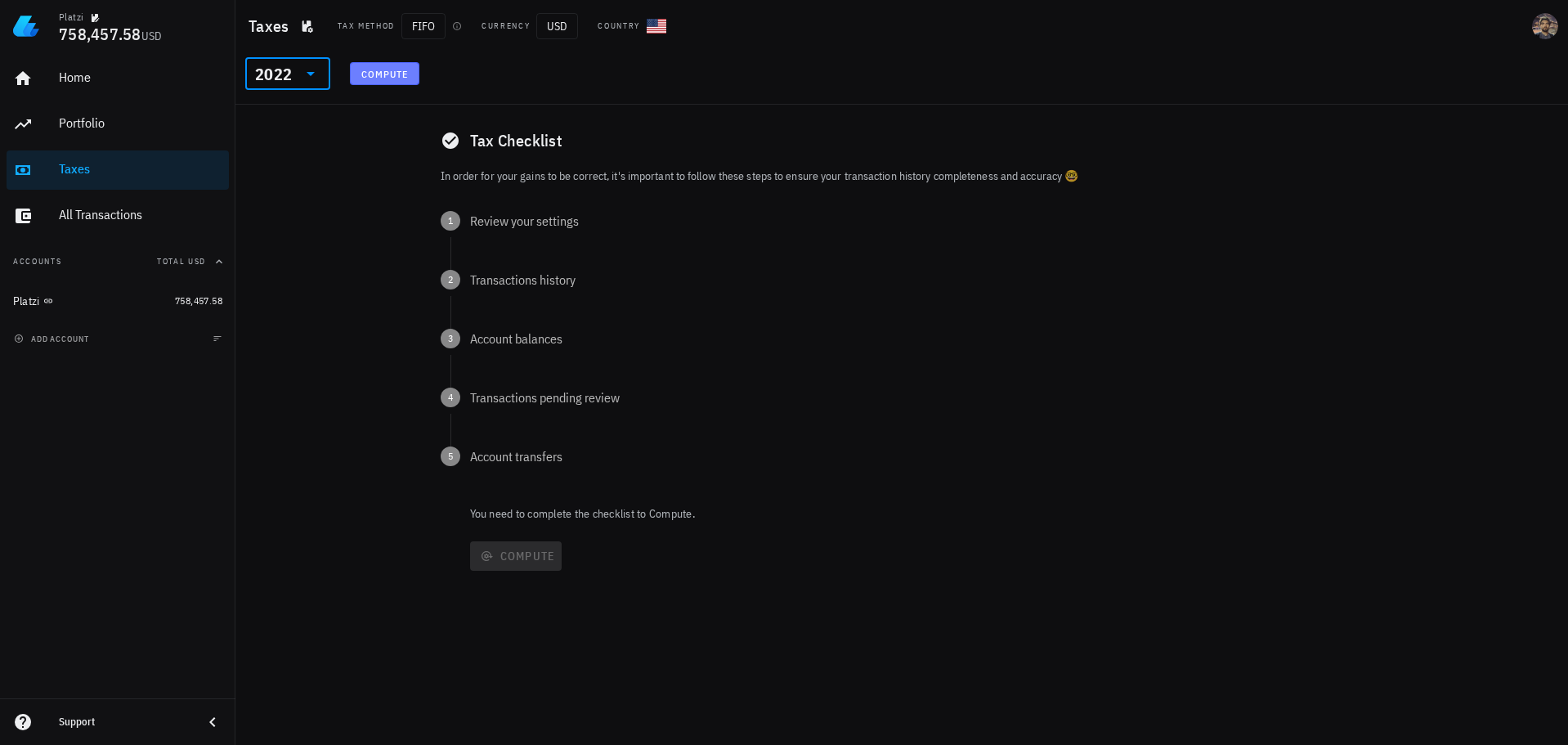
click at [381, 73] on span "Compute" at bounding box center [384, 74] width 48 height 12
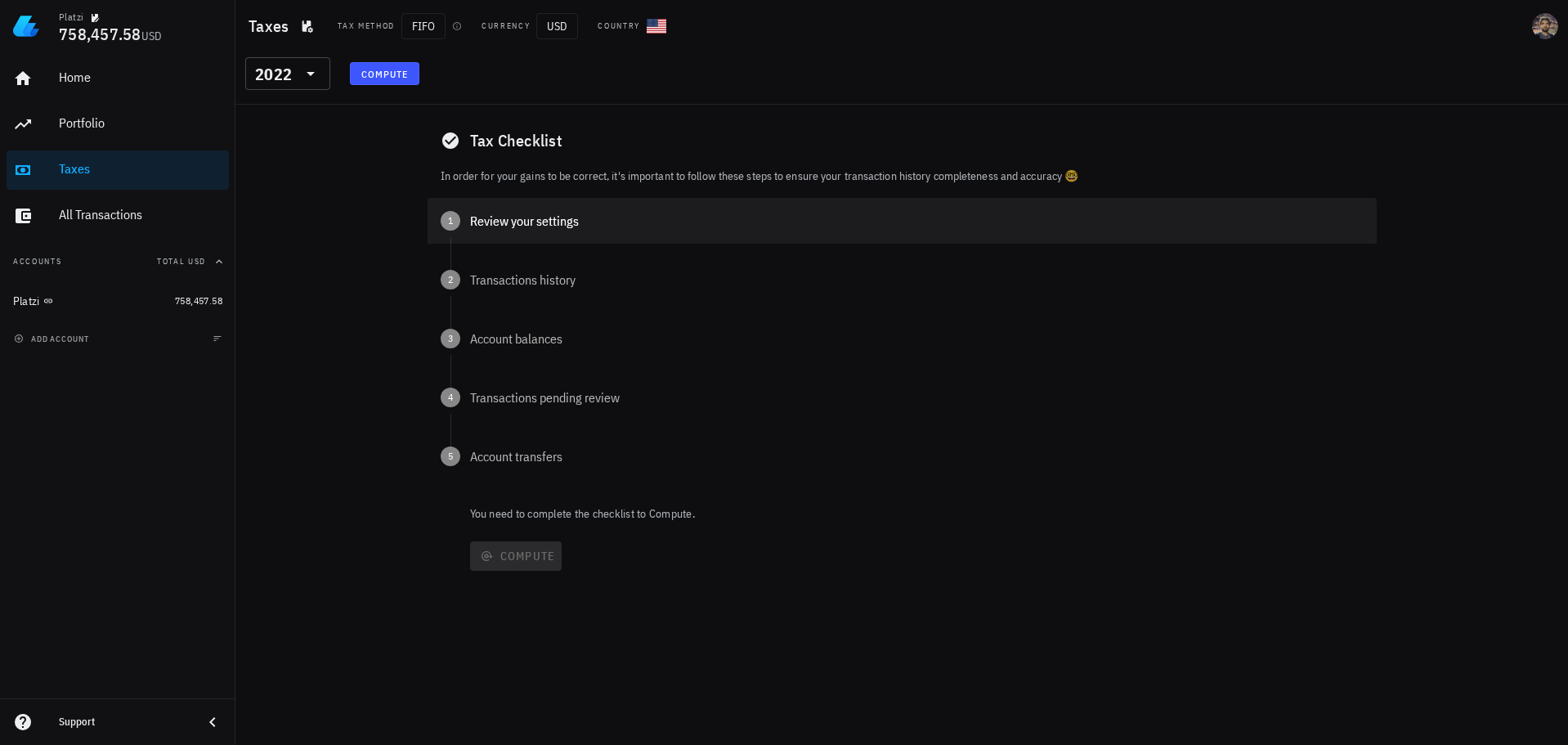
click at [492, 207] on div "Tax Checklist In order for your gains to be correct, it's important to follow t…" at bounding box center [902, 365] width 949 height 502
click at [489, 218] on div "Review your settings" at bounding box center [916, 221] width 893 height 13
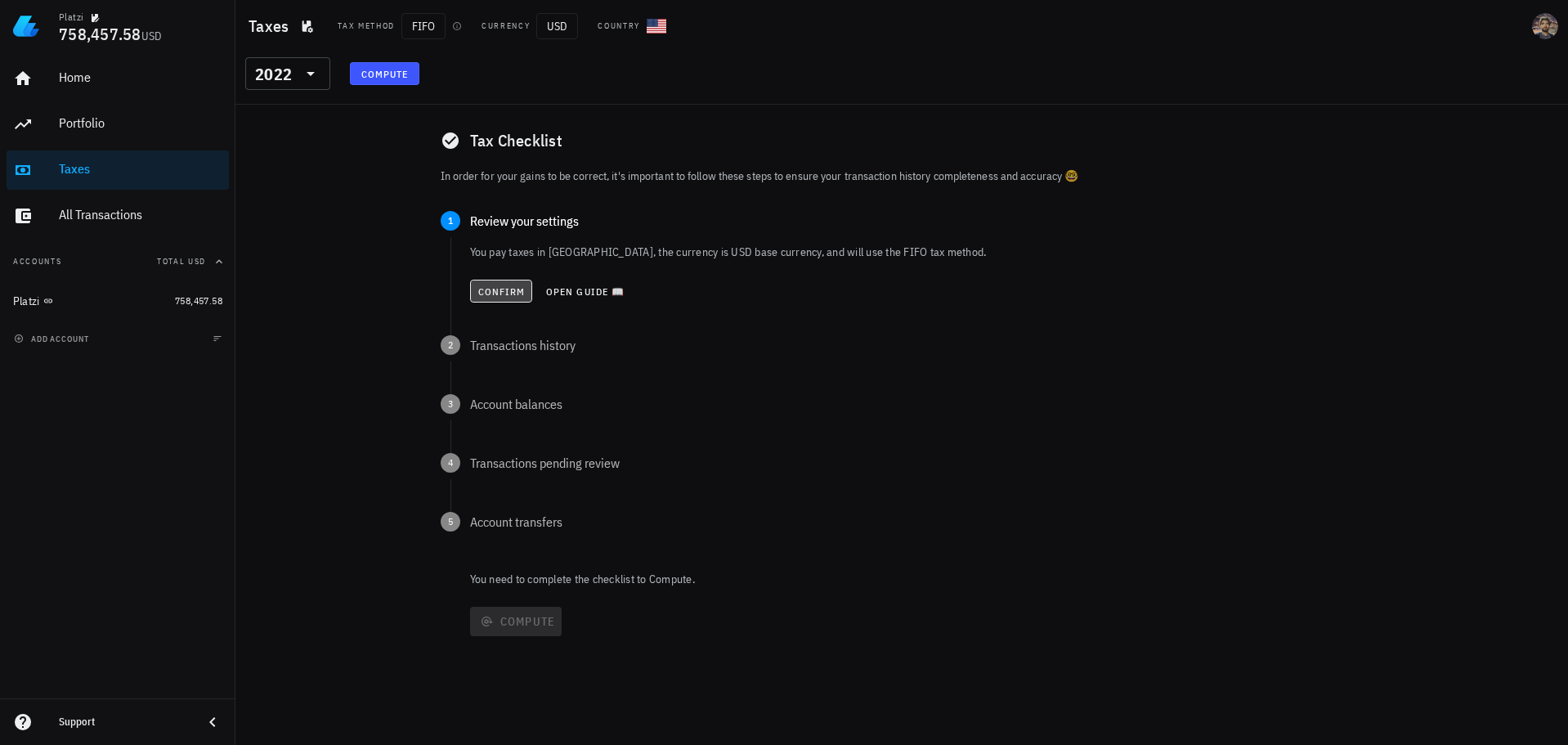
click at [496, 281] on button "Confirm" at bounding box center [501, 291] width 63 height 23
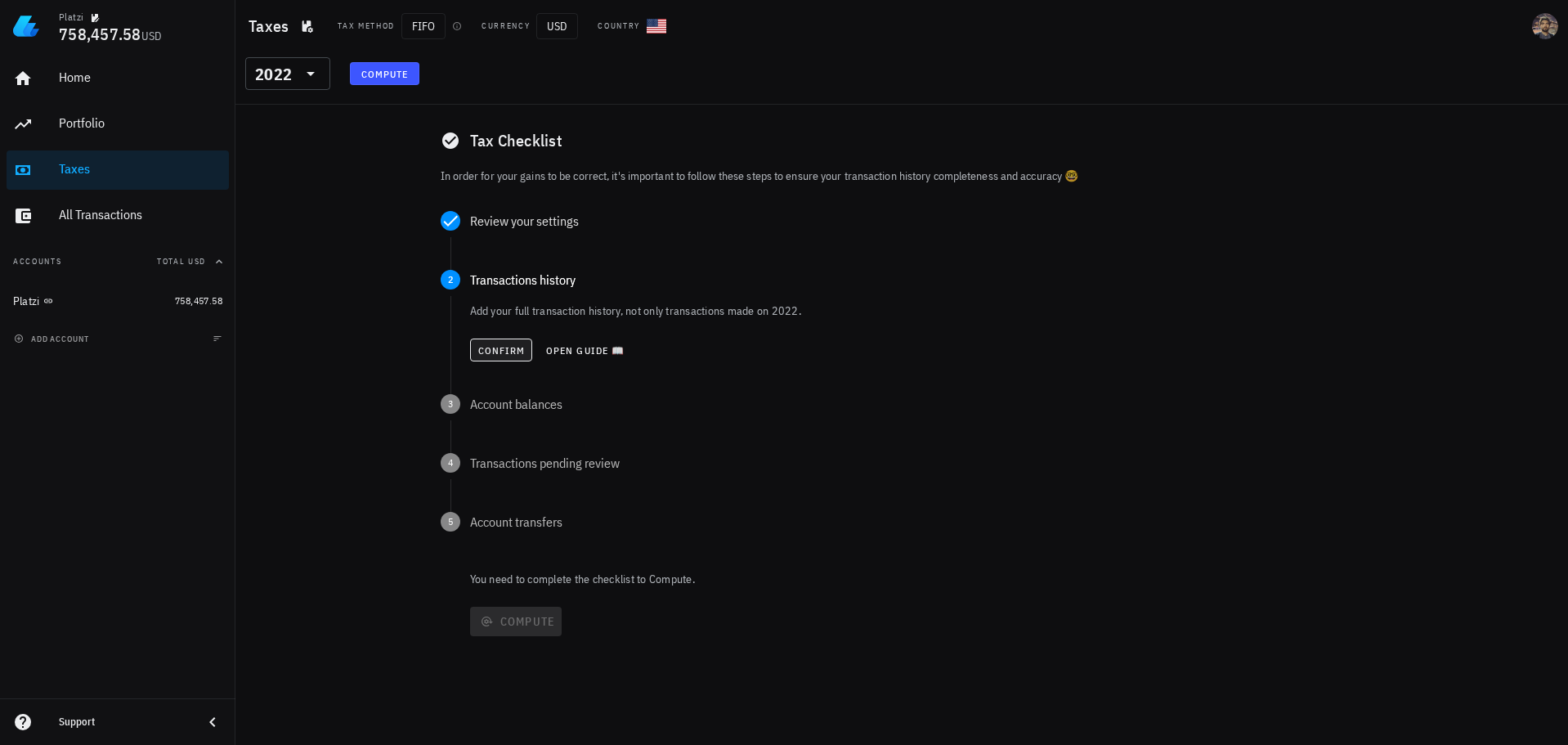
drag, startPoint x: 496, startPoint y: 327, endPoint x: 500, endPoint y: 356, distance: 29.3
click at [496, 327] on div "Add your full transaction history, not only transactions made on 2022. Confirm …" at bounding box center [916, 335] width 893 height 65
click at [500, 356] on button "Confirm" at bounding box center [501, 350] width 63 height 23
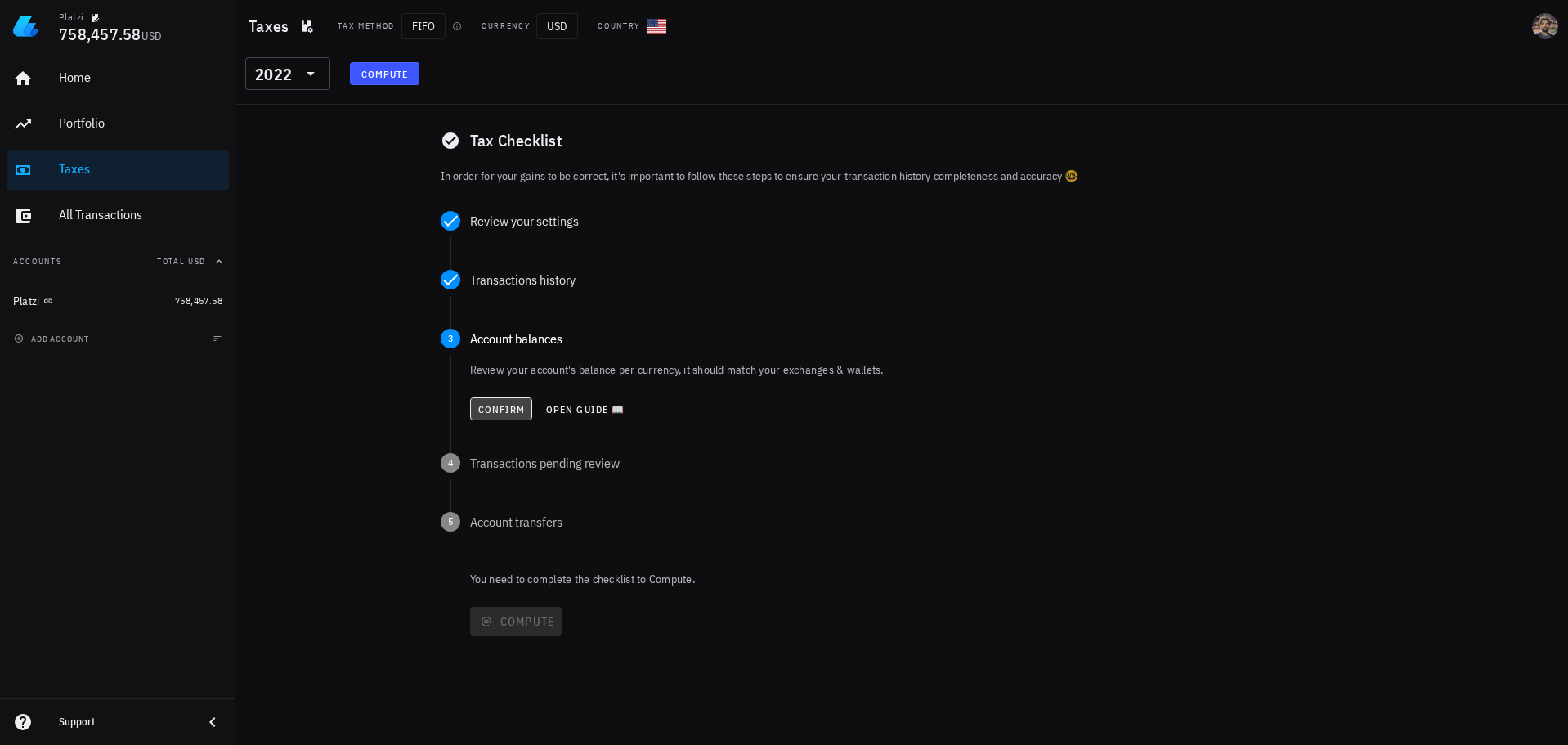
click at [490, 412] on span "Confirm" at bounding box center [501, 408] width 48 height 12
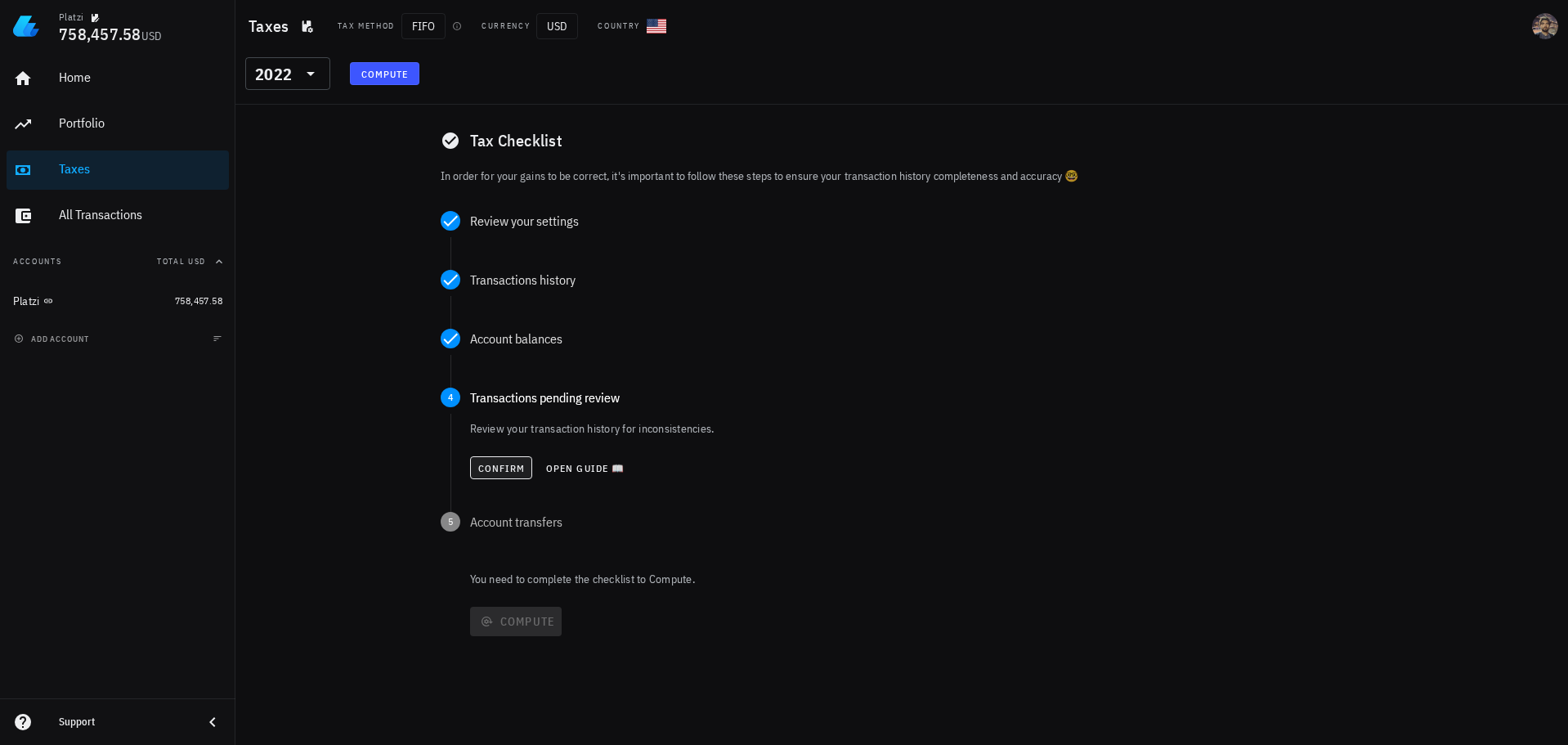
drag, startPoint x: 491, startPoint y: 448, endPoint x: 492, endPoint y: 458, distance: 10.0
click at [491, 454] on div "Review your transaction history for inconsistencies. Confirm Open guide 📖" at bounding box center [916, 453] width 893 height 65
click at [492, 462] on span "Confirm" at bounding box center [501, 467] width 48 height 12
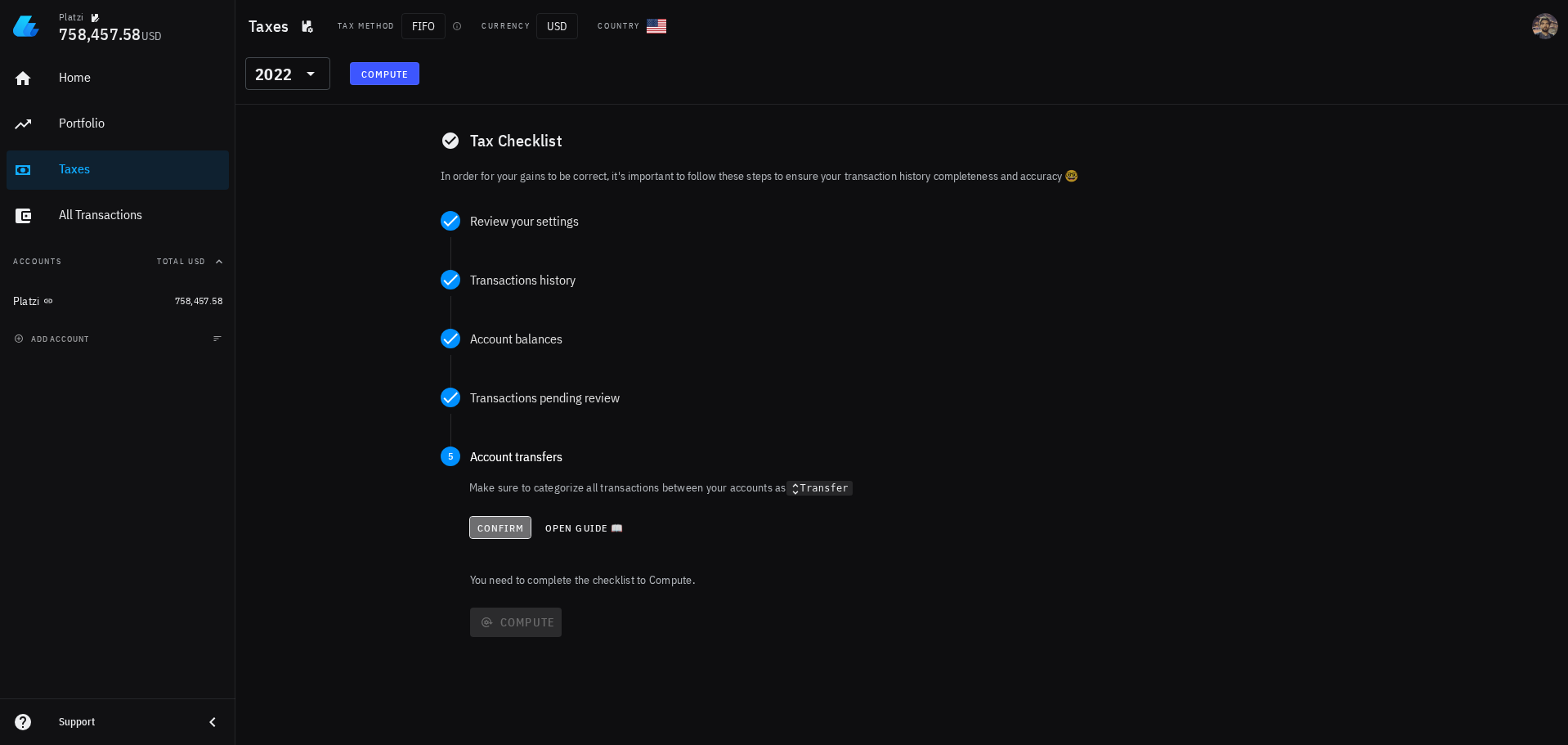
click at [502, 533] on span "Confirm" at bounding box center [500, 527] width 48 height 12
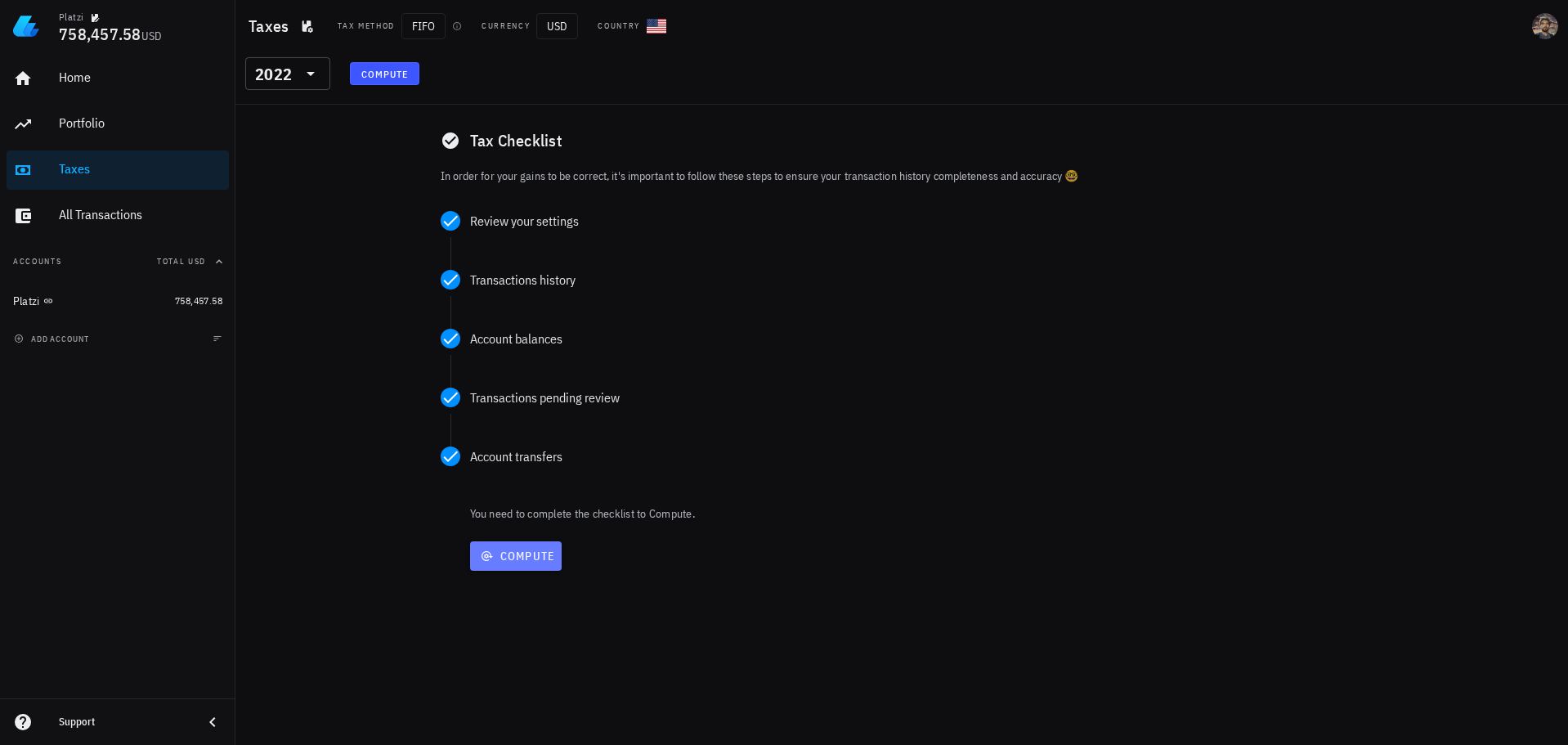
click at [533, 558] on span "Compute" at bounding box center [516, 556] width 79 height 15
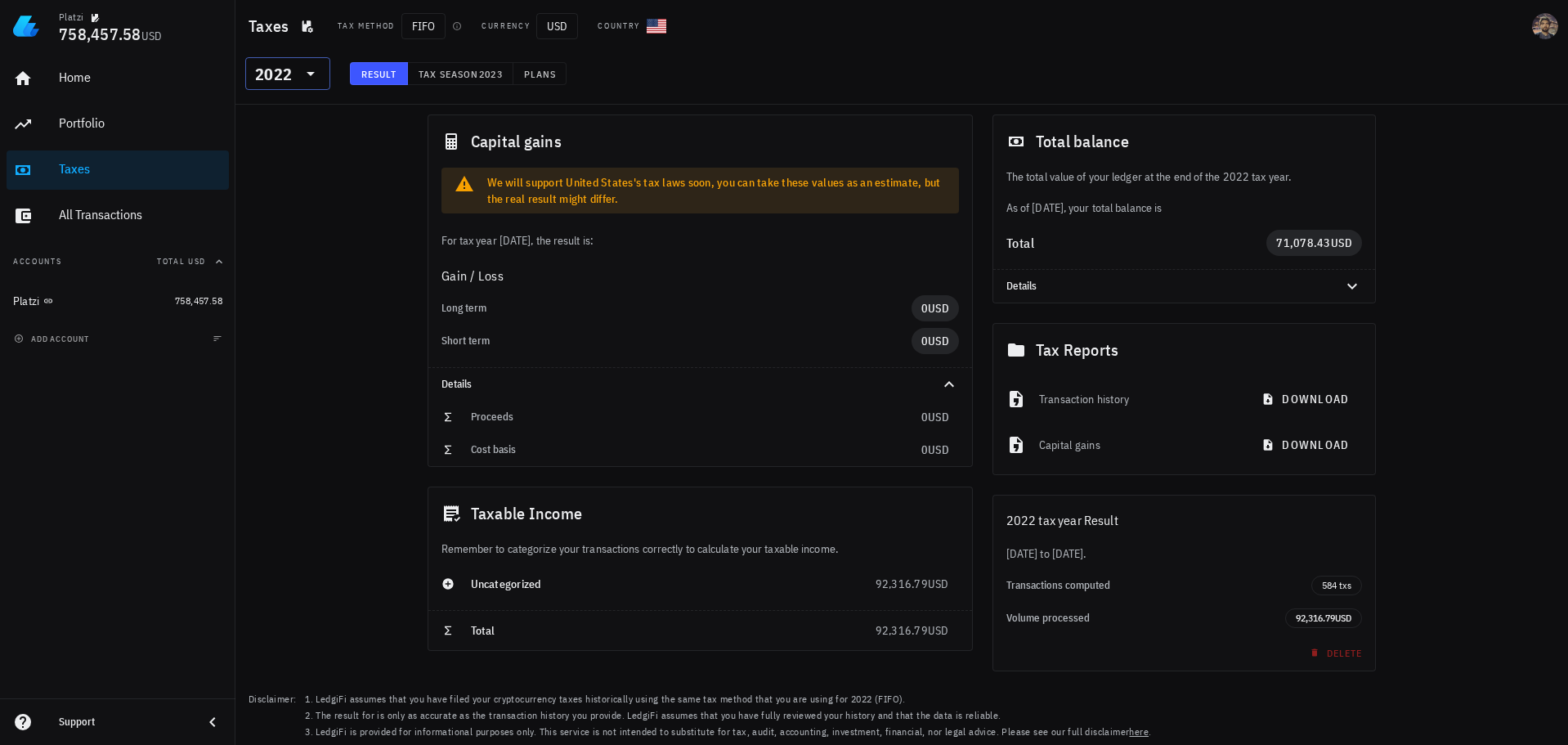
click at [276, 76] on div "2022" at bounding box center [273, 74] width 37 height 17
click at [283, 155] on div "2021" at bounding box center [288, 155] width 59 height 13
click at [268, 77] on div "2021" at bounding box center [273, 74] width 37 height 17
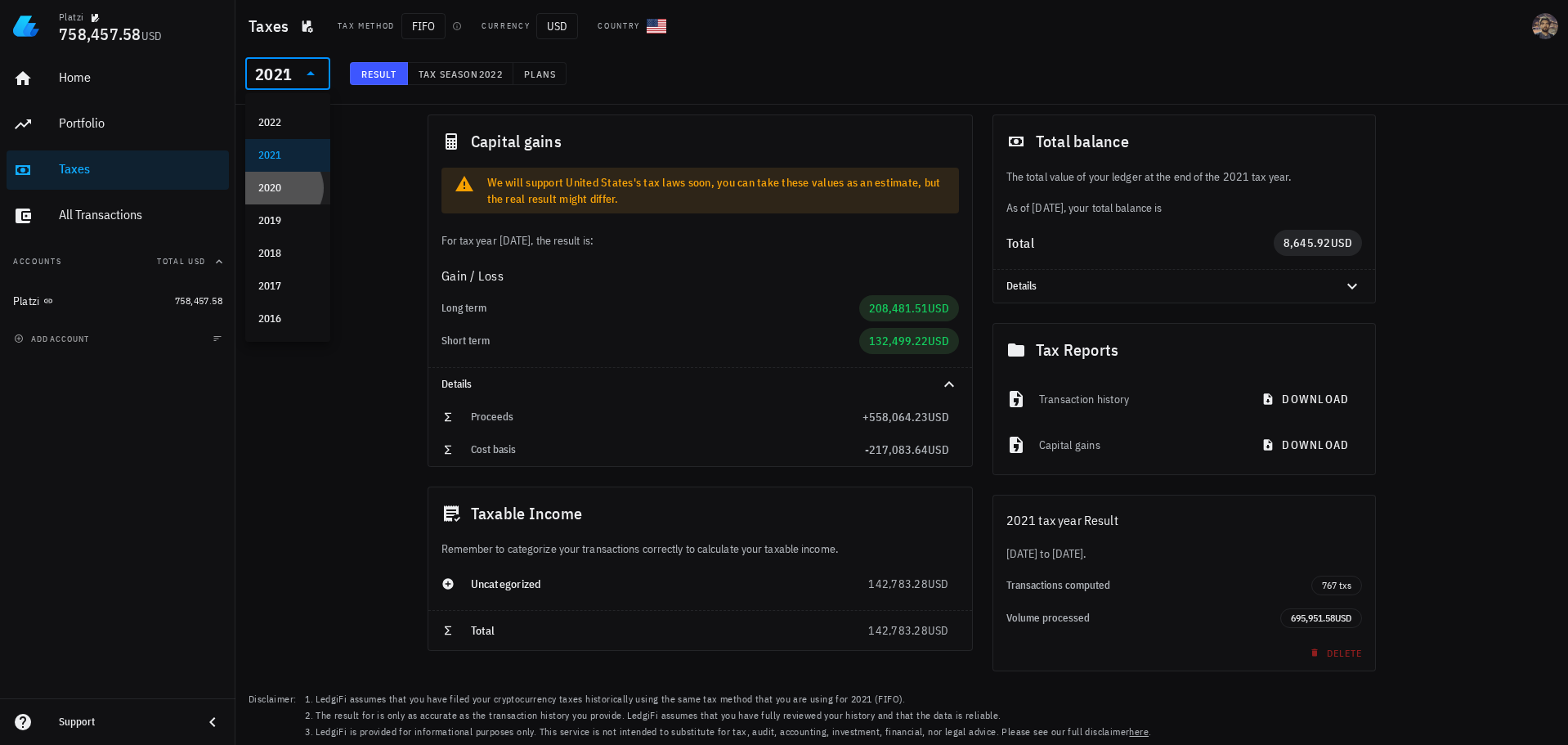
click at [280, 181] on div "2020" at bounding box center [288, 188] width 59 height 13
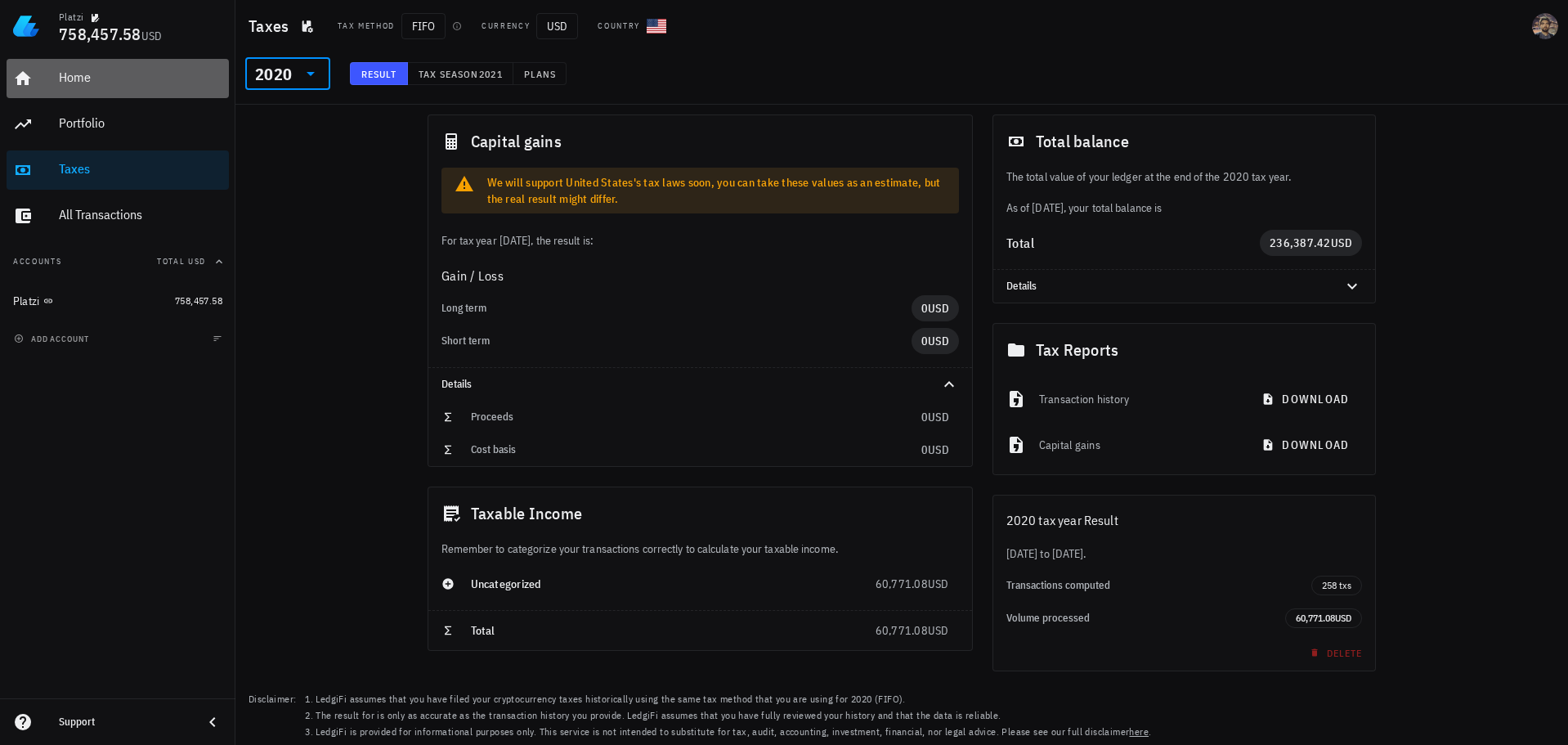
click at [82, 70] on div "Home" at bounding box center [141, 77] width 164 height 16
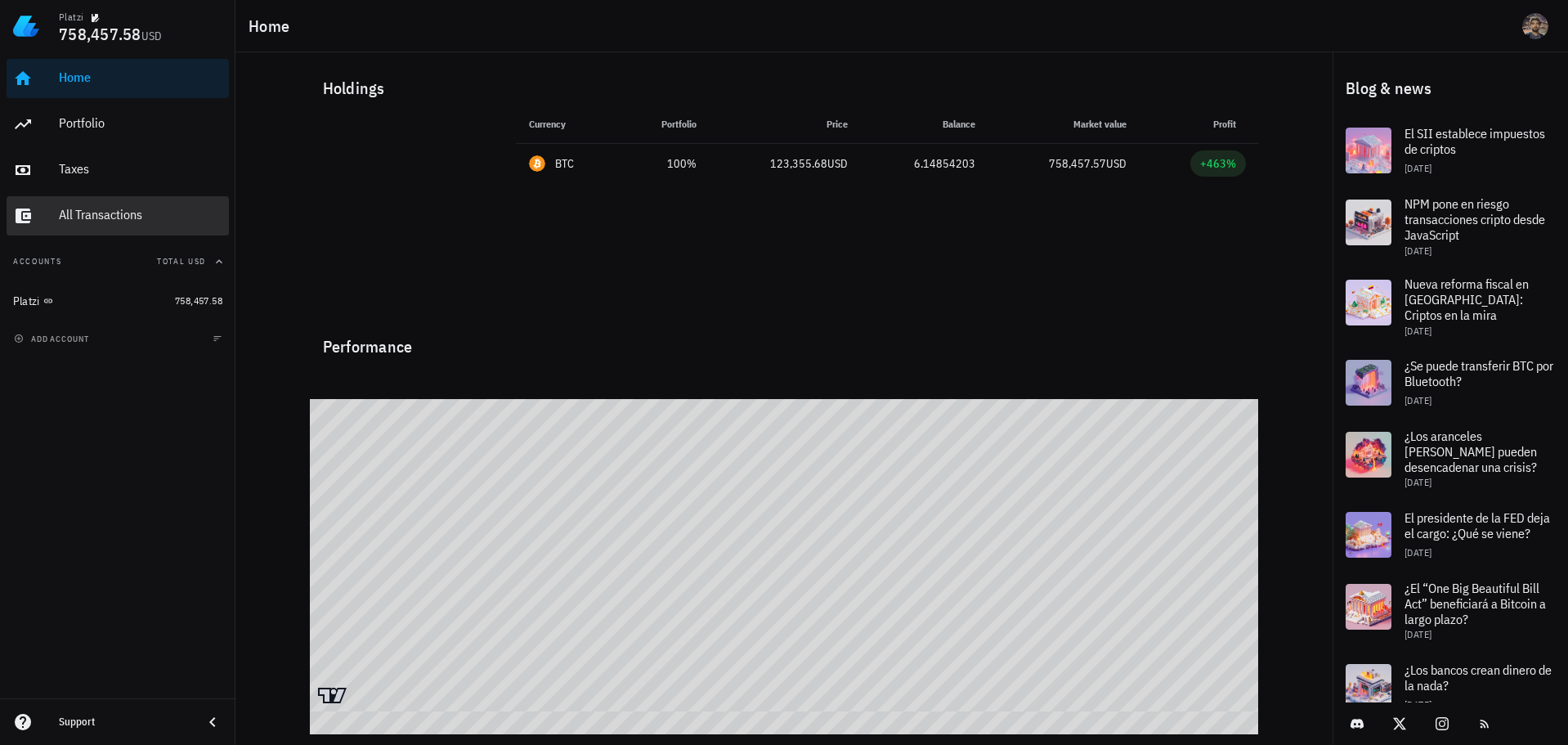
click at [84, 214] on div "All Transactions" at bounding box center [141, 214] width 164 height 16
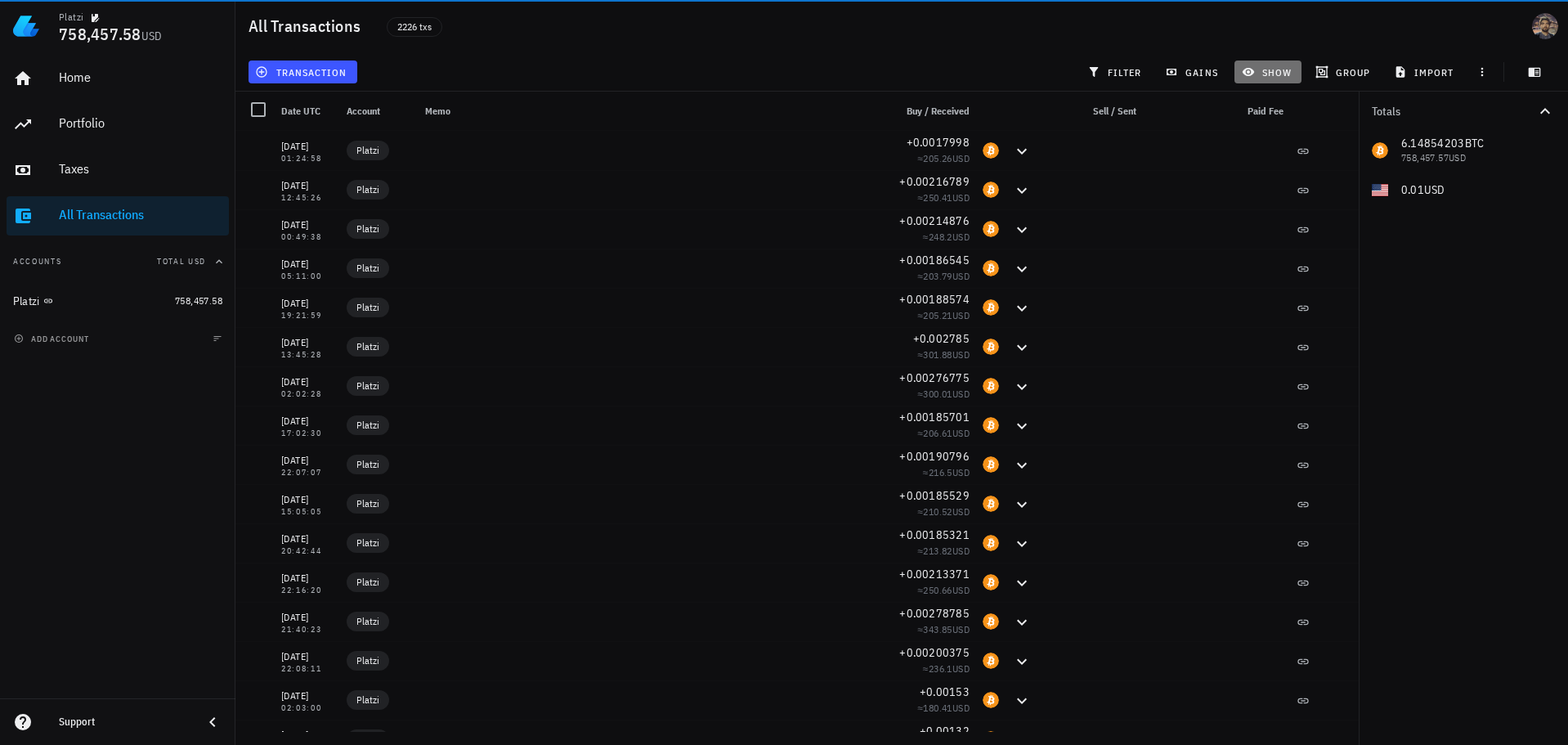
click at [1285, 74] on span "show" at bounding box center [1268, 72] width 47 height 13
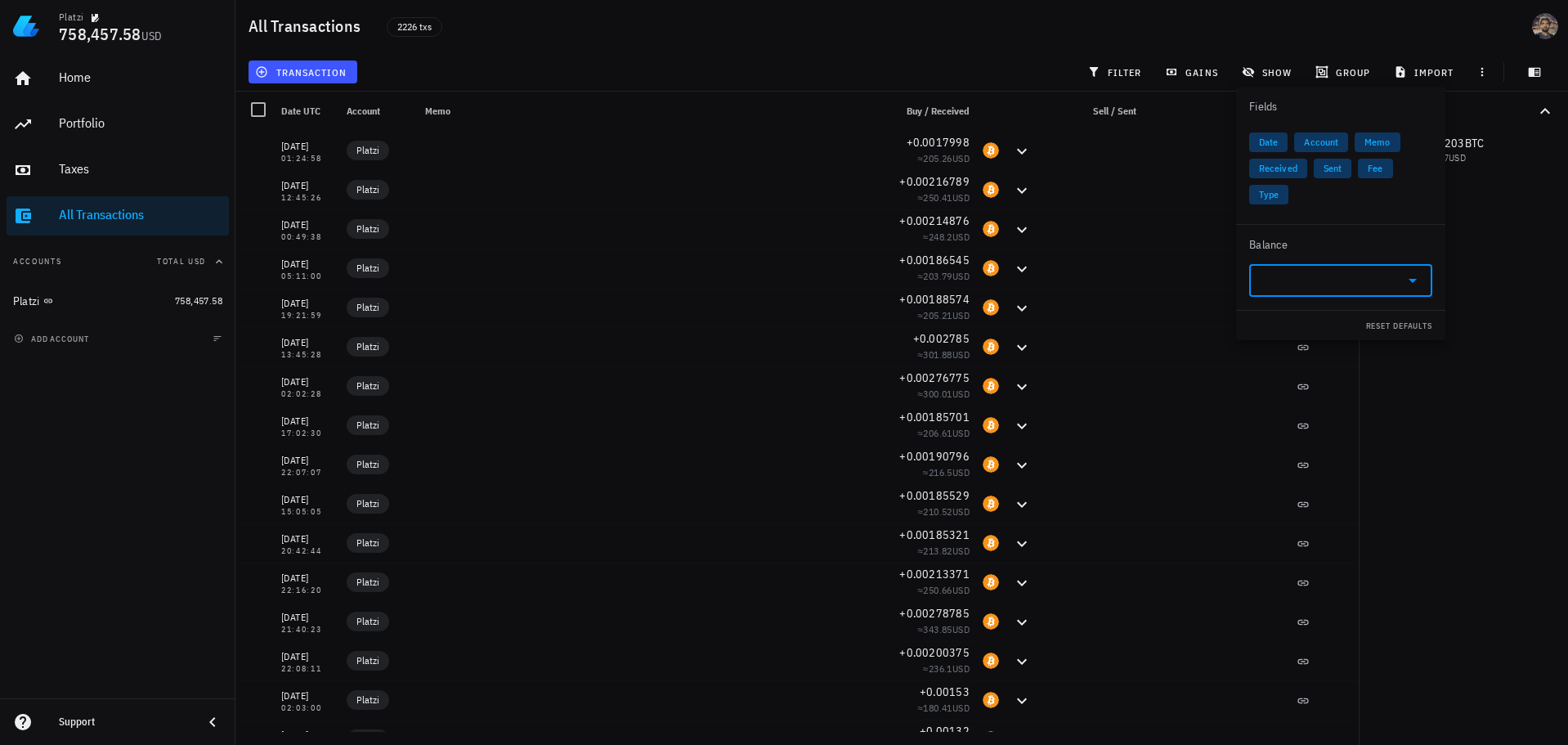
click at [1283, 283] on input "text" at bounding box center [1327, 281] width 137 height 26
click at [1303, 323] on div "Bitcoin" at bounding box center [1303, 327] width 30 height 10
type input "BTC"
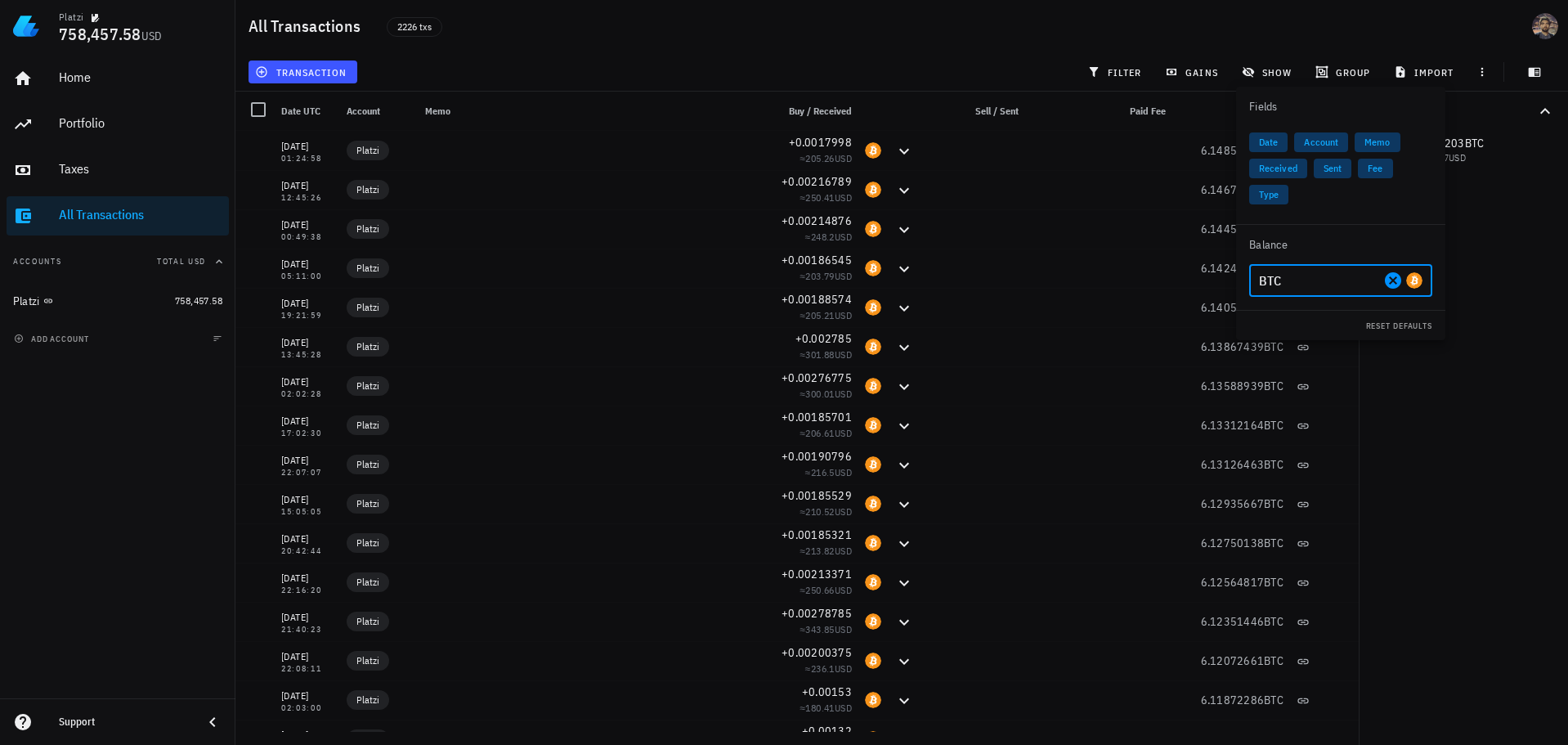
click at [1510, 506] on div "Totals 6.14854203 BTC 758,457.57 USD 0.01 USD" at bounding box center [1463, 418] width 210 height 653
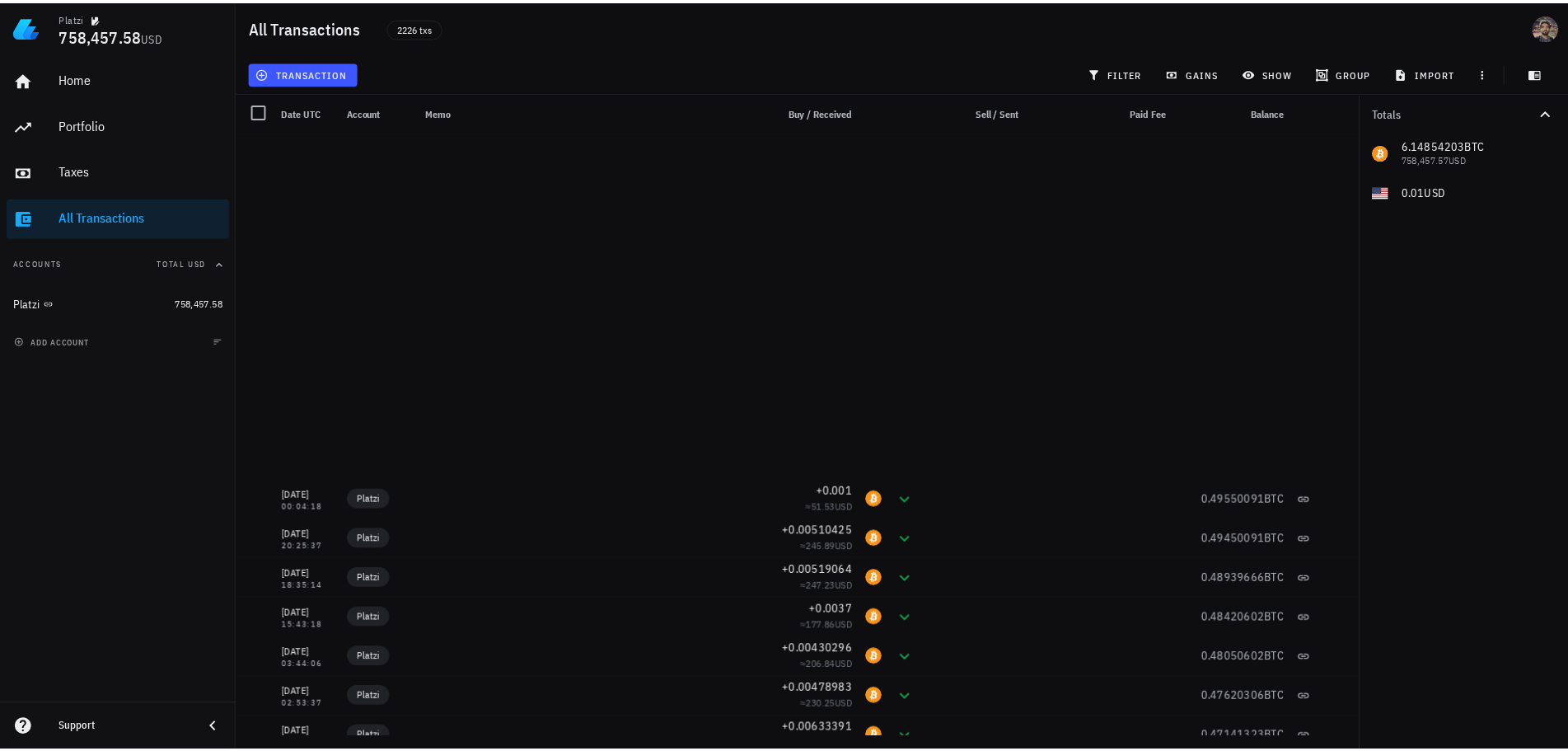
scroll to position [56660, 0]
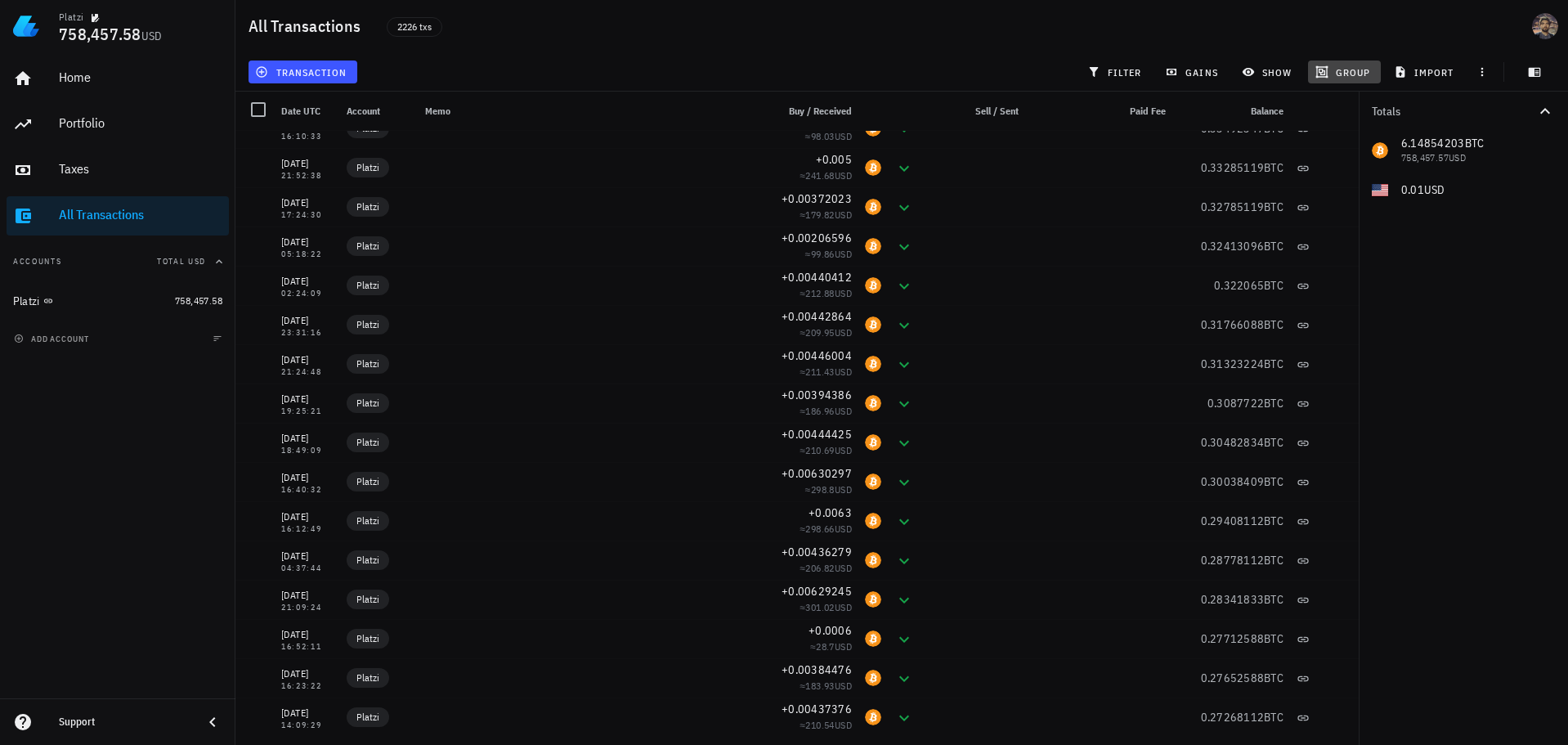
click at [1322, 80] on button "group" at bounding box center [1344, 72] width 72 height 23
click at [1338, 246] on div "Year" at bounding box center [1358, 240] width 72 height 13
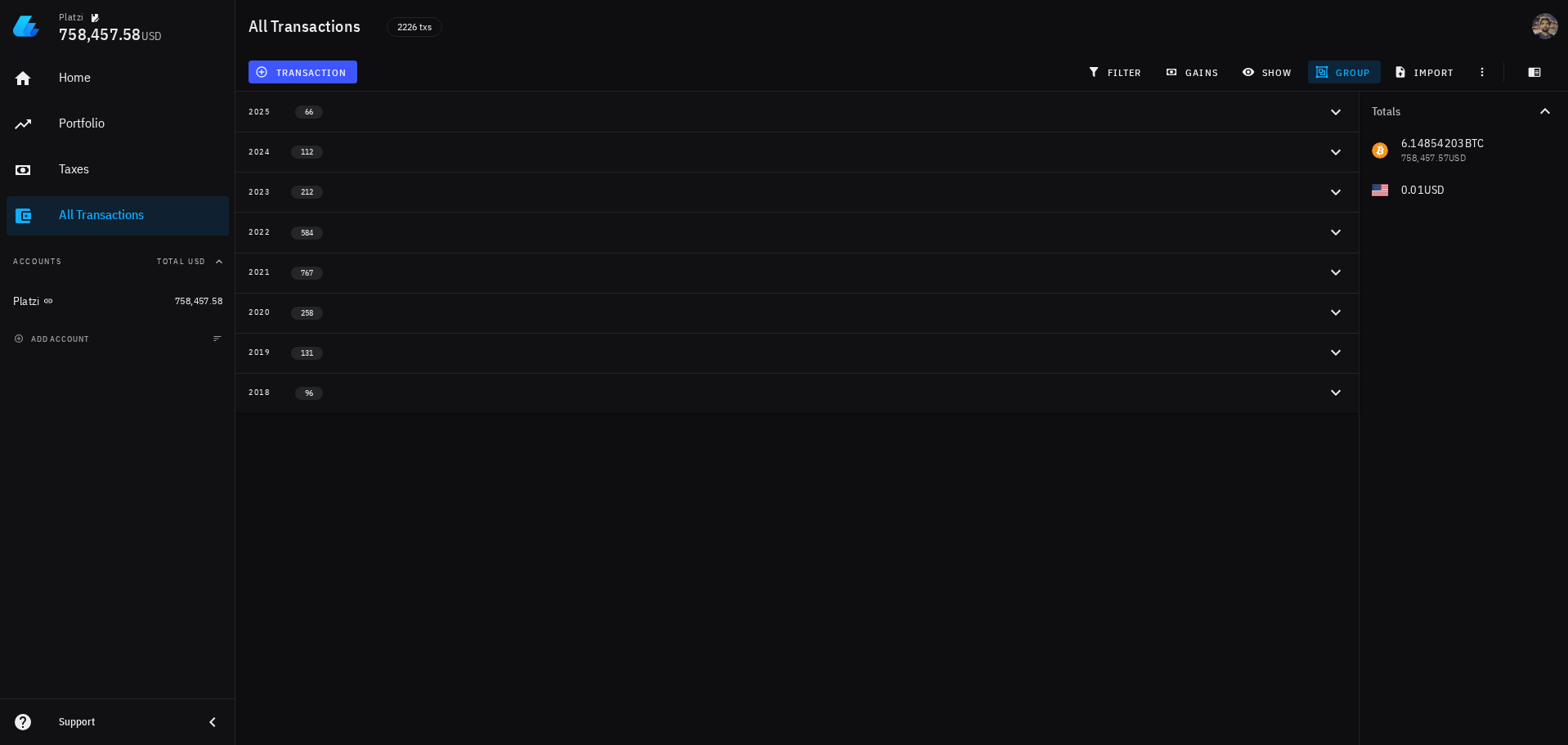
click at [1331, 280] on icon "button" at bounding box center [1334, 271] width 19 height 19
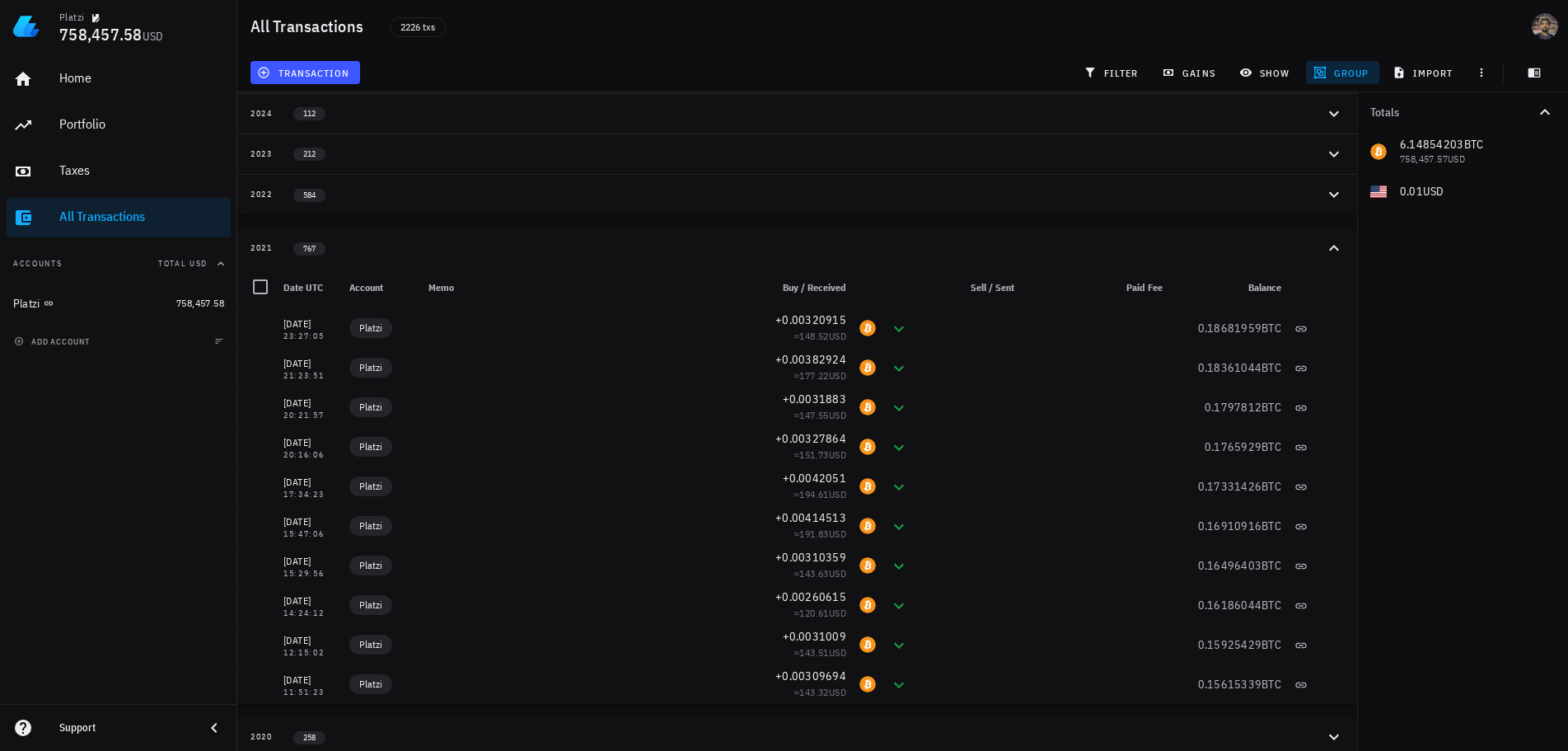
scroll to position [83, 0]
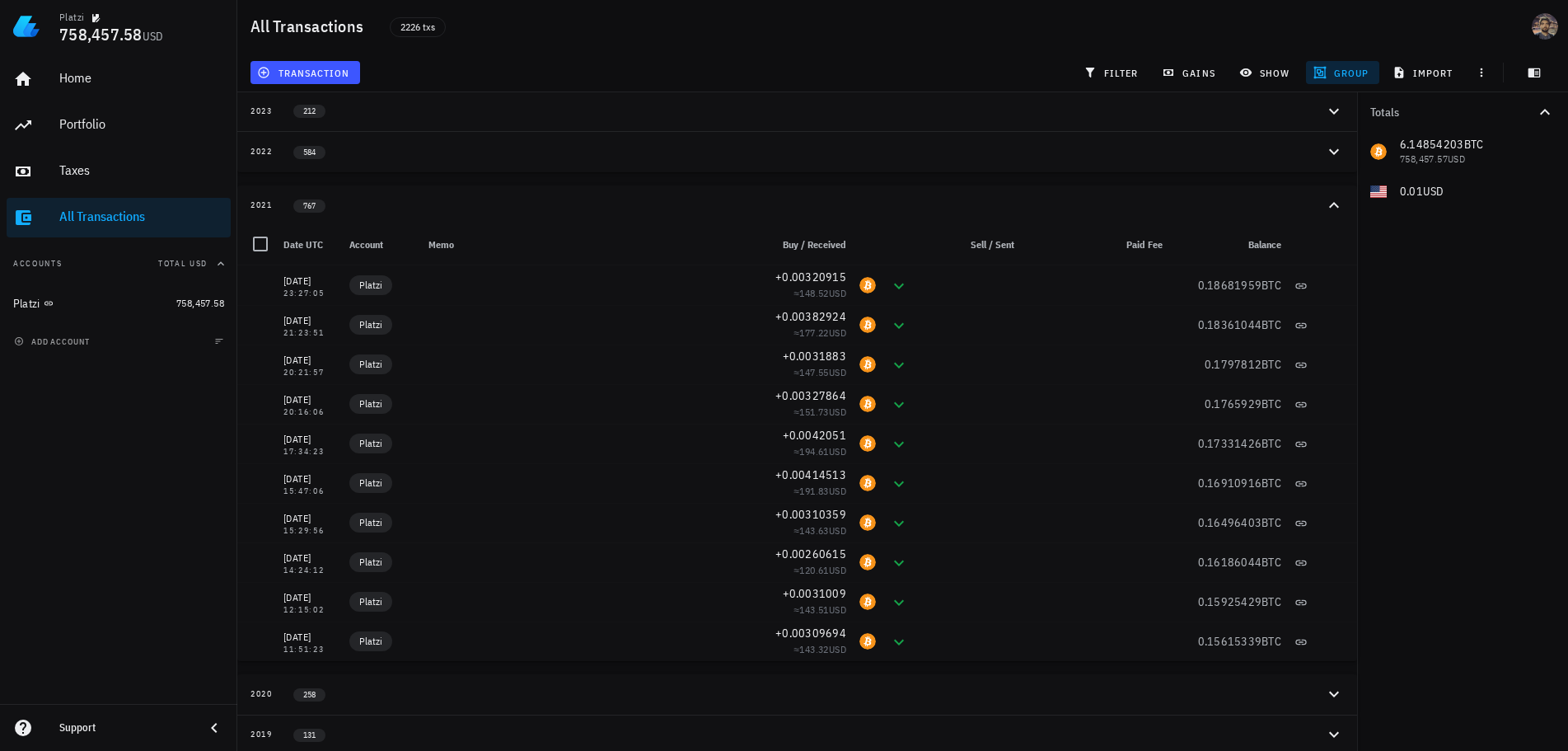
click at [1351, 60] on div "group" at bounding box center [1342, 72] width 79 height 30
click at [1345, 73] on span "group" at bounding box center [1343, 72] width 52 height 13
click at [1344, 176] on div "Month" at bounding box center [1358, 176] width 72 height 13
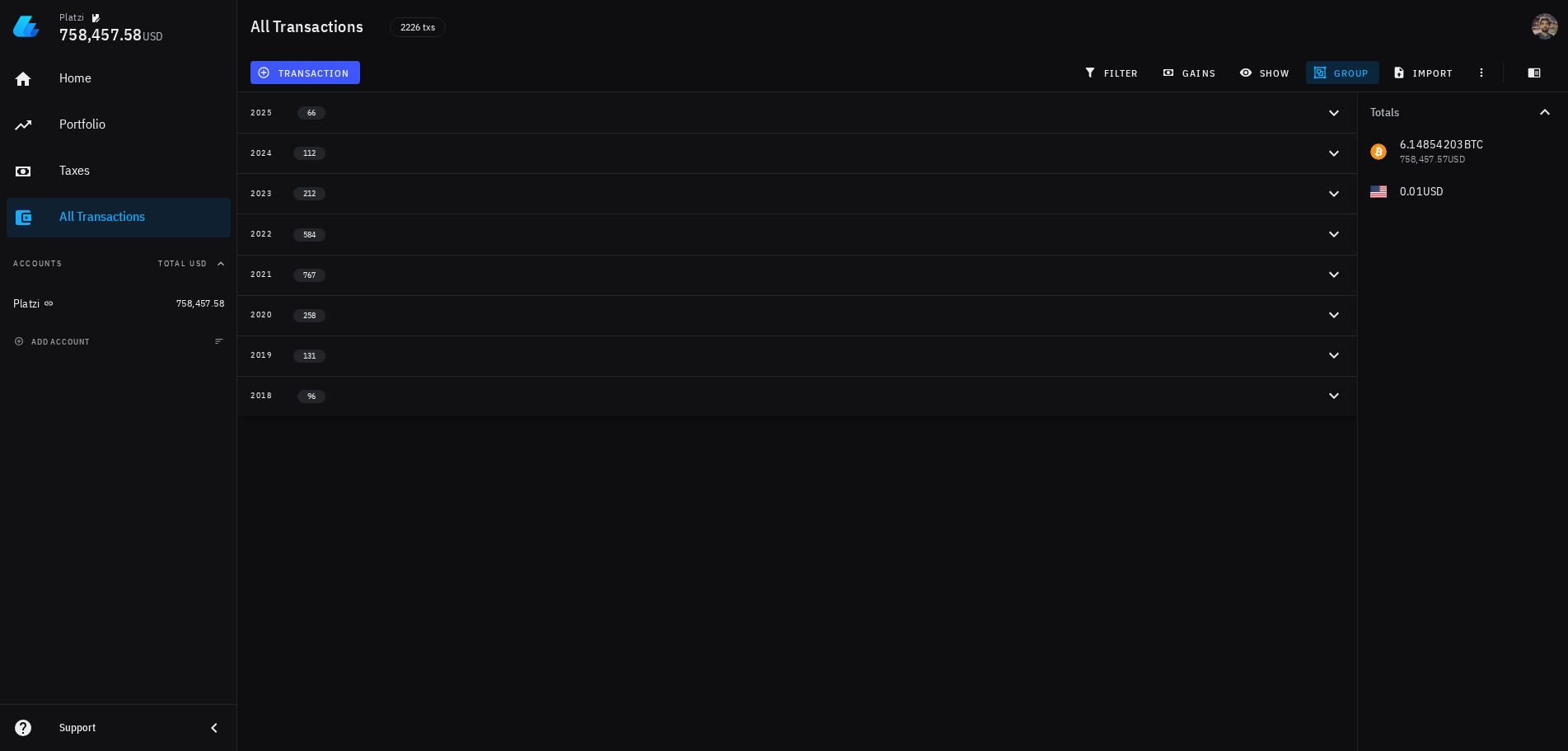
scroll to position [0, 0]
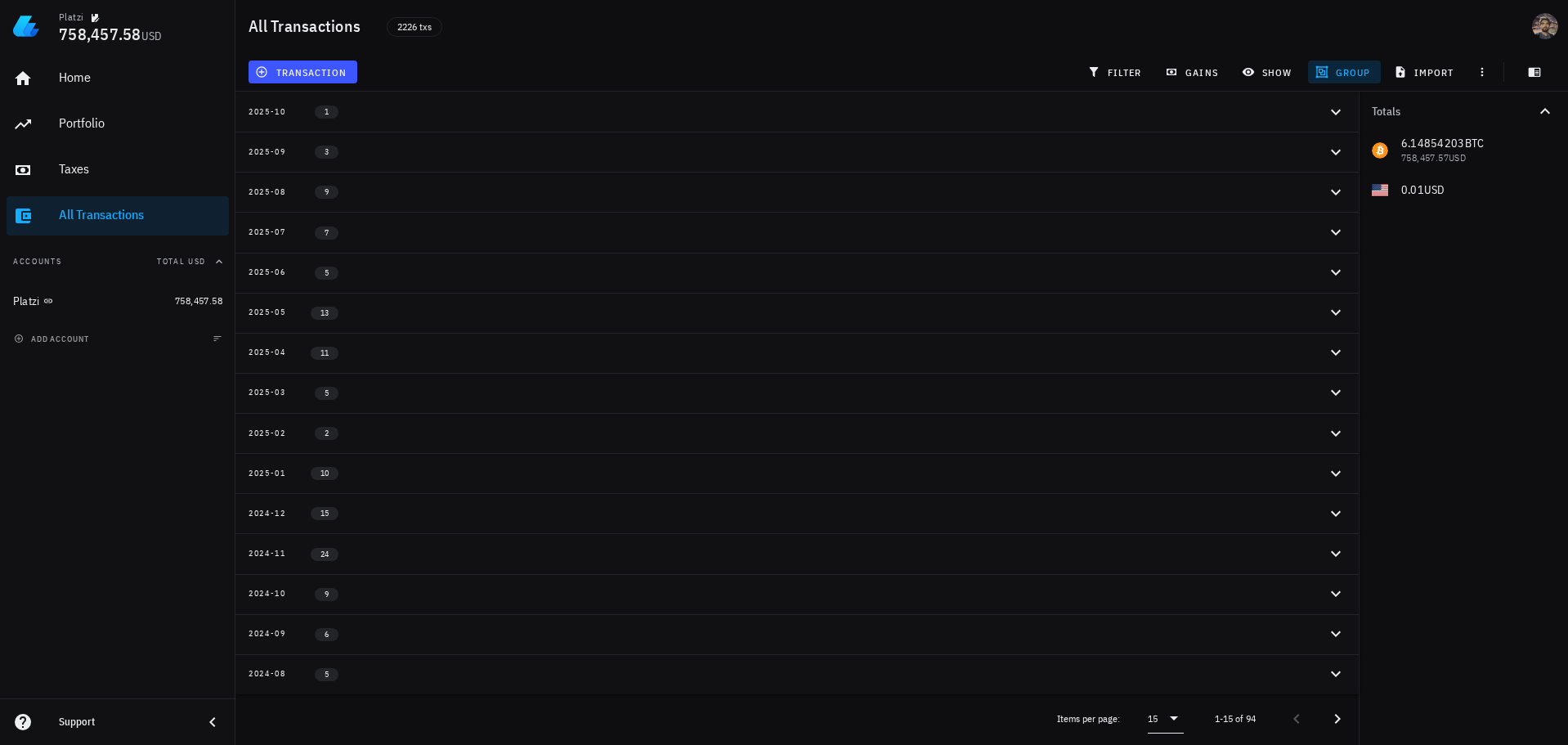
click at [1155, 724] on div "15" at bounding box center [1152, 718] width 10 height 17
click at [1165, 708] on div "All" at bounding box center [1166, 708] width 15 height 16
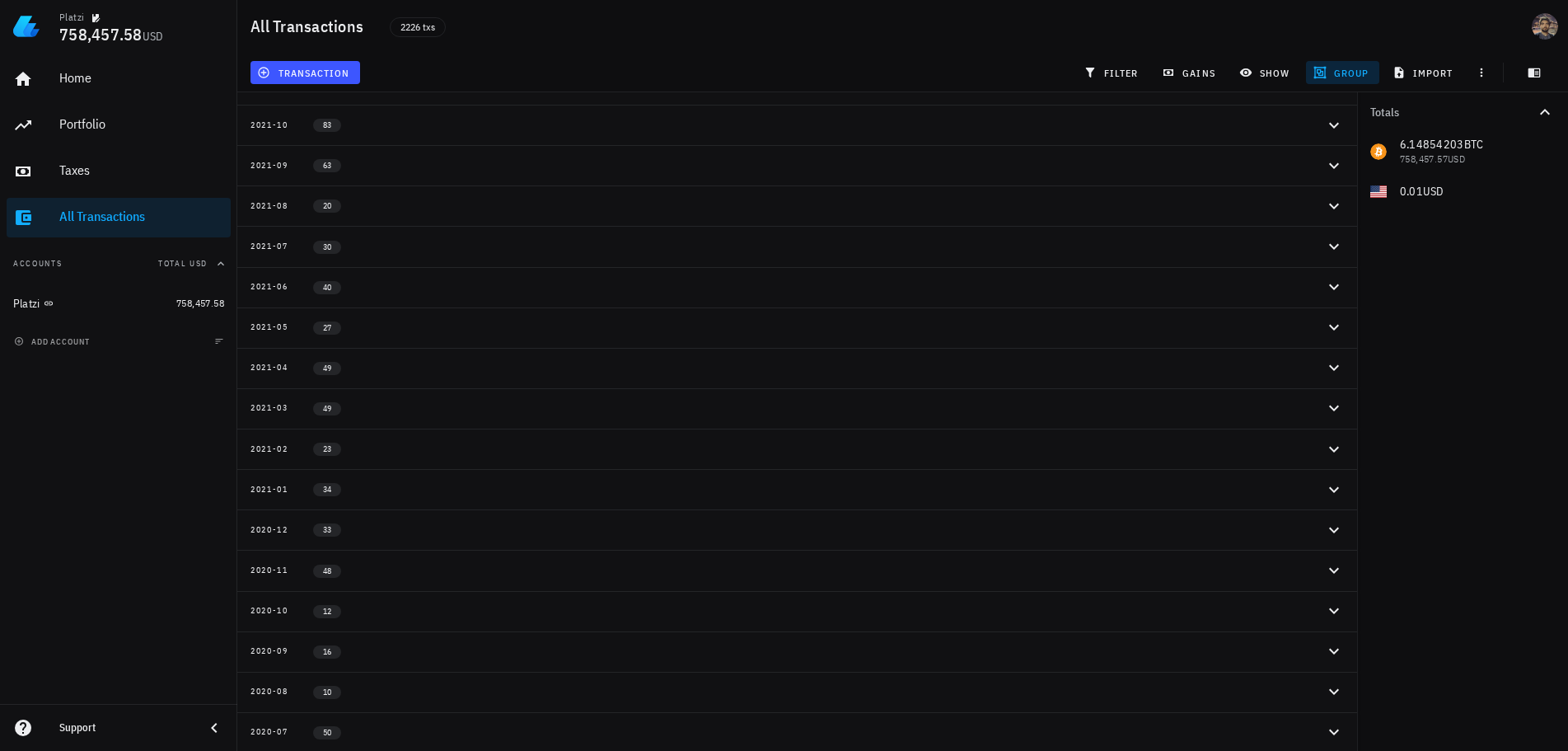
scroll to position [1978, 0]
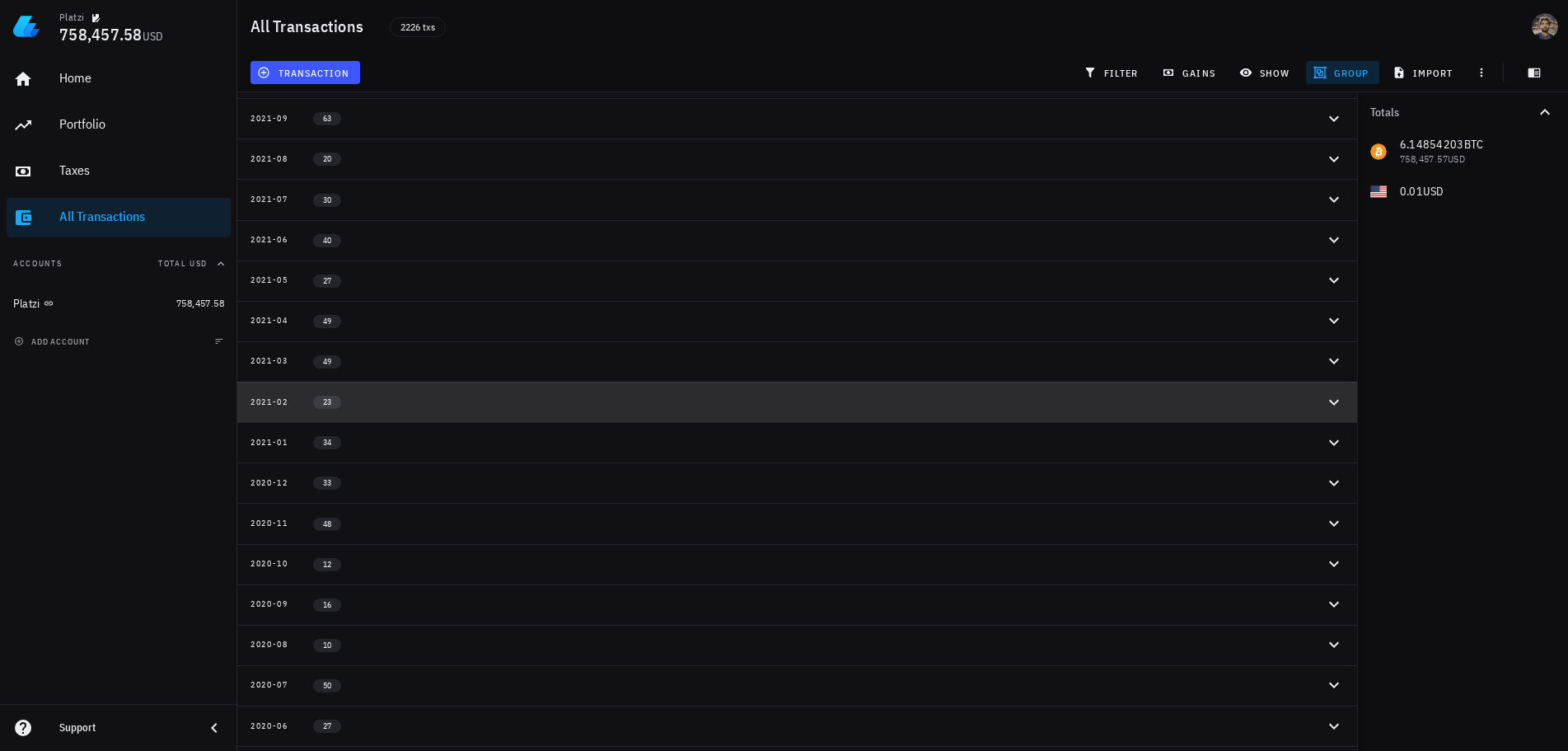
click at [1338, 401] on icon "button" at bounding box center [1333, 401] width 19 height 19
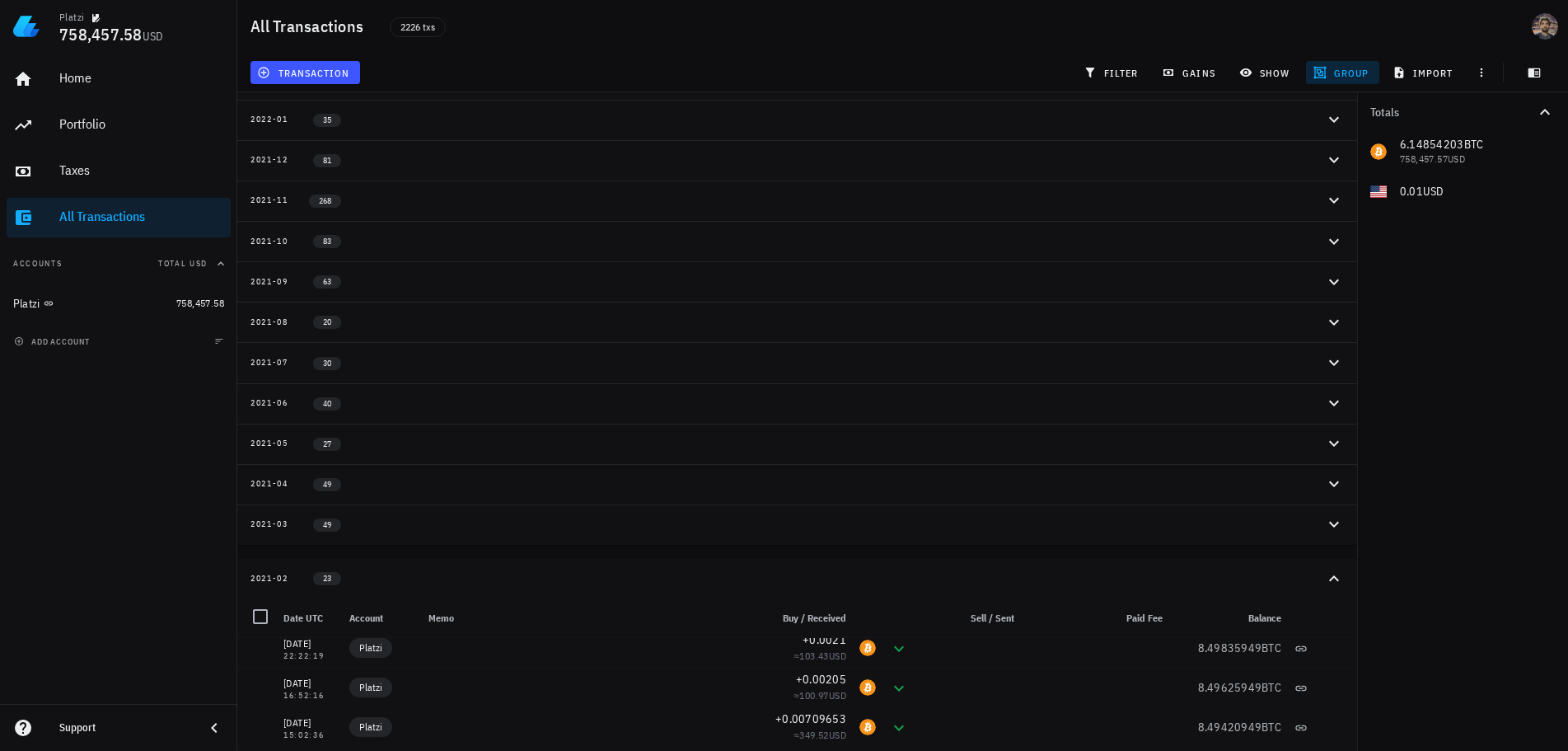
scroll to position [1813, 0]
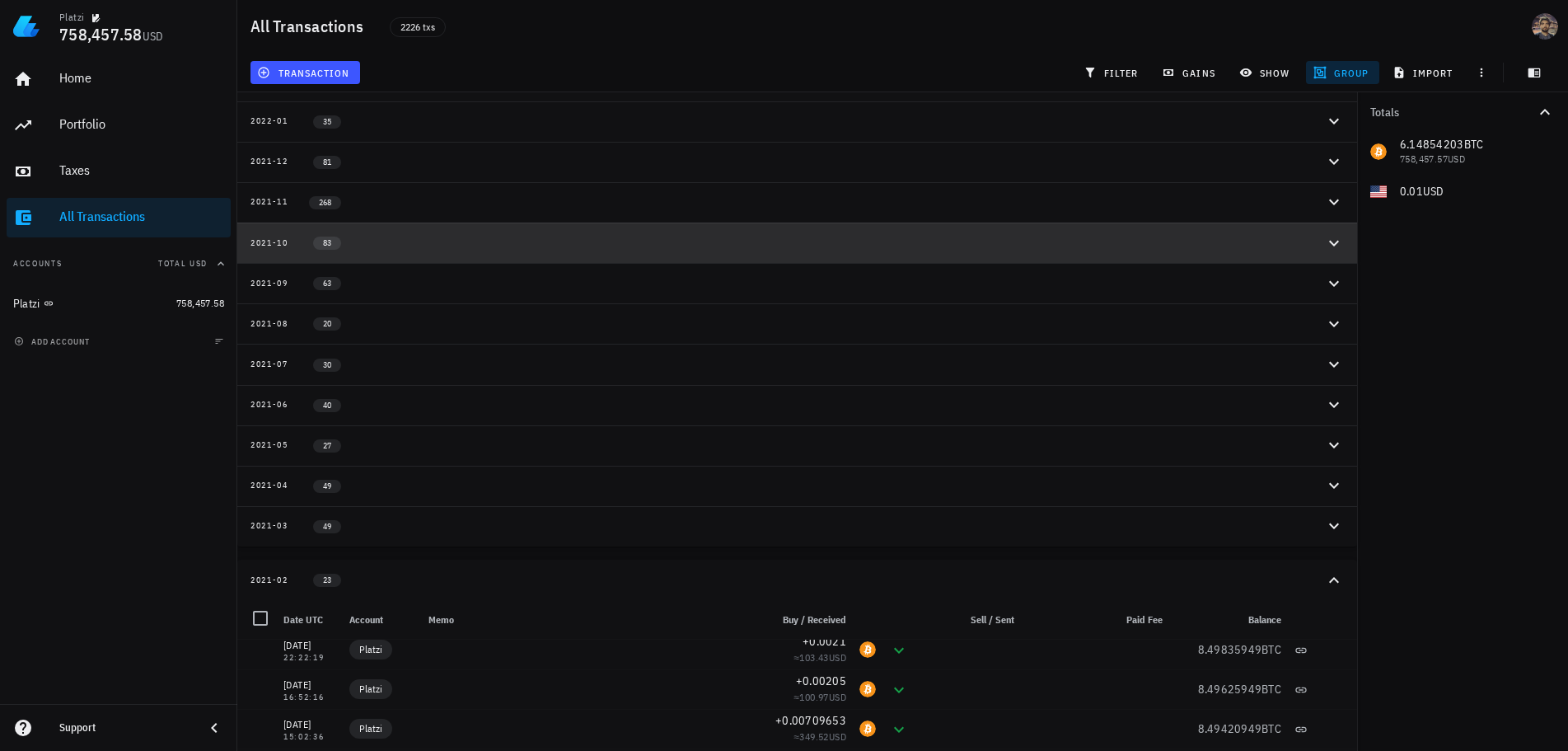
click at [1336, 248] on icon "button" at bounding box center [1333, 243] width 19 height 19
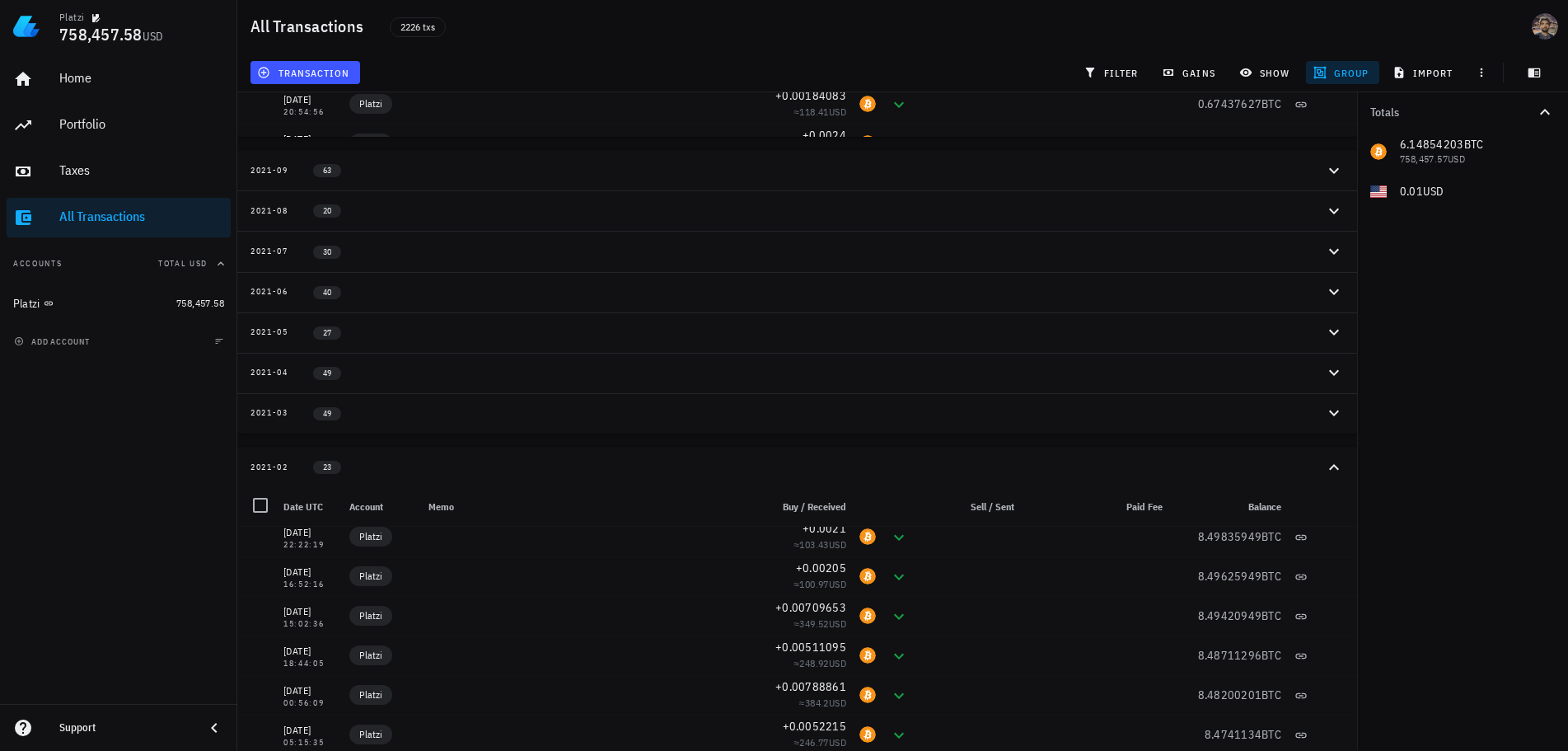
scroll to position [2389, 0]
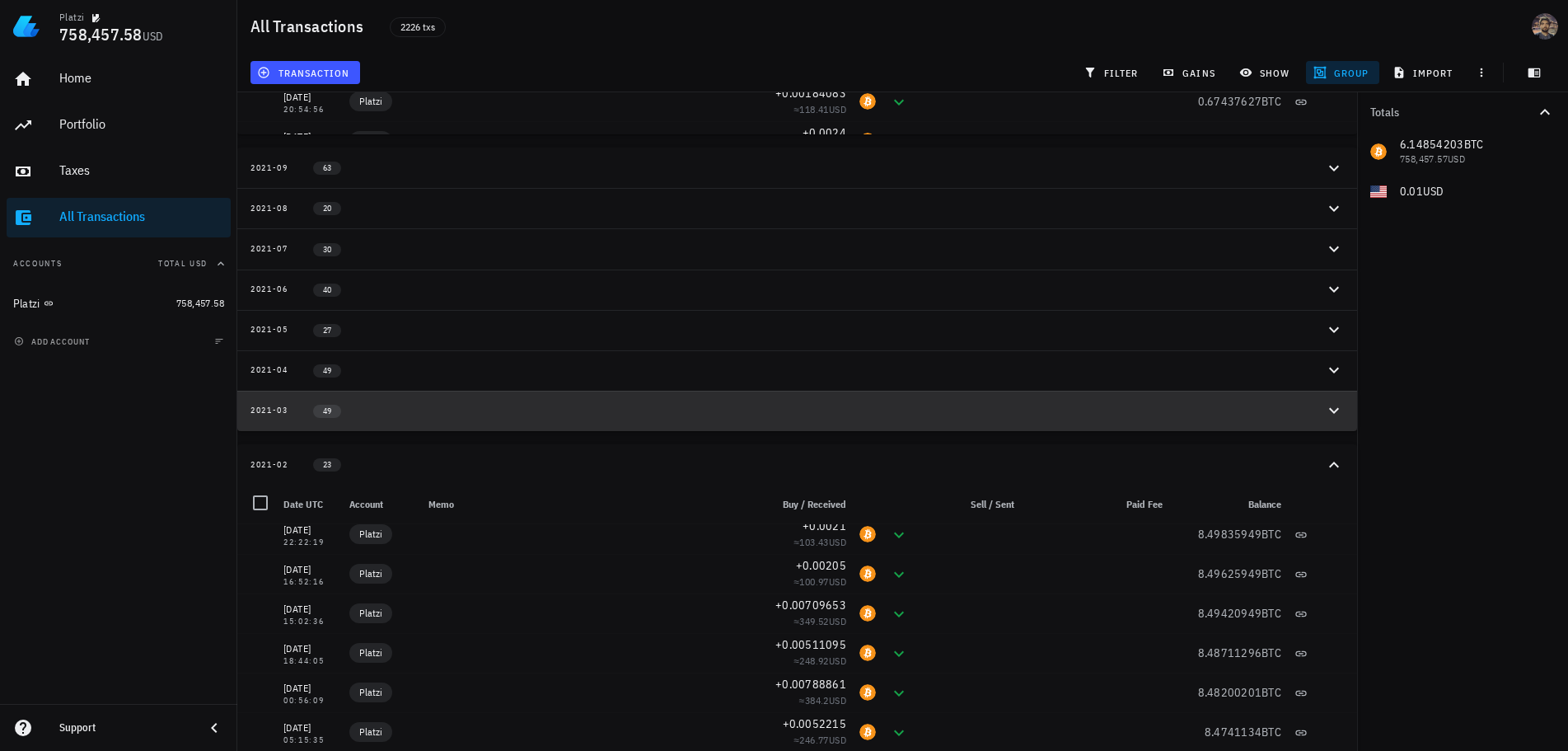
click at [1335, 411] on icon "button" at bounding box center [1333, 411] width 10 height 6
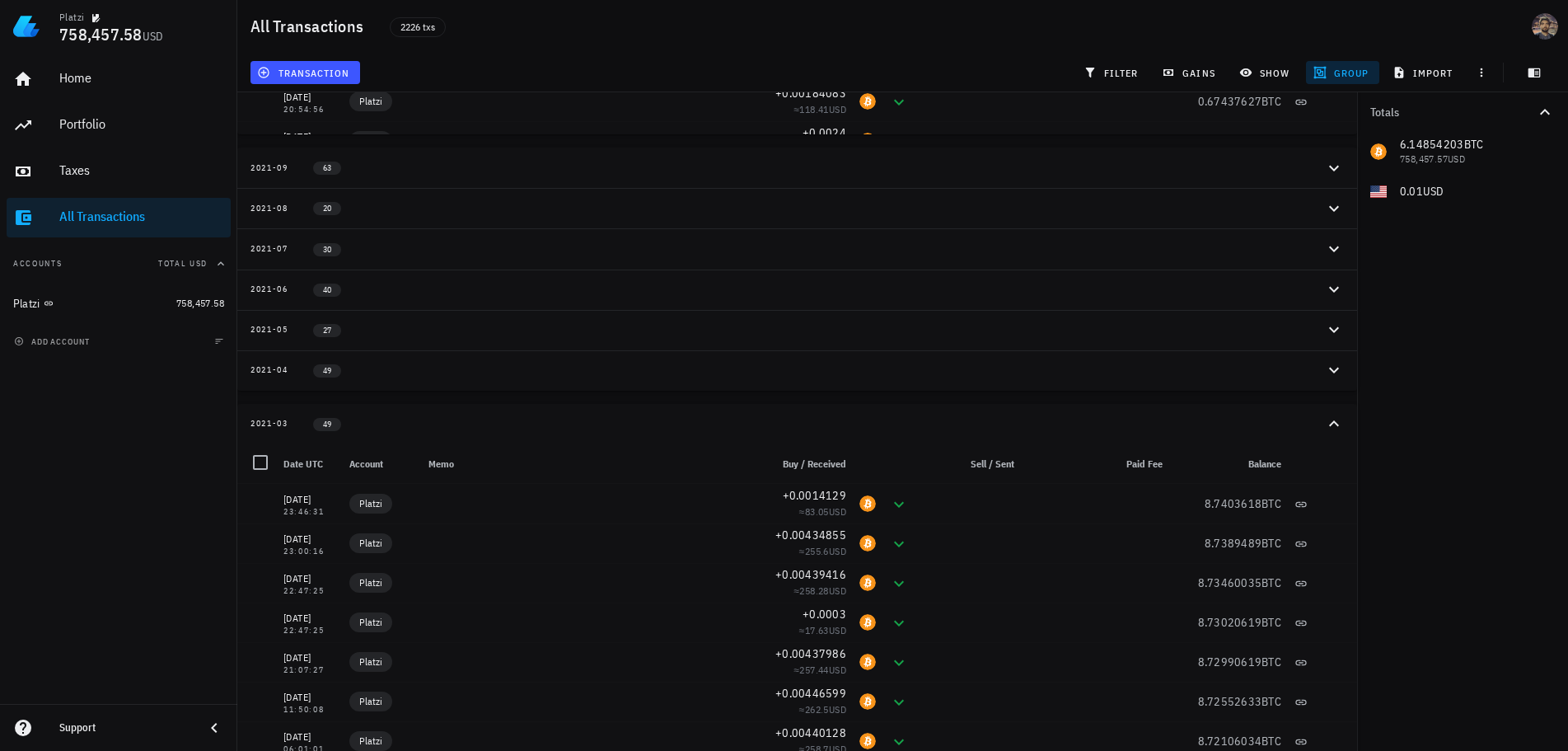
click at [1333, 367] on icon "button" at bounding box center [1333, 369] width 19 height 19
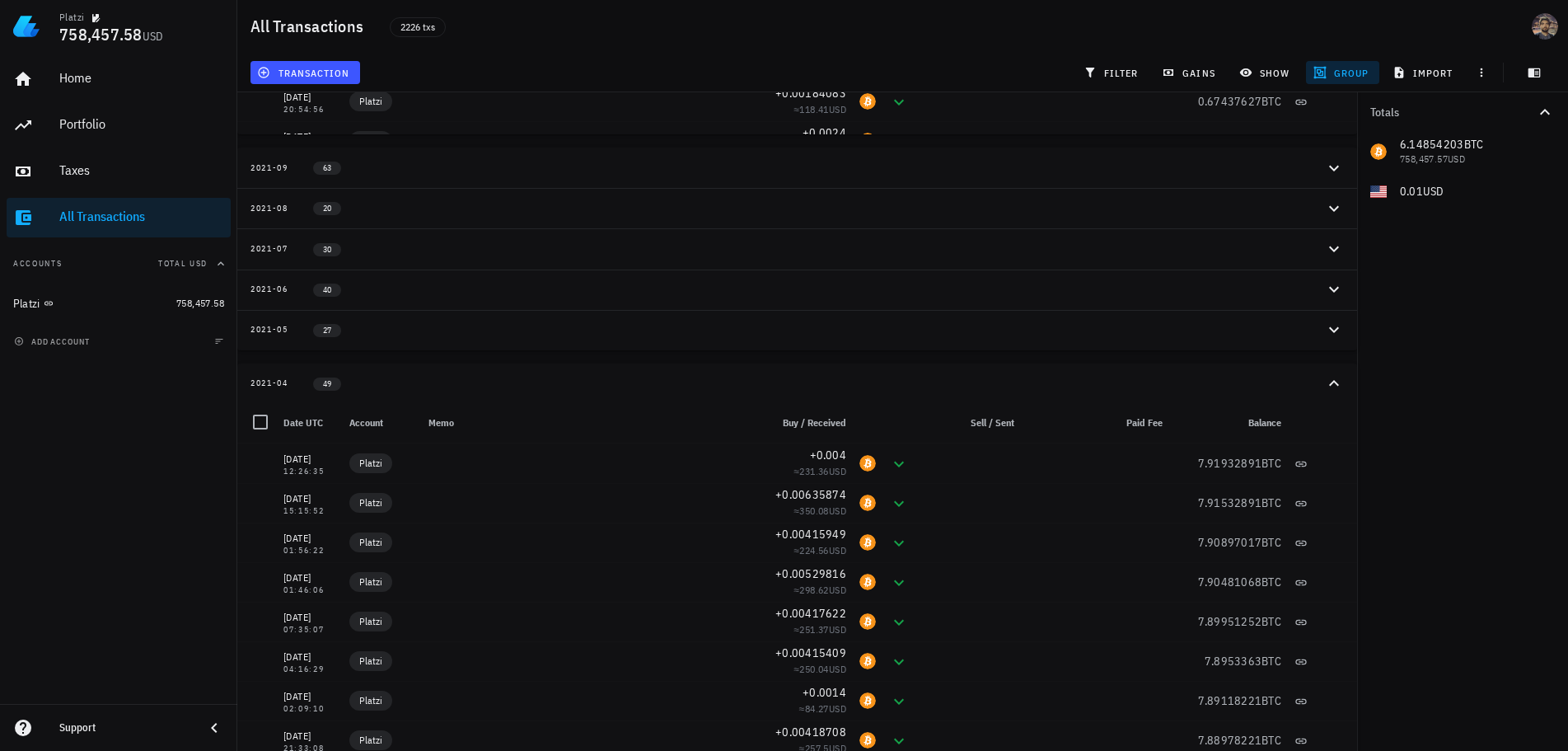
click at [1334, 325] on icon "button" at bounding box center [1333, 329] width 19 height 19
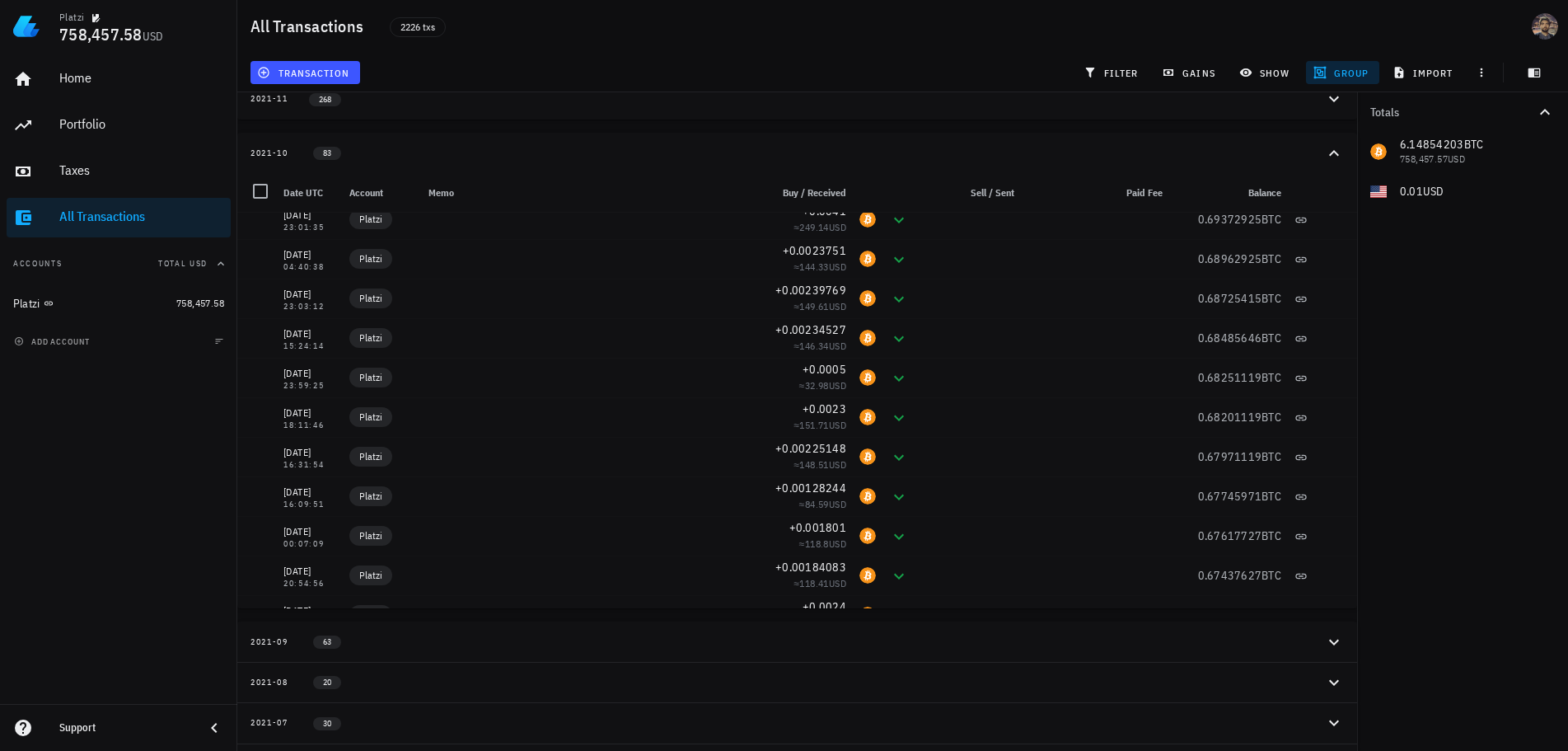
scroll to position [1895, 0]
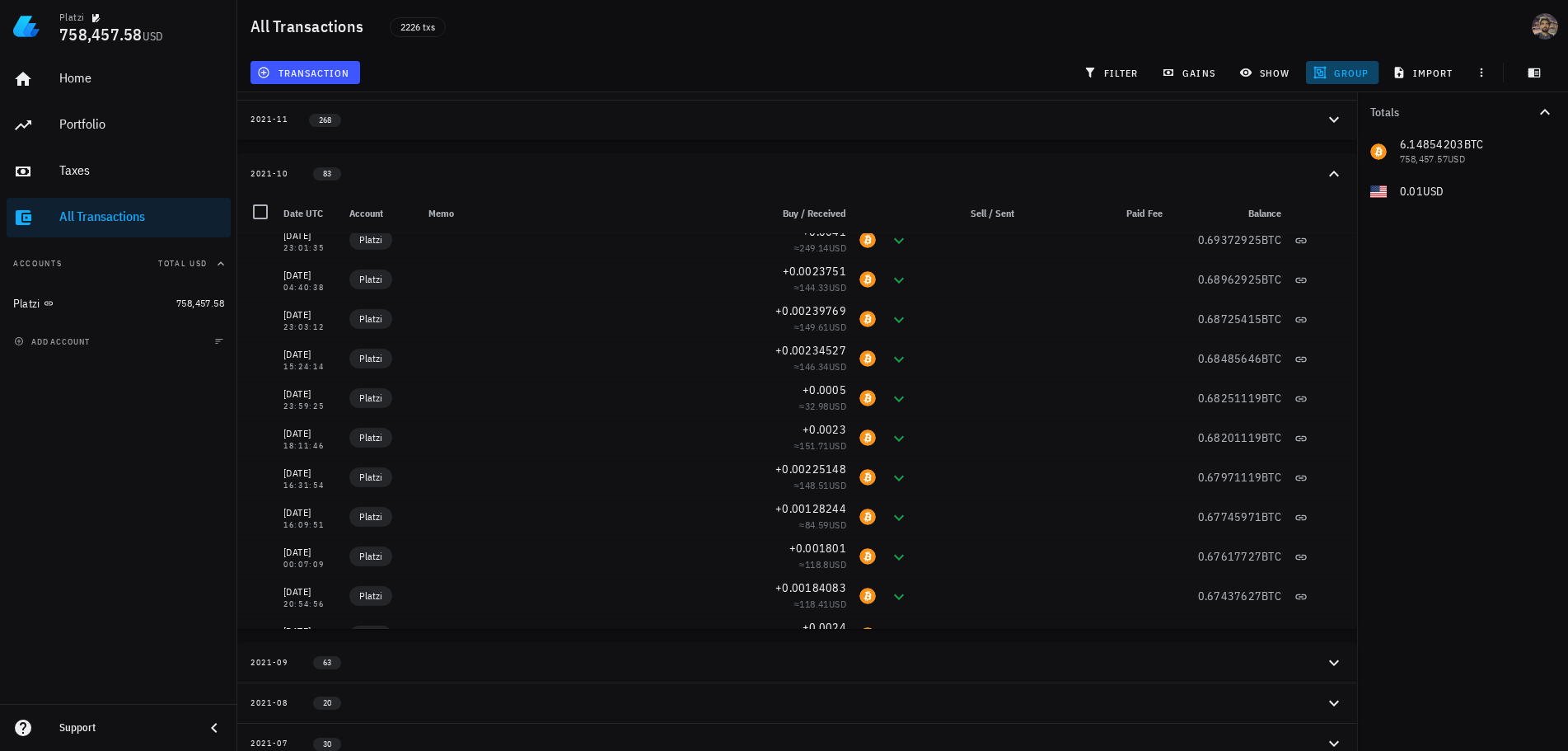
click at [1330, 62] on button "group" at bounding box center [1343, 72] width 72 height 23
click at [1340, 182] on div "Month" at bounding box center [1358, 176] width 72 height 13
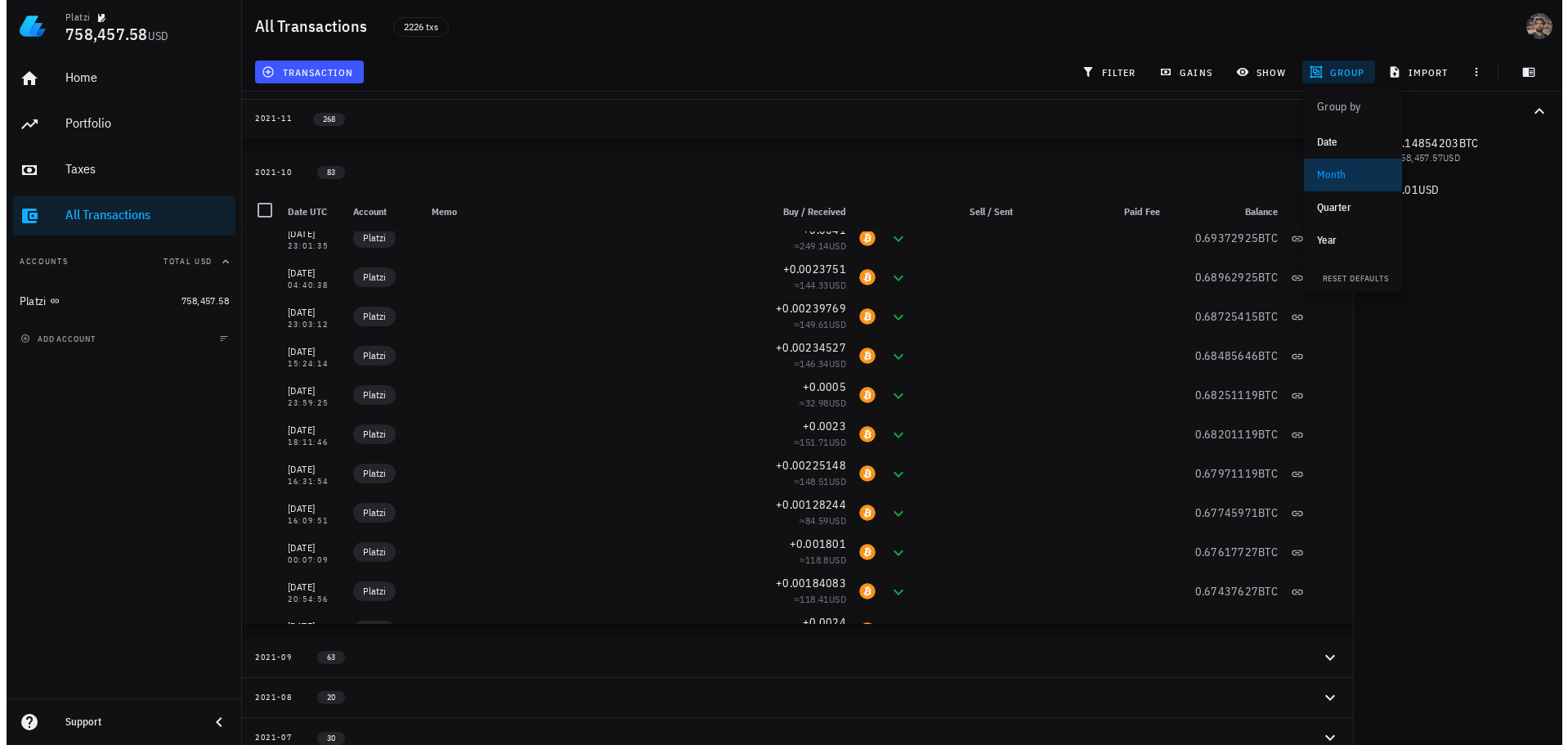
scroll to position [0, 0]
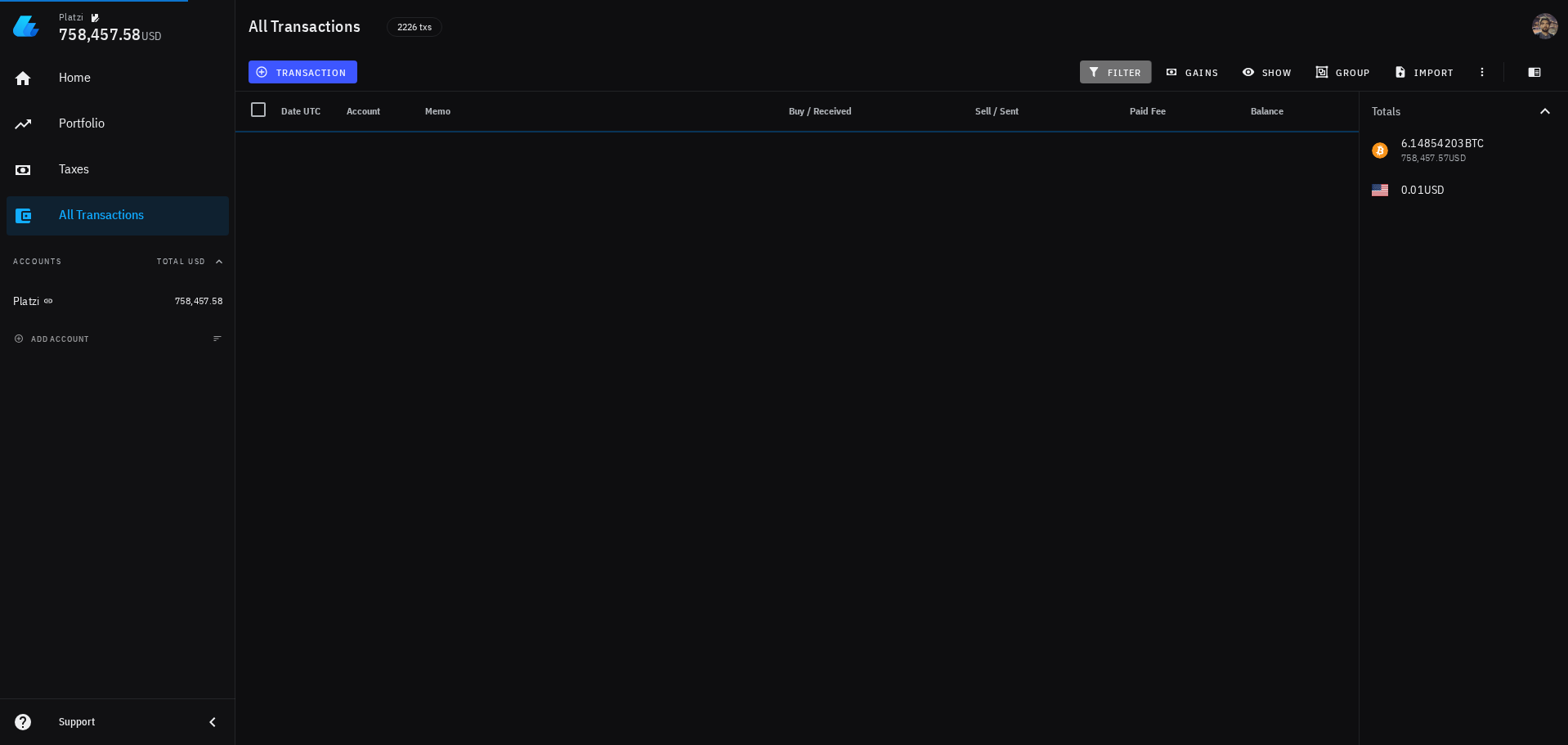
click at [1125, 68] on span "filter" at bounding box center [1116, 72] width 52 height 13
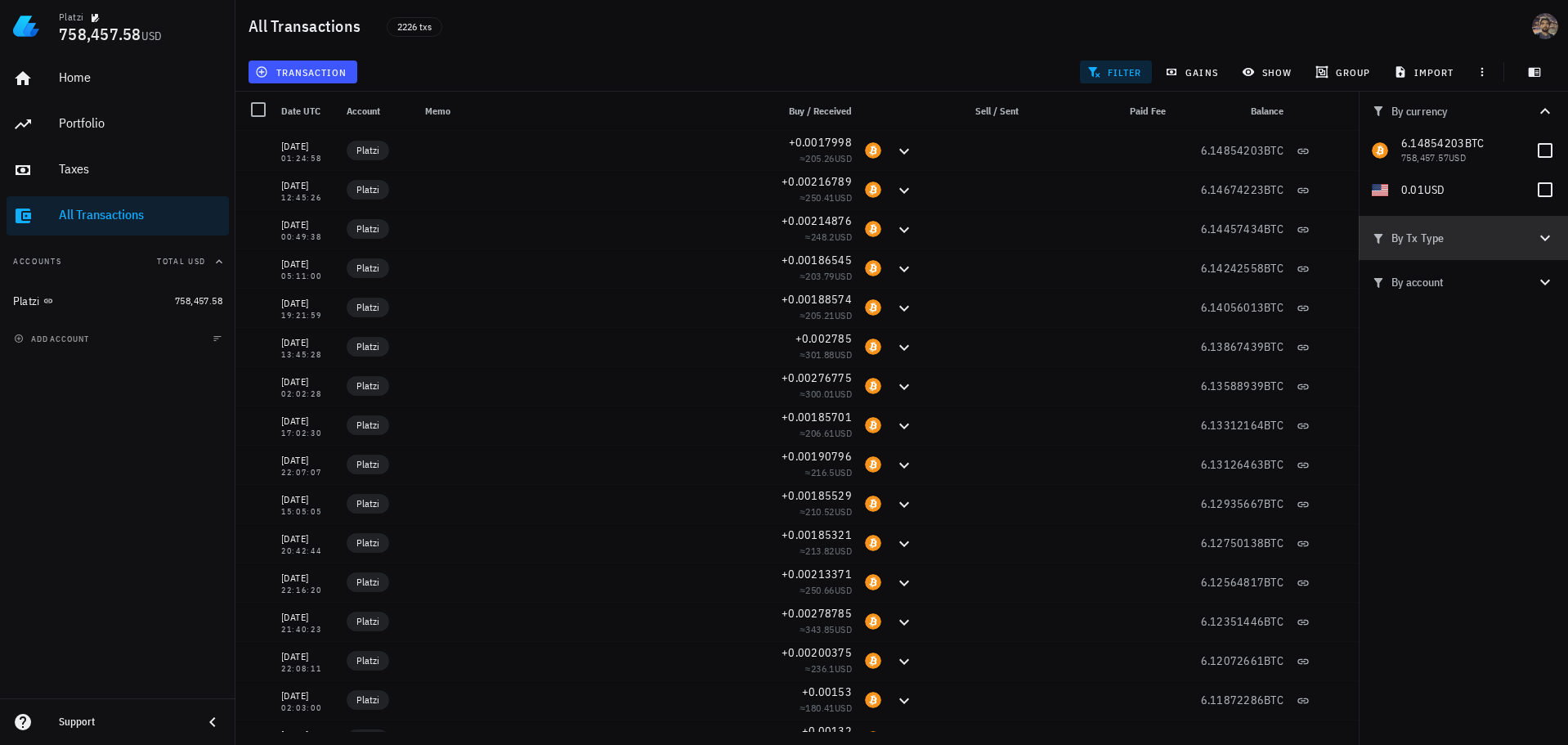
click at [1474, 242] on span "By Tx Type" at bounding box center [1453, 238] width 164 height 18
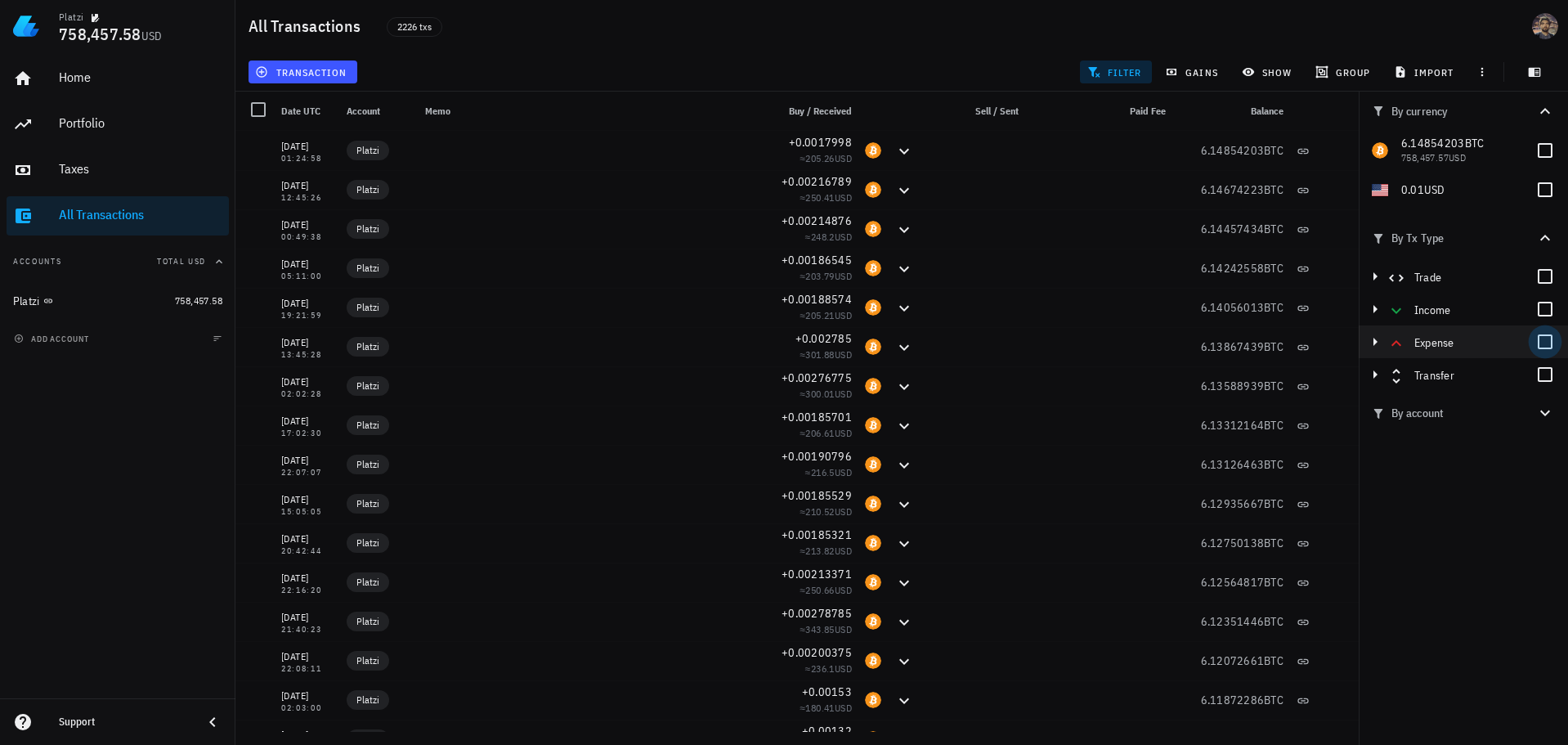
click at [1539, 341] on div at bounding box center [1545, 341] width 28 height 28
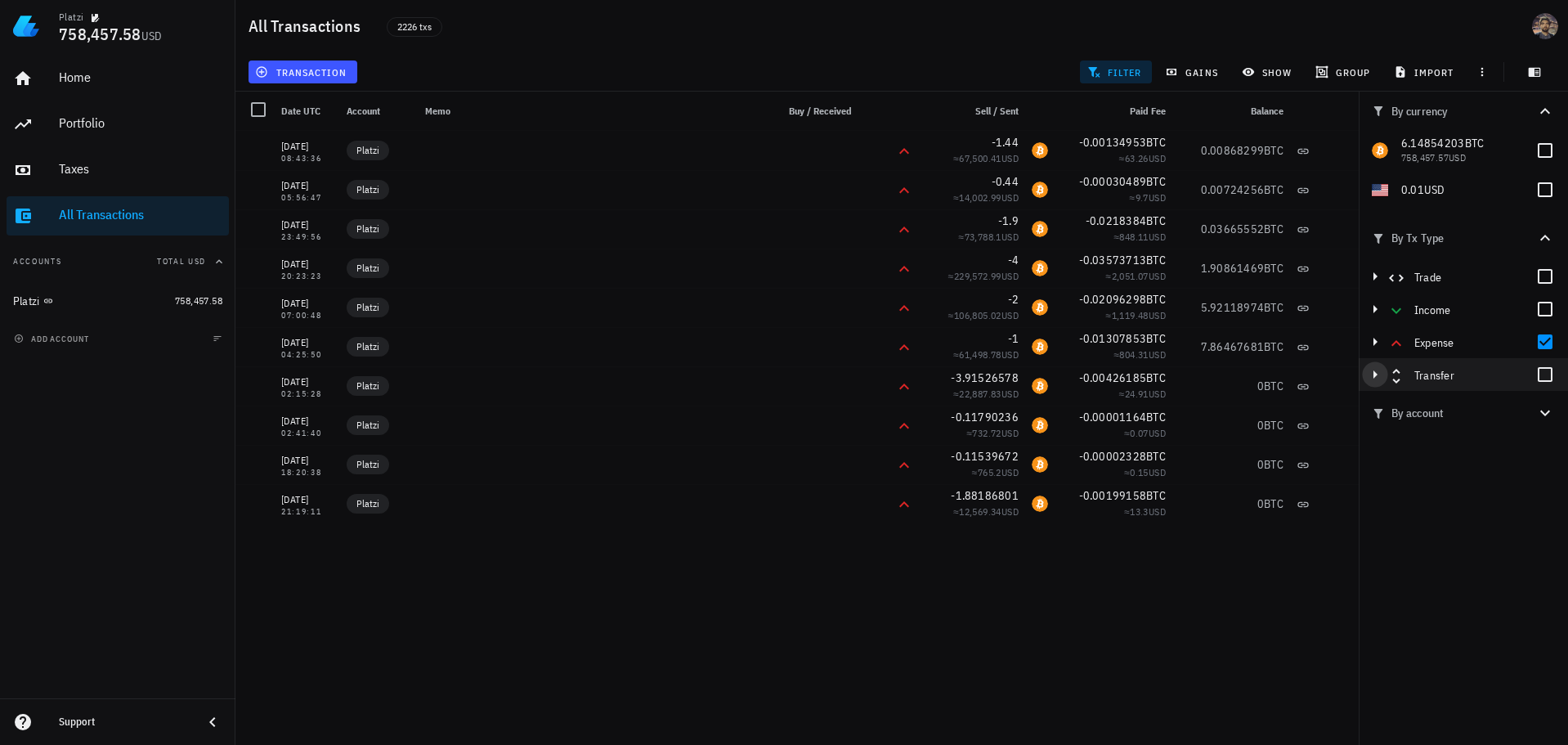
click at [1378, 372] on icon "button" at bounding box center [1374, 373] width 19 height 19
click at [1541, 442] on div at bounding box center [1545, 440] width 28 height 28
click at [258, 104] on div at bounding box center [258, 109] width 28 height 28
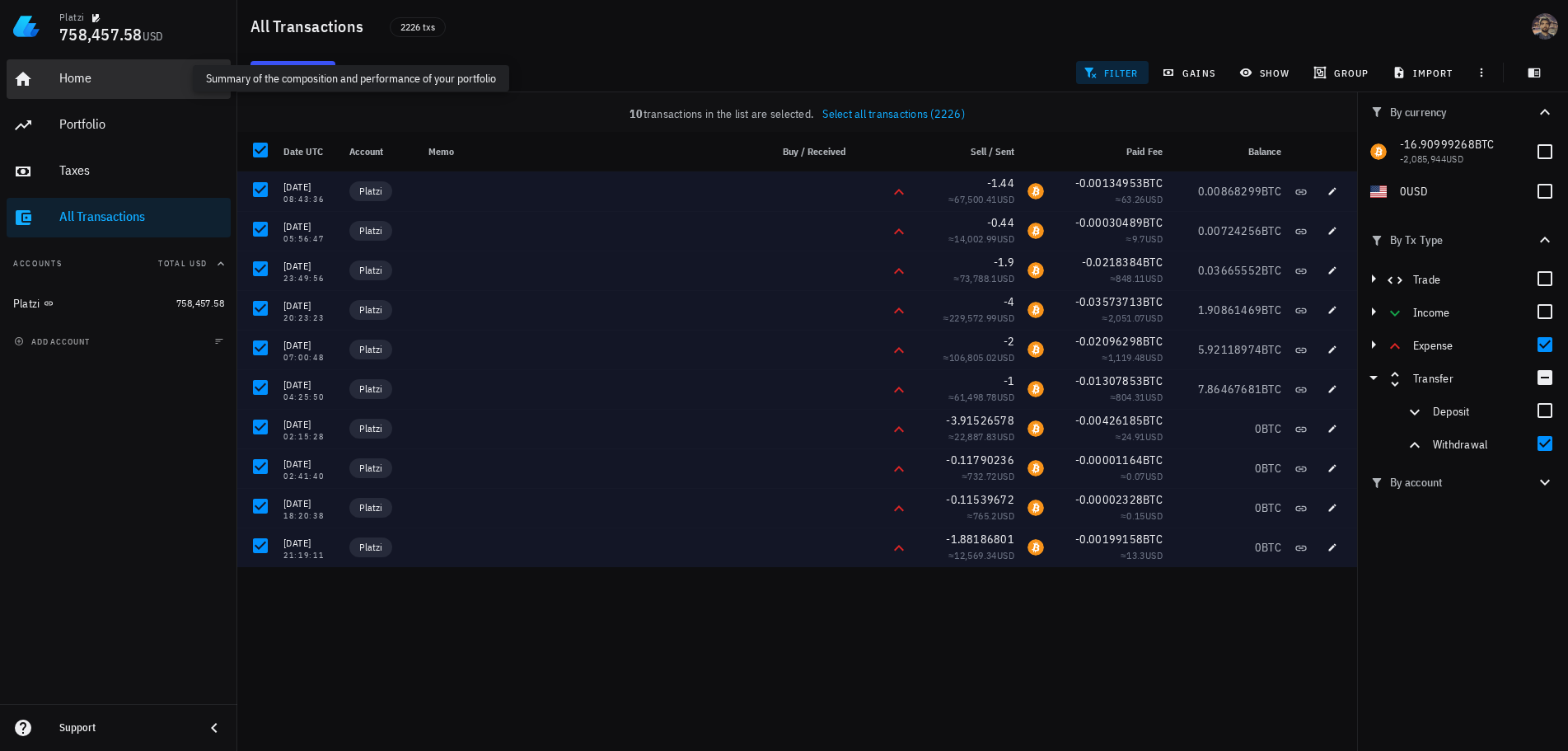
click at [70, 75] on div "Home" at bounding box center [142, 78] width 165 height 16
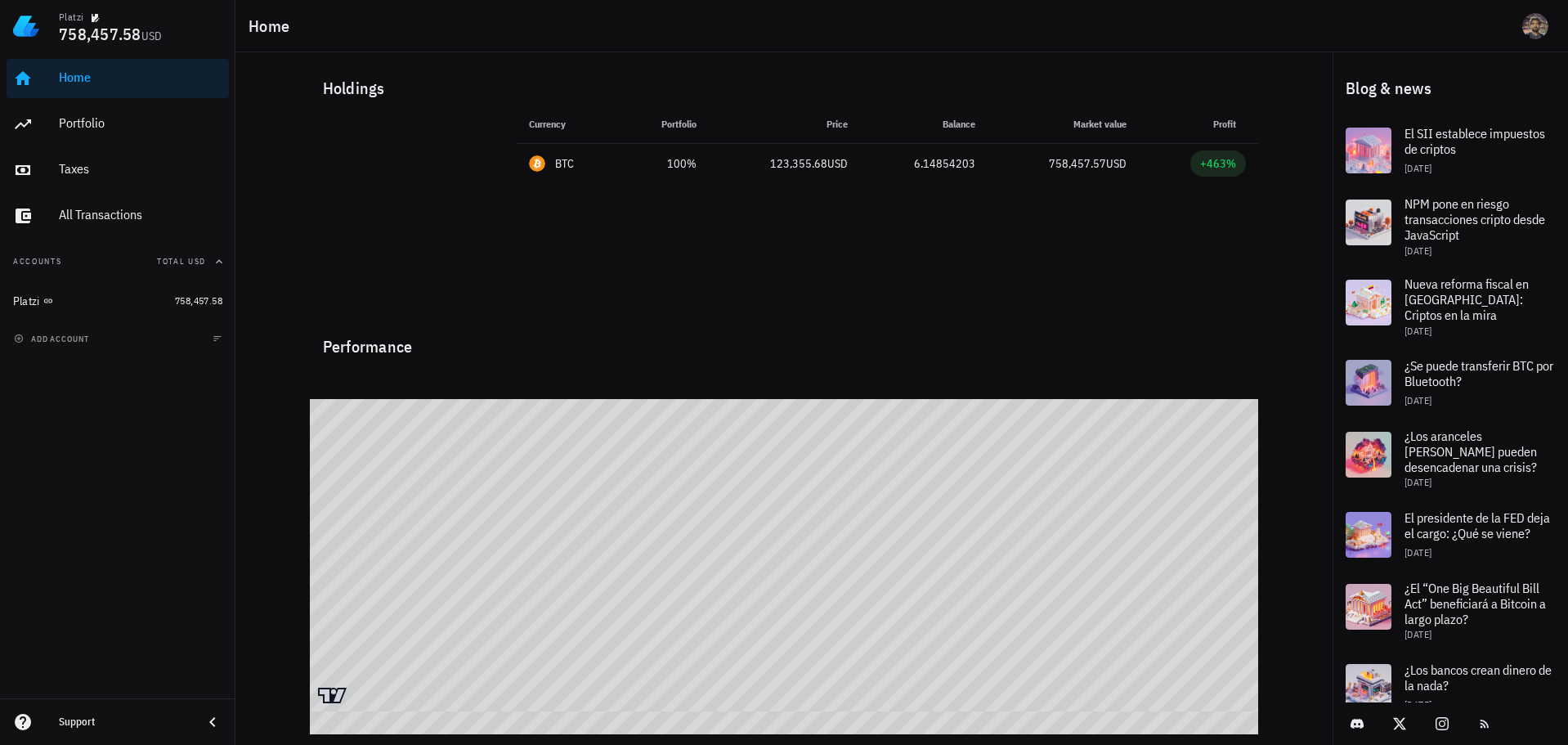
click at [910, 184] on div "Currency Portfolio Price Balance Market value Profit BTC 100% 123,355.68 USD 6.…" at bounding box center [887, 208] width 762 height 206
